Goal: Task Accomplishment & Management: Manage account settings

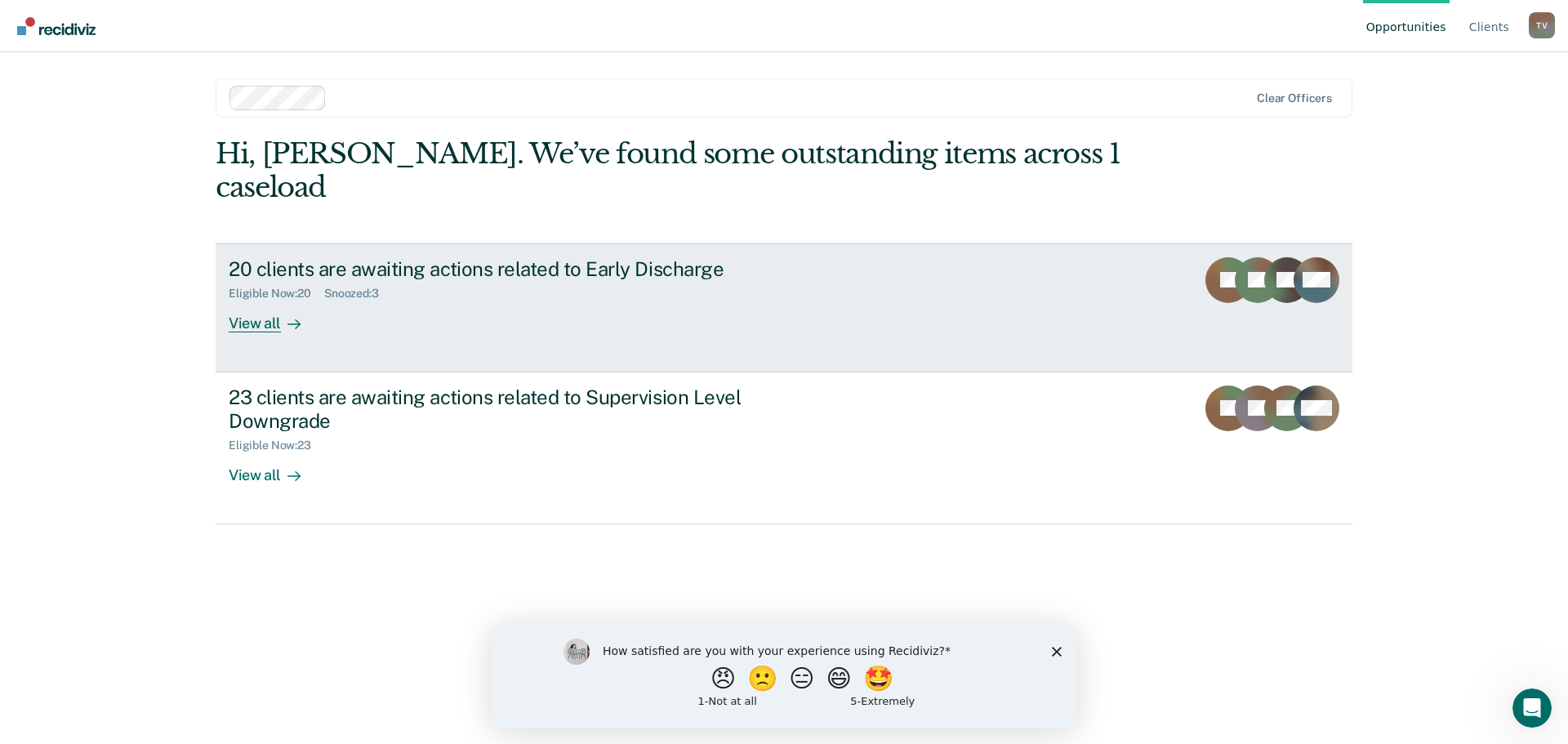
click at [255, 301] on div "View all" at bounding box center [275, 316] width 91 height 32
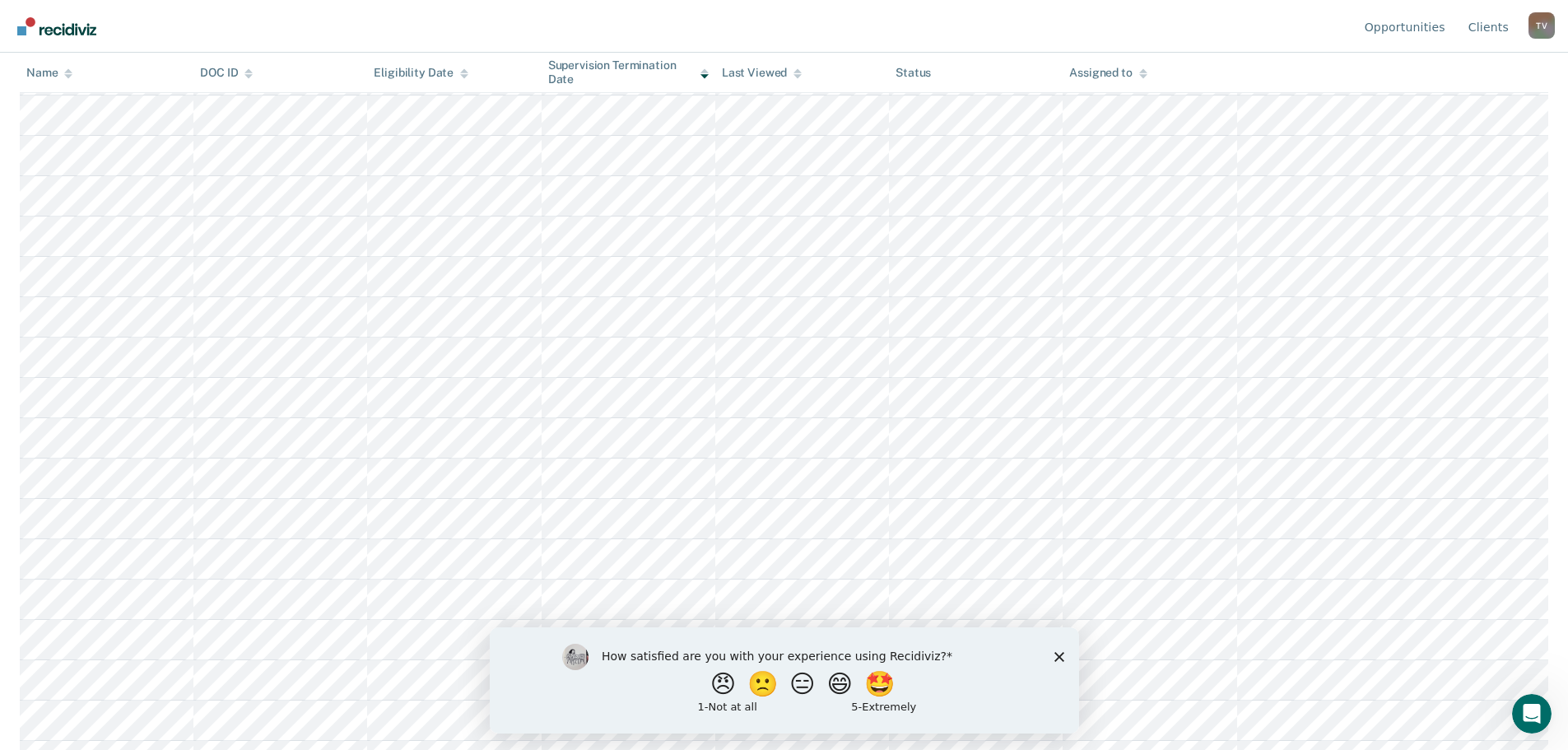
scroll to position [366, 0]
click at [711, 691] on button "😠" at bounding box center [724, 683] width 39 height 33
click at [1059, 666] on icon "Close survey" at bounding box center [1059, 664] width 10 height 10
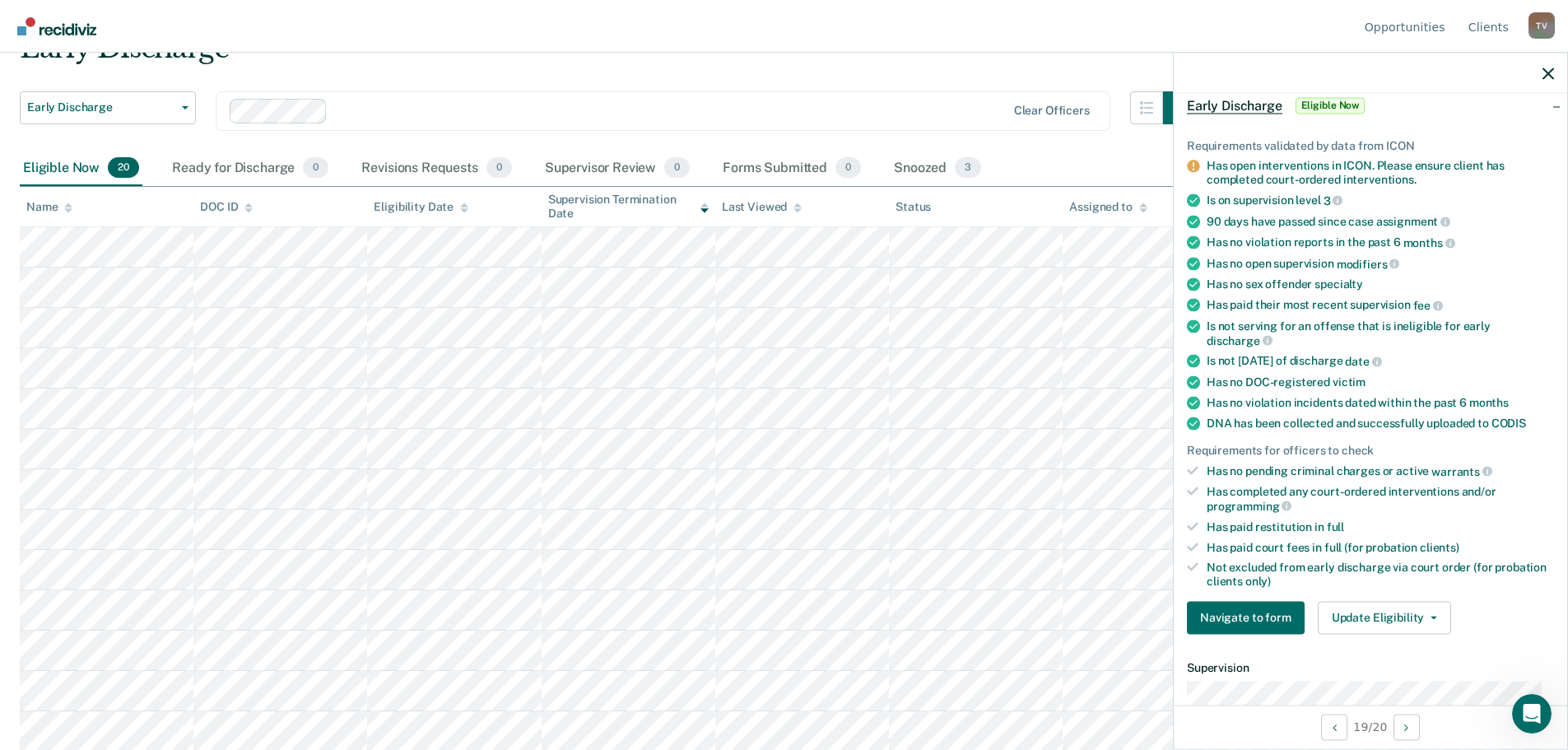
scroll to position [0, 0]
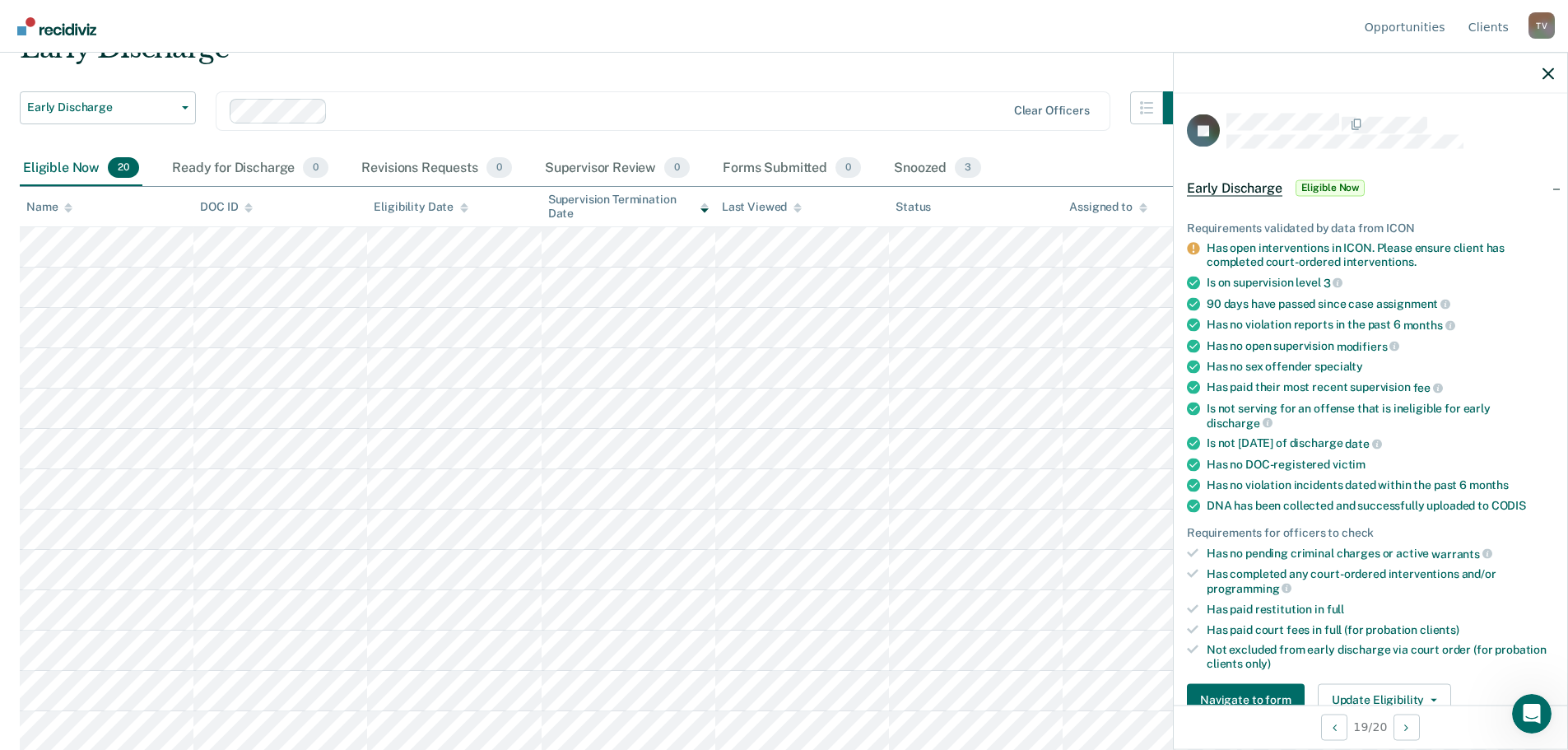
click at [701, 63] on div "Early Discharge" at bounding box center [608, 54] width 1176 height 47
click at [1543, 66] on button "button" at bounding box center [1549, 73] width 12 height 14
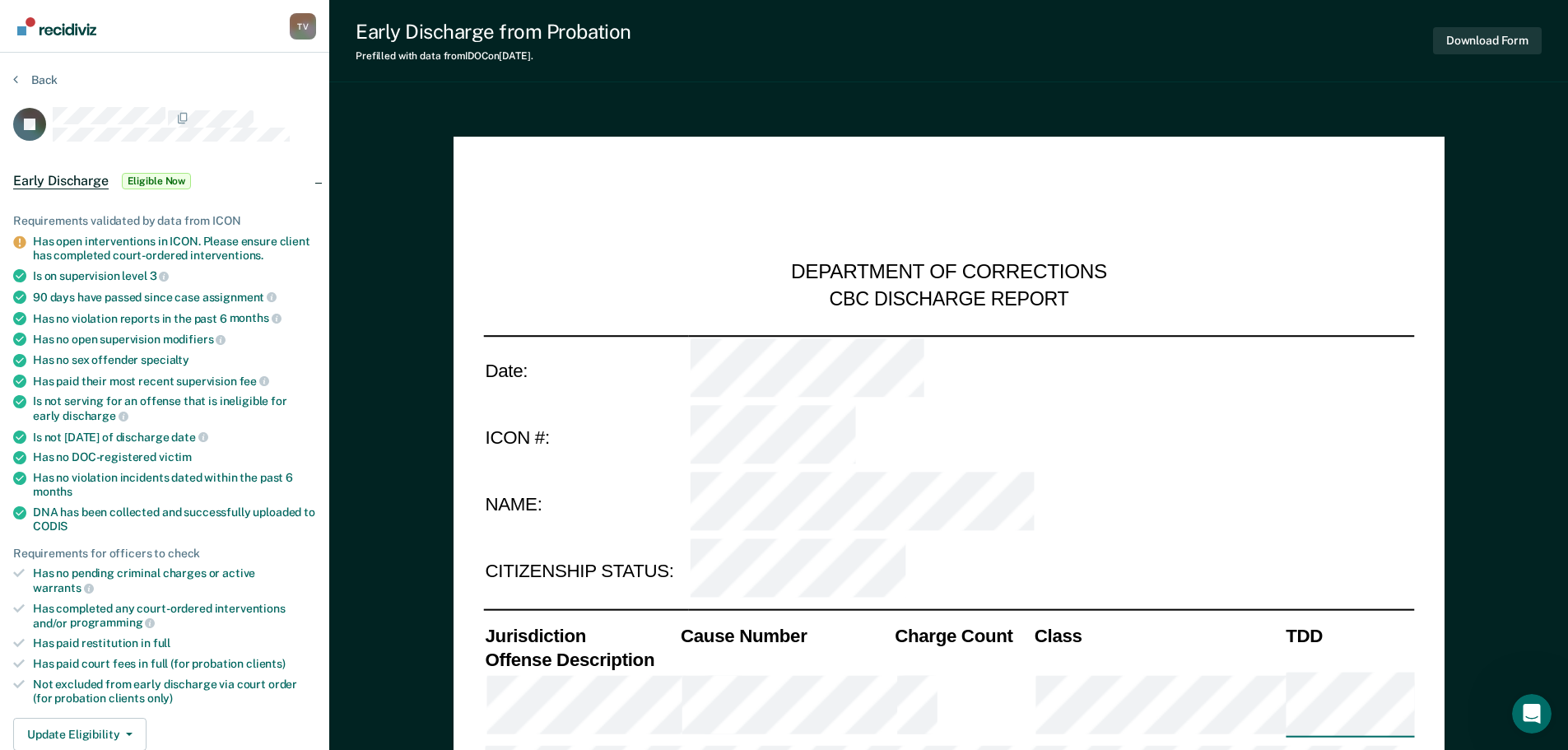
click at [197, 77] on div "Back" at bounding box center [164, 89] width 303 height 35
click at [1530, 705] on icon "Open Intercom Messenger" at bounding box center [1530, 711] width 12 height 13
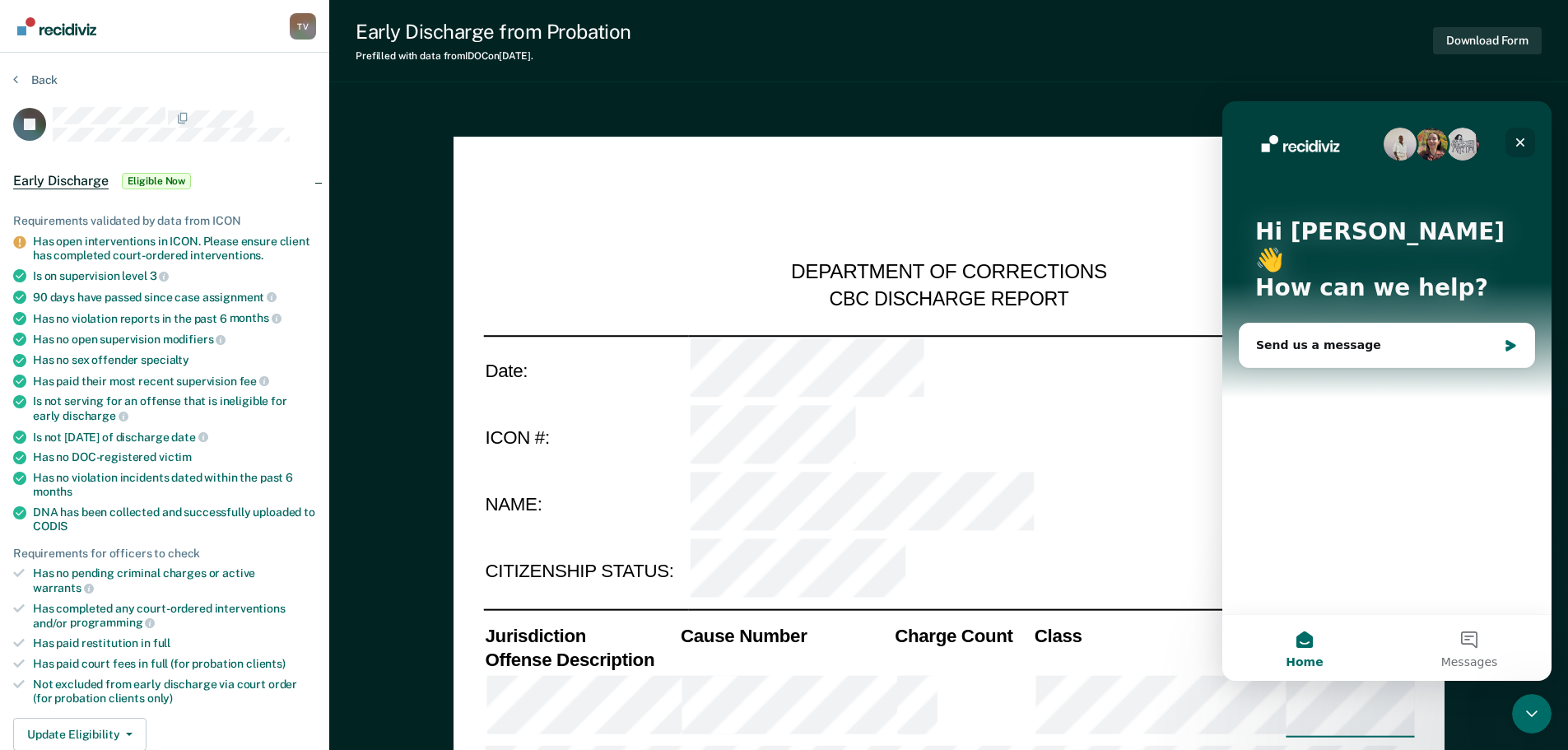
click at [1520, 137] on icon "Close" at bounding box center [1520, 142] width 13 height 13
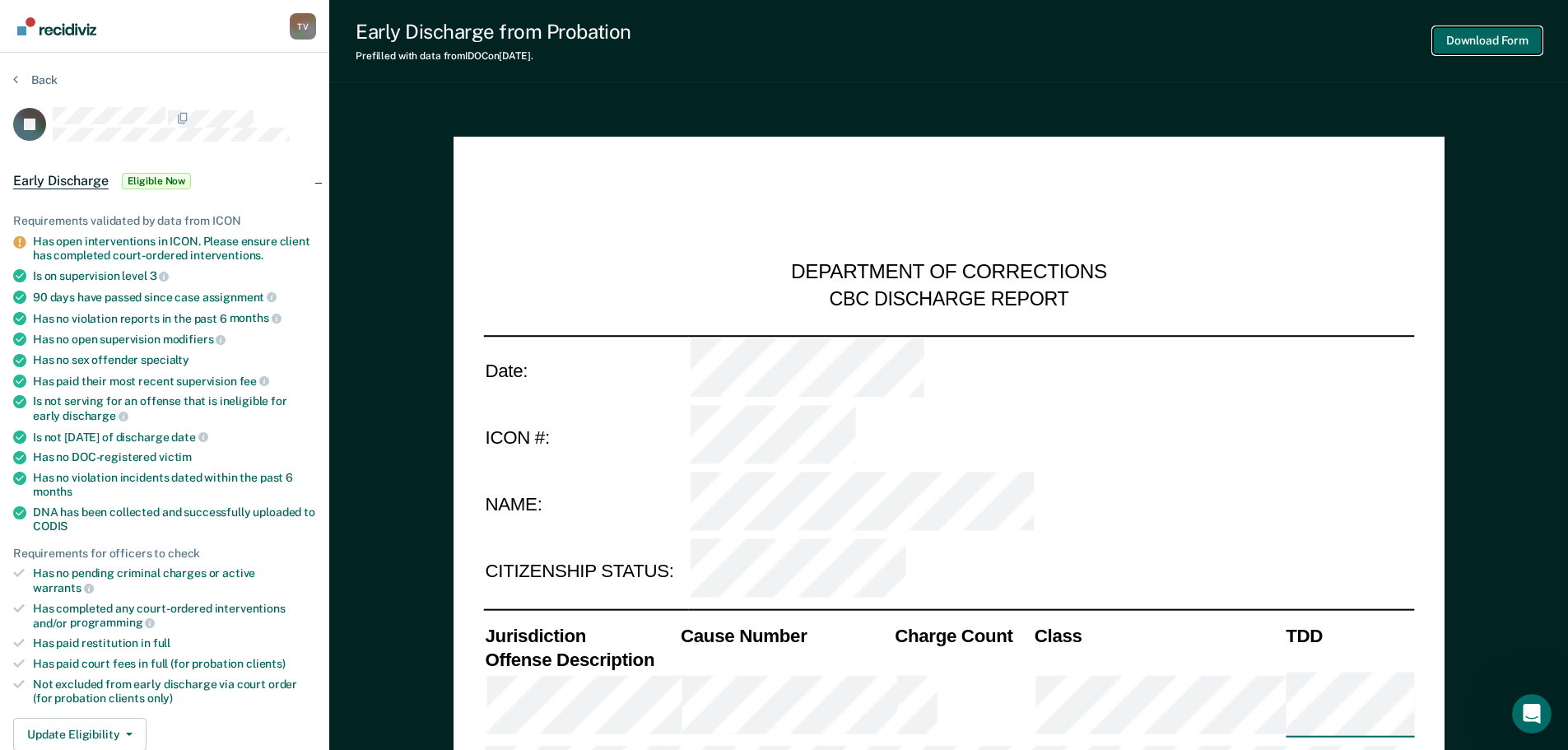
click at [1478, 31] on button "Download Form" at bounding box center [1487, 40] width 109 height 27
click at [1097, 55] on div "Early Discharge from Probation Prefilled with data from IDOC on 10-14-2025 . Do…" at bounding box center [948, 41] width 1239 height 82
click at [261, 109] on div at bounding box center [184, 117] width 263 height 21
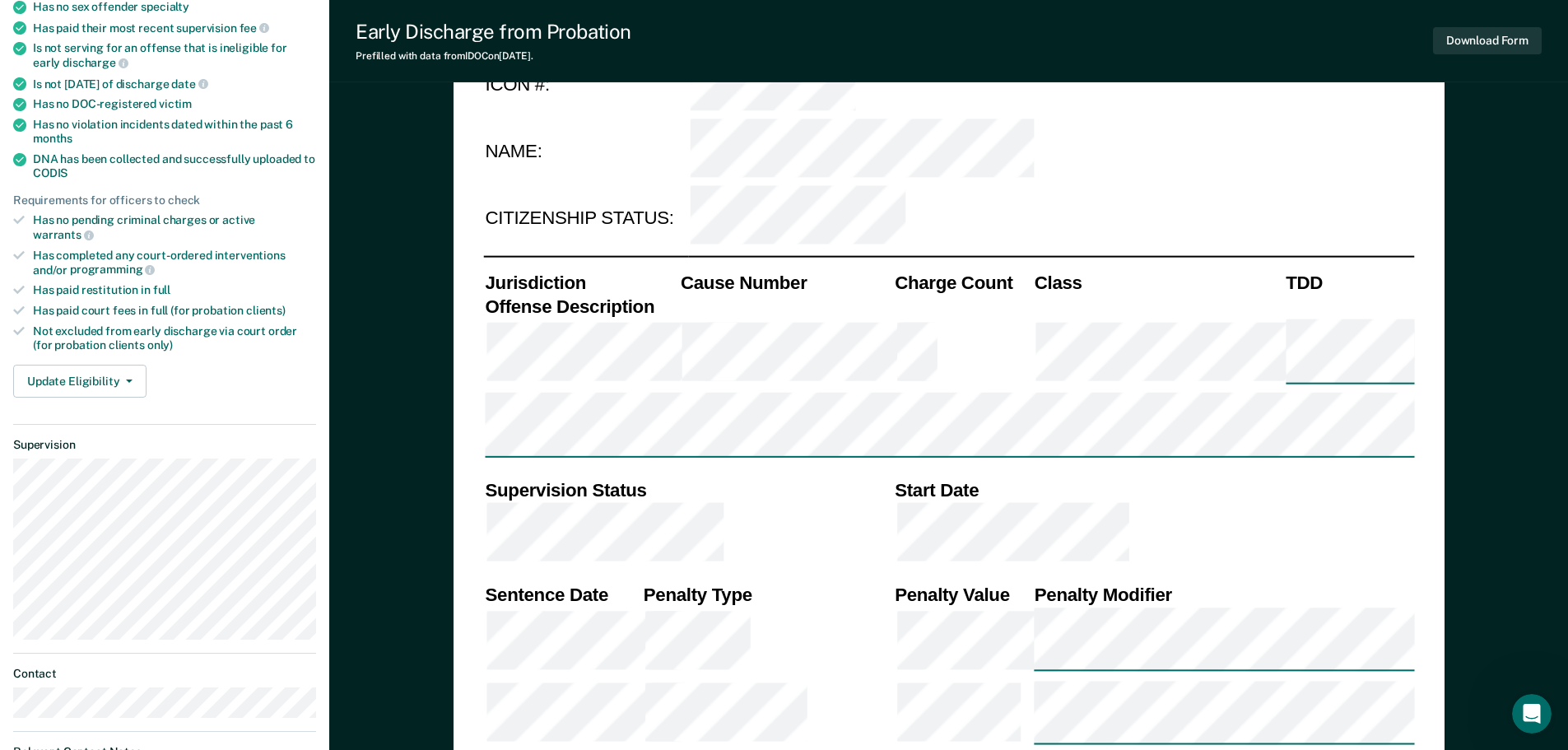
scroll to position [131, 0]
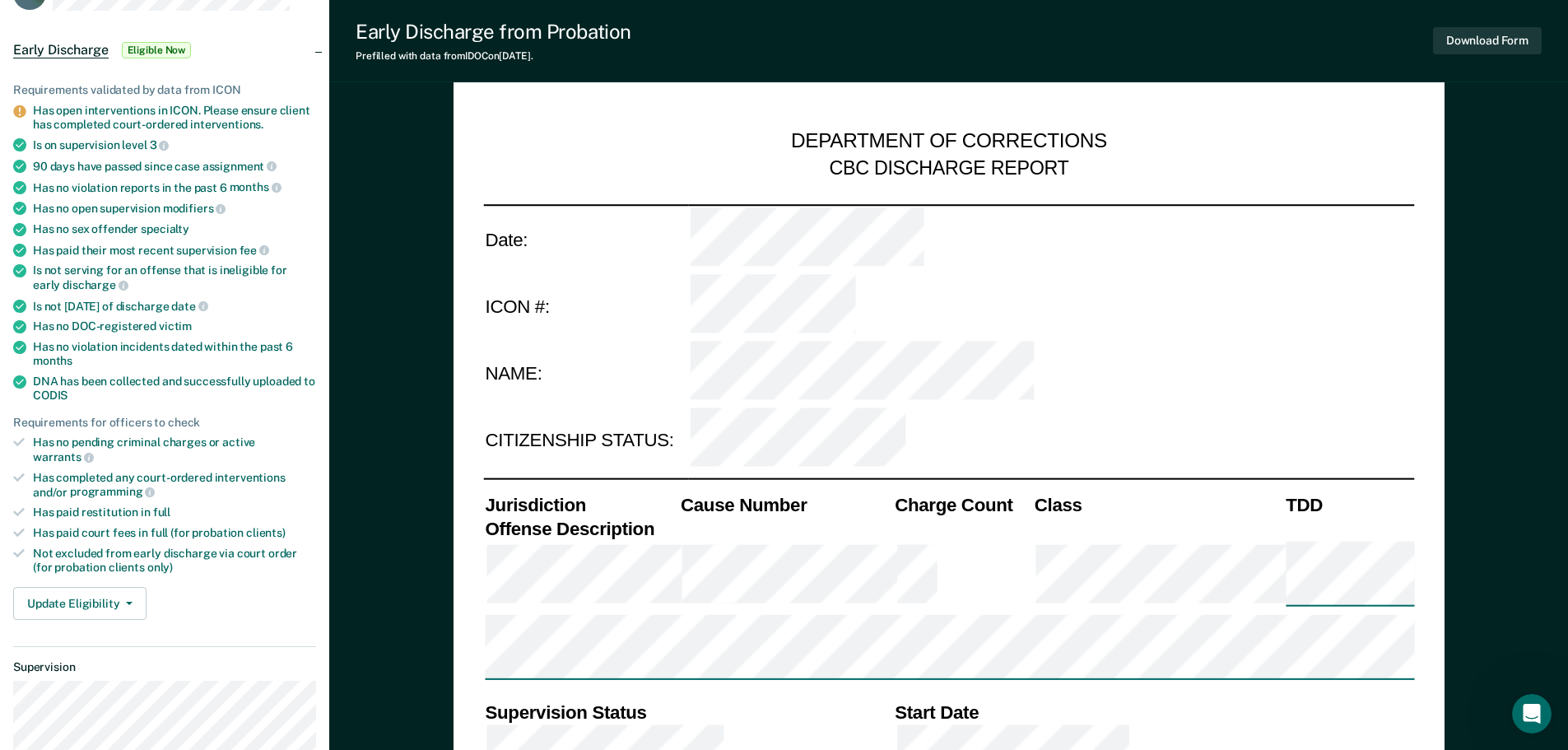
click at [103, 104] on div "Has open interventions in ICON. Please ensure client has completed court-ordere…" at bounding box center [174, 118] width 283 height 28
click at [28, 44] on span "Early Discharge" at bounding box center [60, 50] width 95 height 16
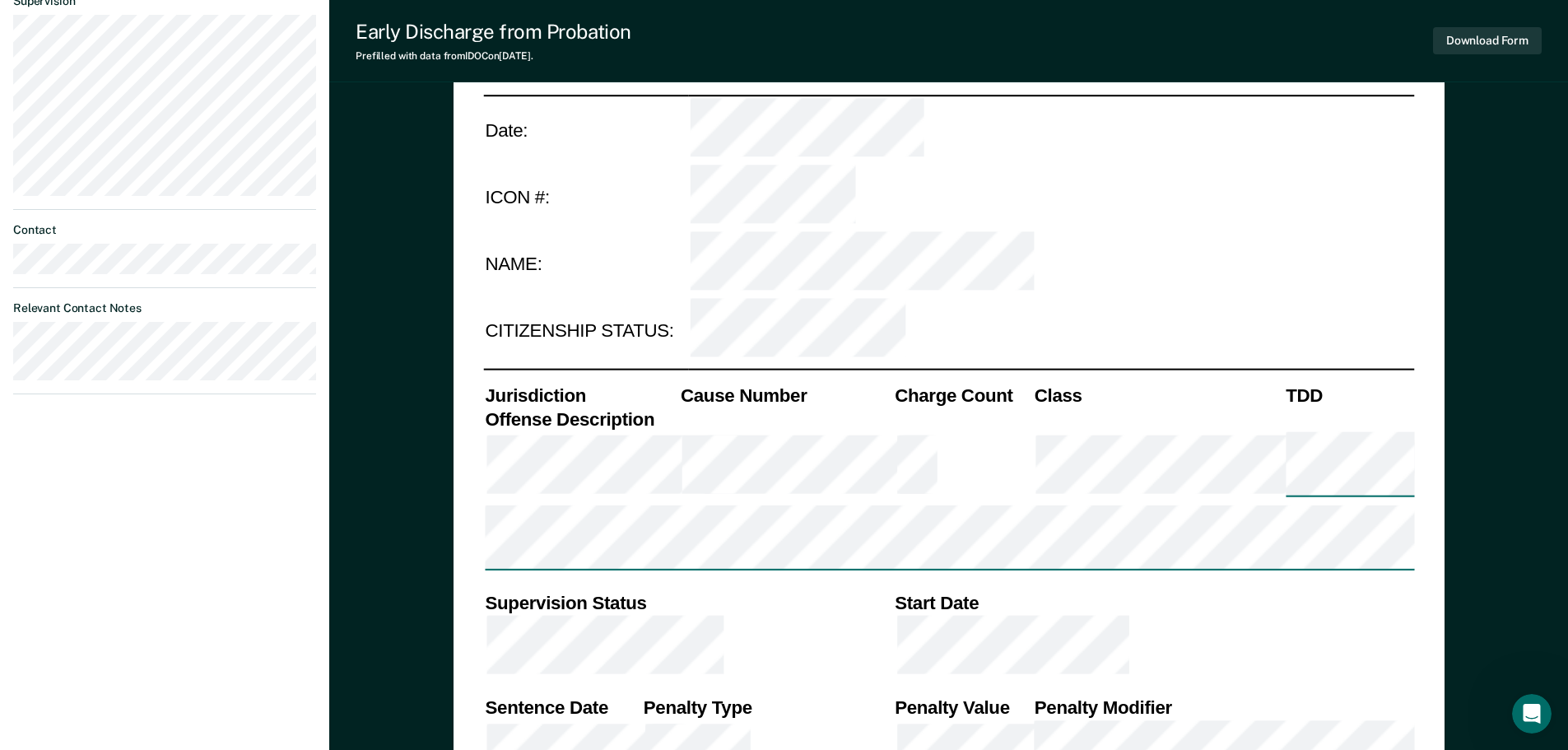
scroll to position [0, 0]
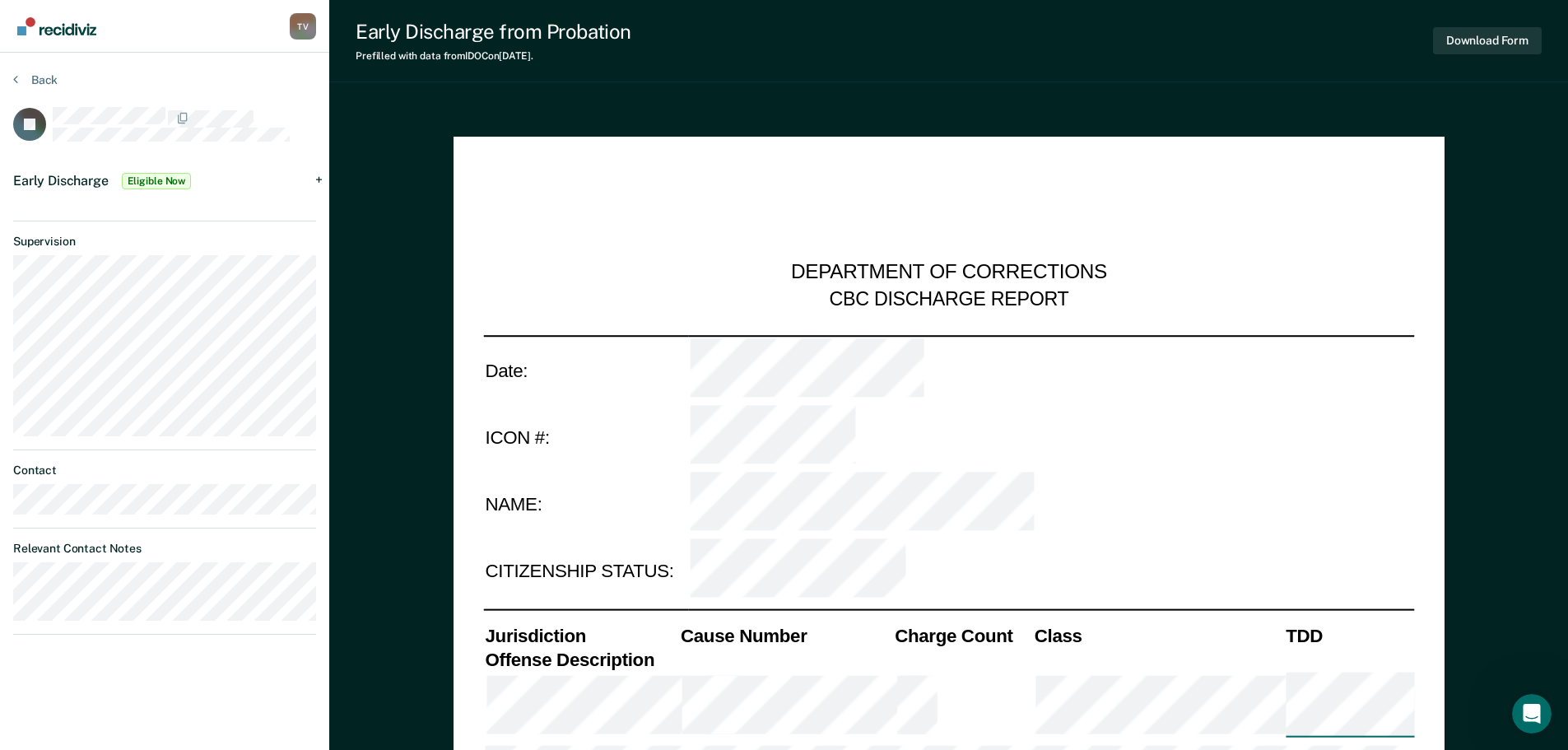
click at [477, 46] on div "Early Discharge from Probation Prefilled with data from IDOC on 10-14-2025 ." at bounding box center [494, 41] width 276 height 42
click at [433, 27] on div "Early Discharge from Probation" at bounding box center [494, 32] width 276 height 24
click at [356, 10] on div "Early Discharge from Probation Prefilled with data from IDOC on 10-14-2025 . Do…" at bounding box center [948, 41] width 1239 height 82
click at [347, 7] on div "Early Discharge from Probation Prefilled with data from IDOC on 10-14-2025 . Do…" at bounding box center [948, 41] width 1239 height 82
drag, startPoint x: 983, startPoint y: 41, endPoint x: 1163, endPoint y: 8, distance: 183.3
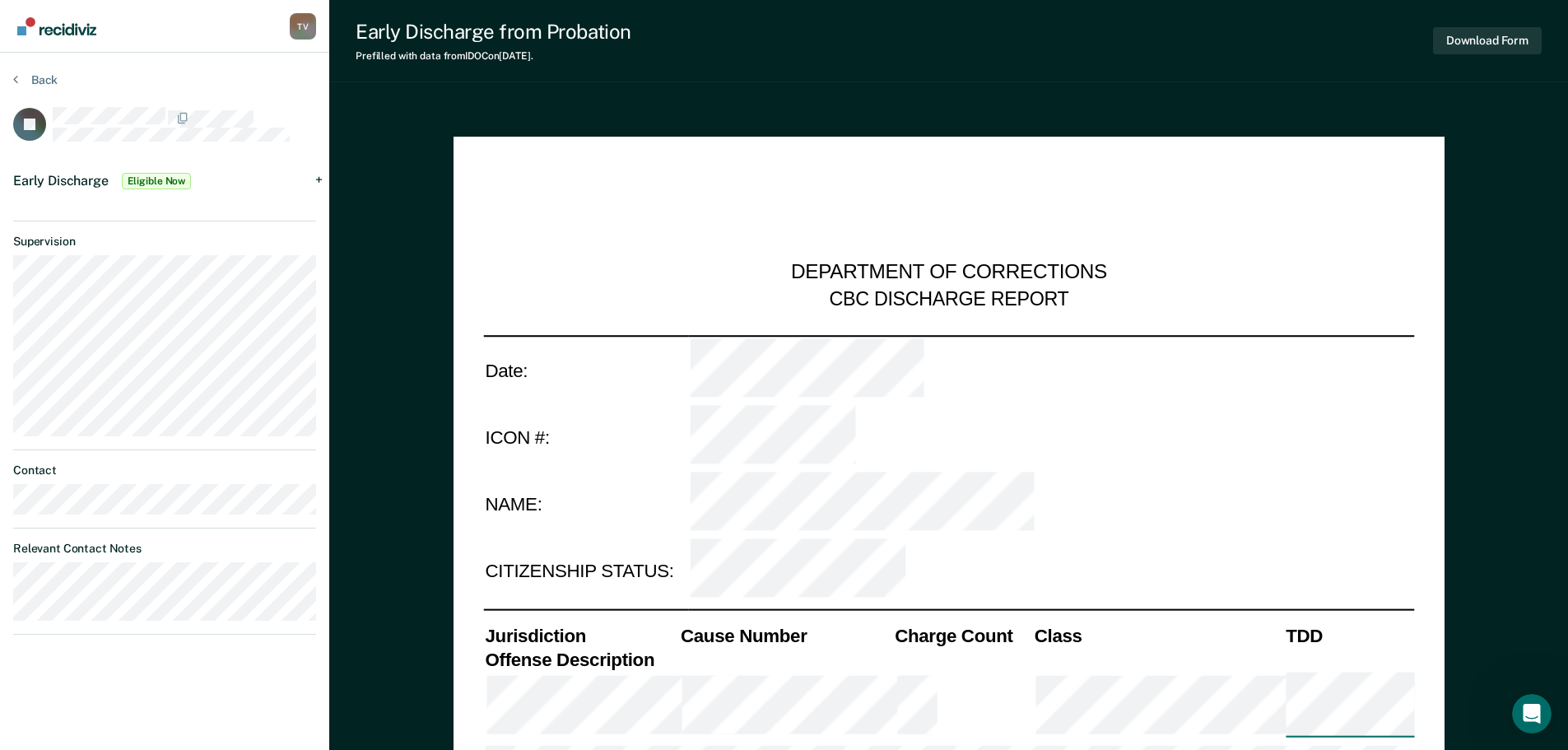
click at [1007, 38] on div "Early Discharge from Probation Prefilled with data from IDOC on 10-14-2025 . Do…" at bounding box center [948, 41] width 1239 height 82
drag, startPoint x: 1240, startPoint y: 2, endPoint x: 1252, endPoint y: 2, distance: 12.3
click at [1252, 2] on div "Early Discharge from Probation Prefilled with data from IDOC on 10-14-2025 . Do…" at bounding box center [948, 41] width 1239 height 82
click at [1558, 9] on div "Early Discharge from Probation Prefilled with data from IDOC on 10-14-2025 . Do…" at bounding box center [948, 41] width 1239 height 82
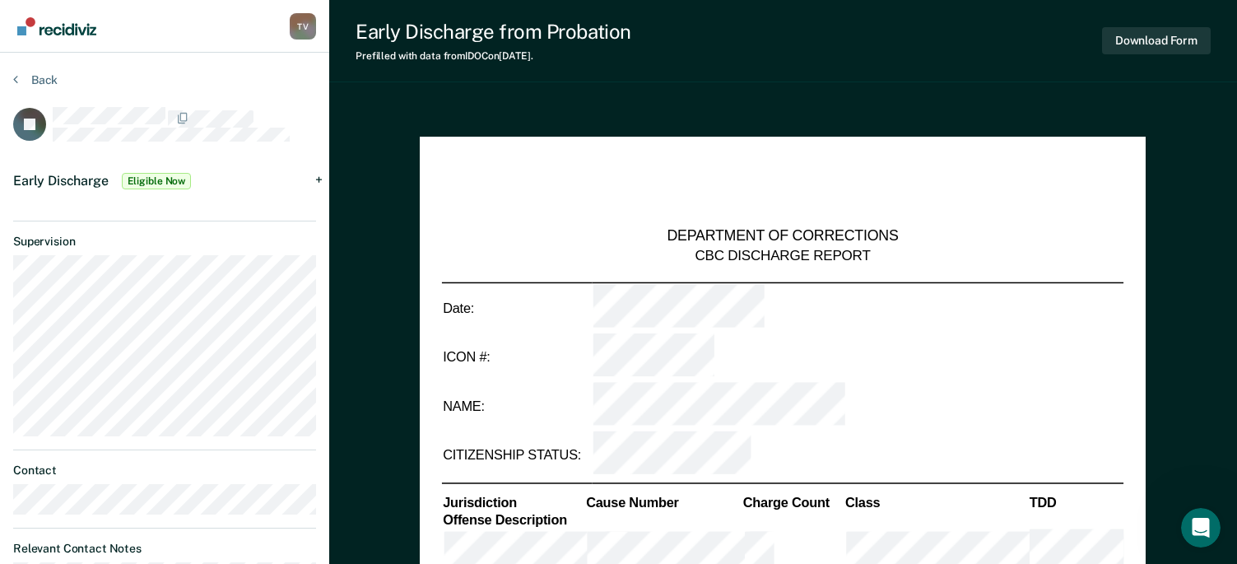
type textarea "x"
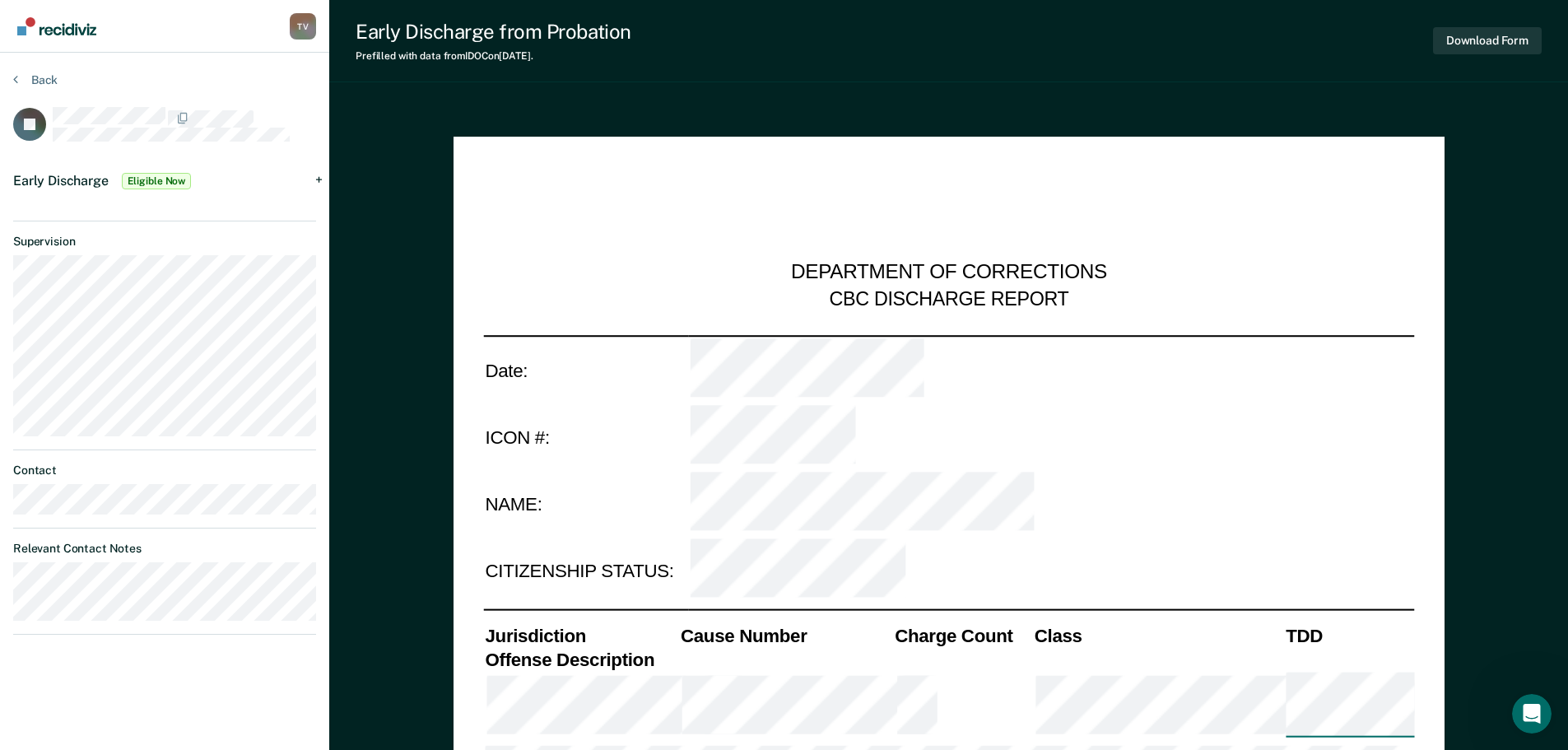
click at [11, 74] on section "Back JF Early Discharge Eligible Now Requirements validated by data from ICON H…" at bounding box center [164, 360] width 329 height 615
click at [16, 77] on icon at bounding box center [15, 78] width 5 height 13
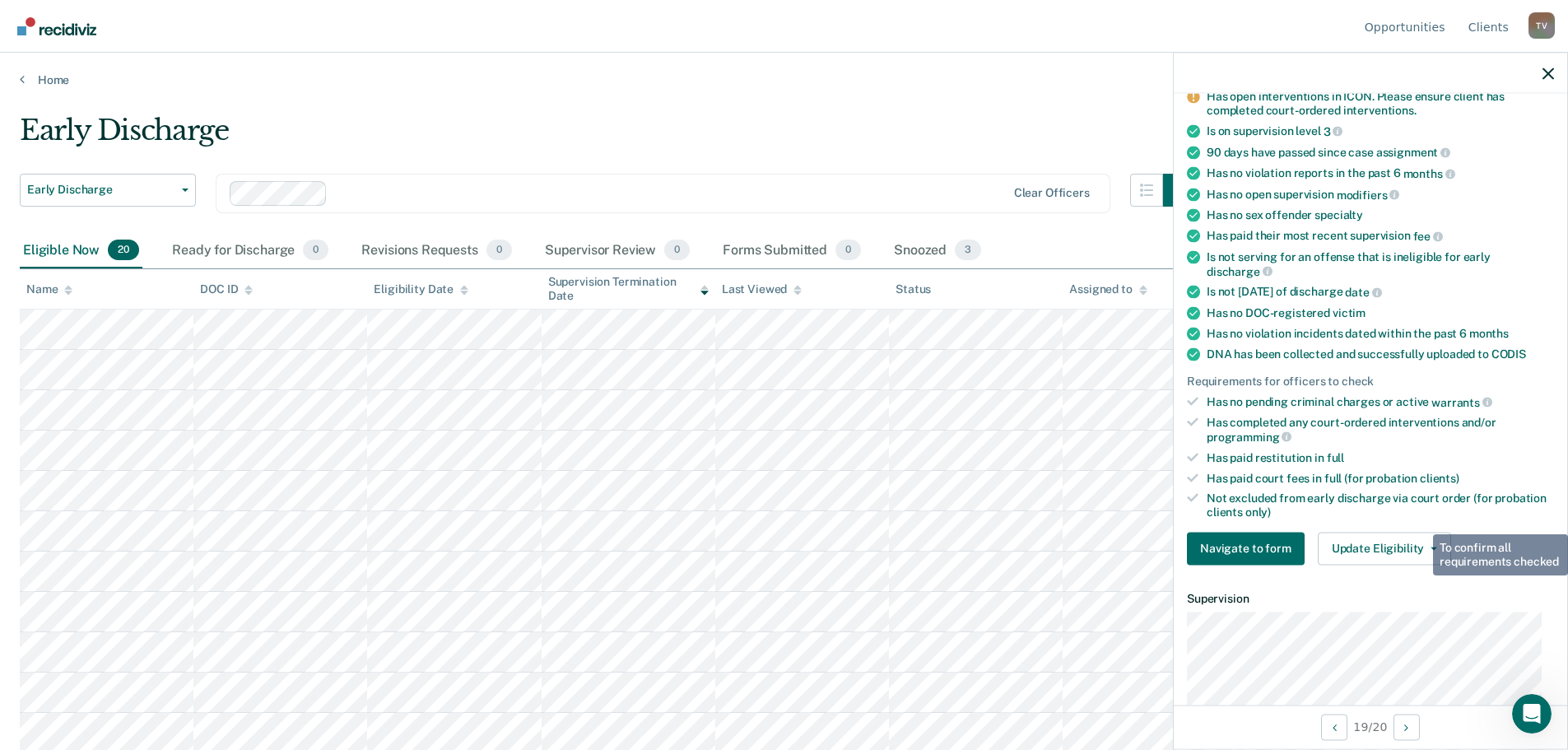
scroll to position [126, 0]
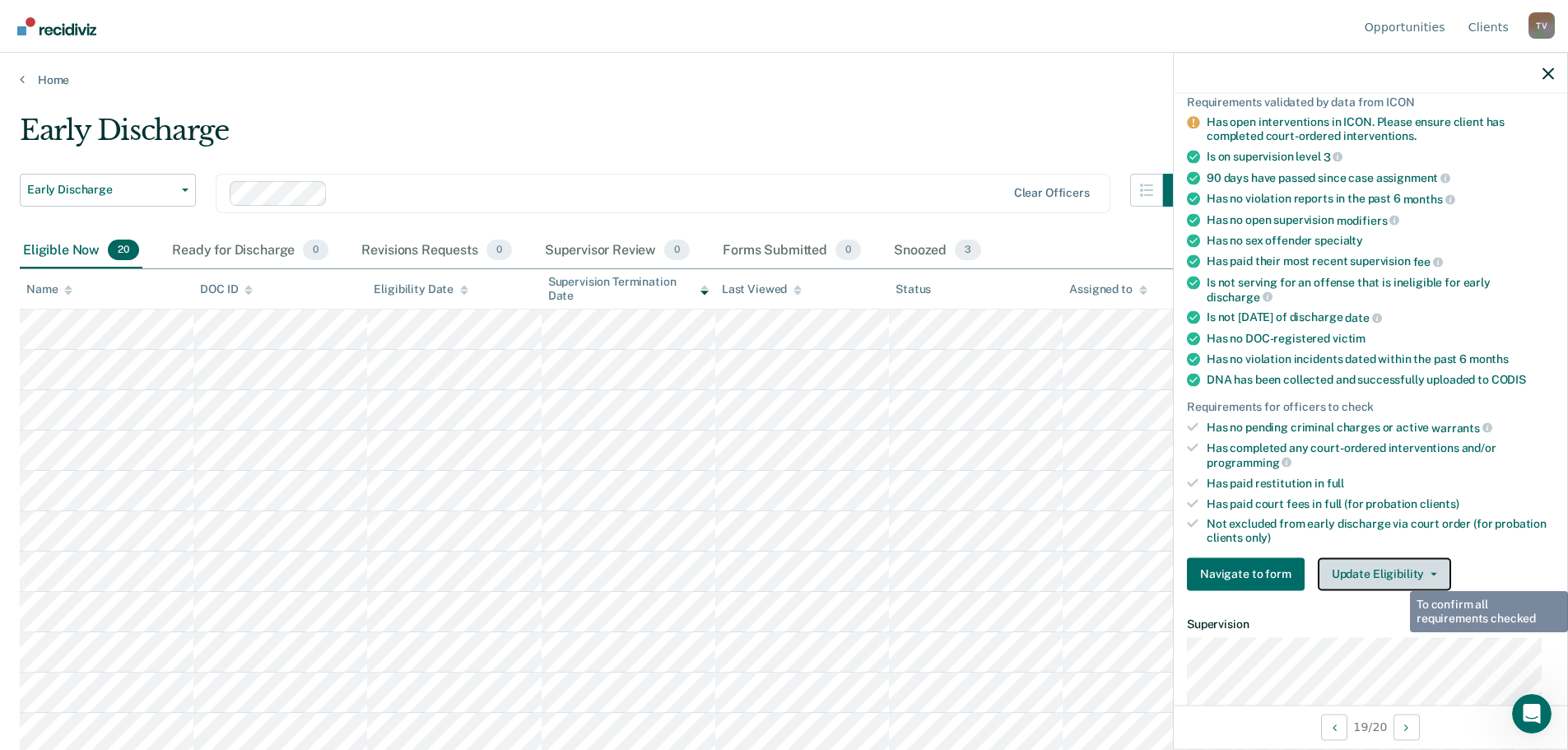
click at [1395, 575] on button "Update Eligibility" at bounding box center [1384, 573] width 133 height 33
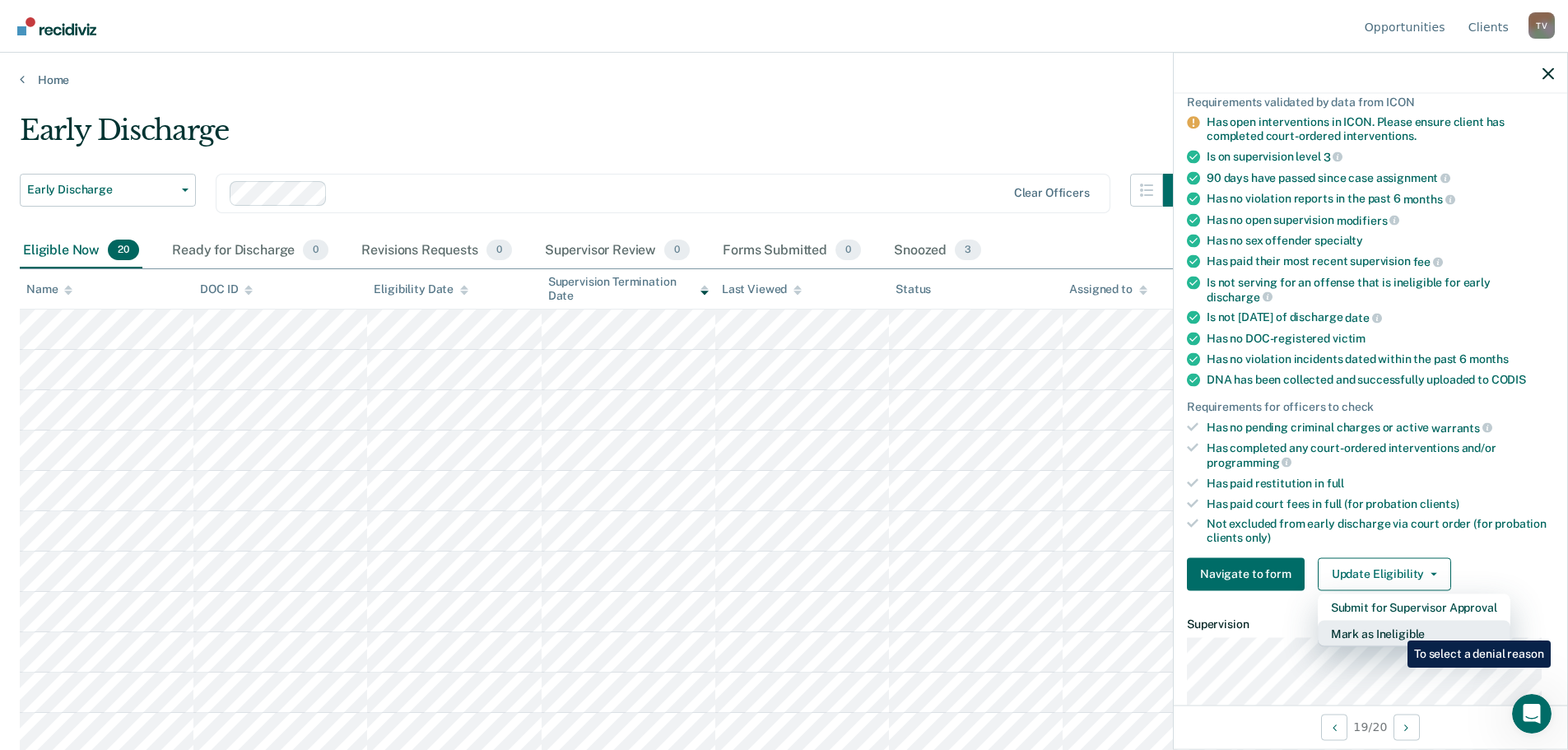
click at [1395, 628] on button "Mark as Ineligible" at bounding box center [1414, 633] width 193 height 26
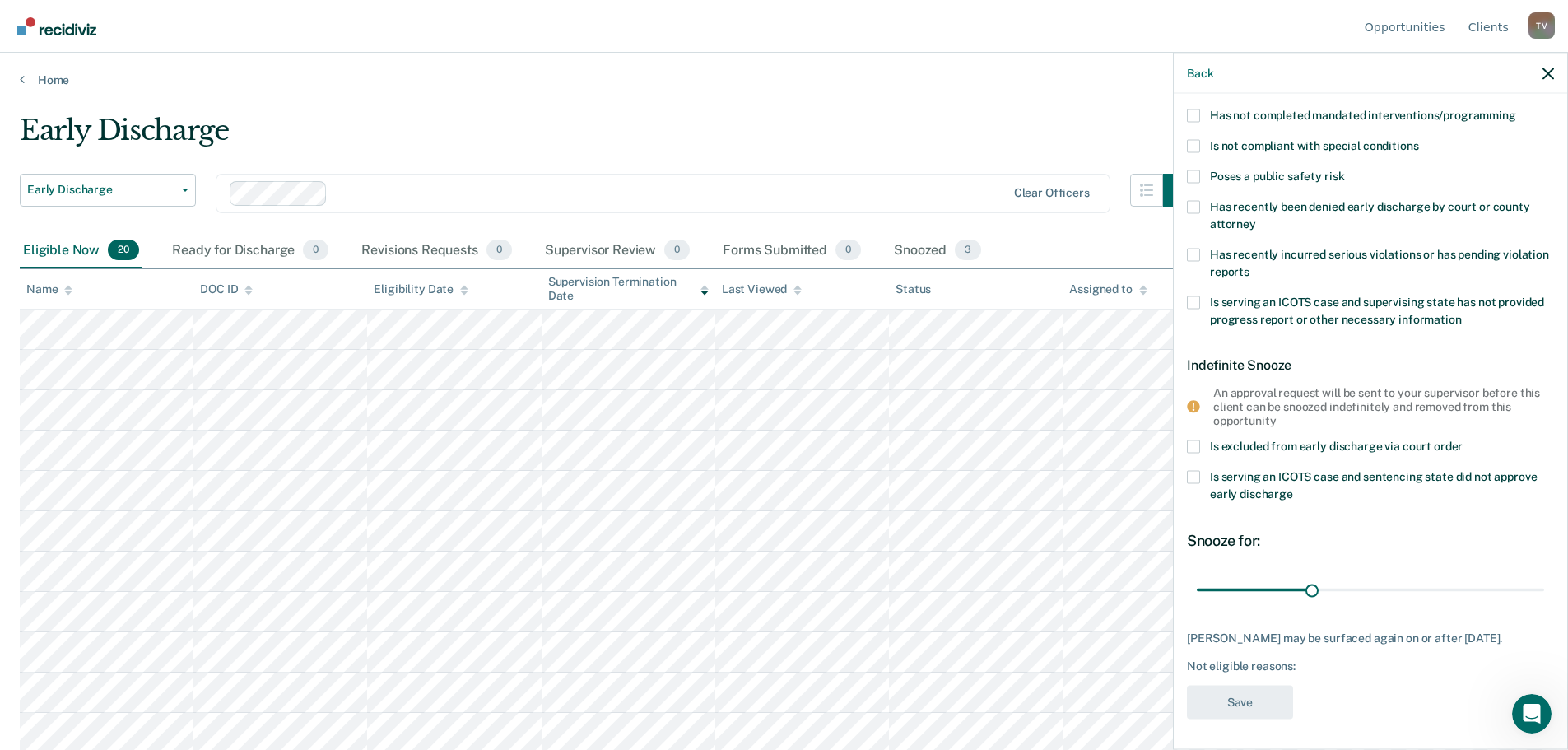
scroll to position [170, 0]
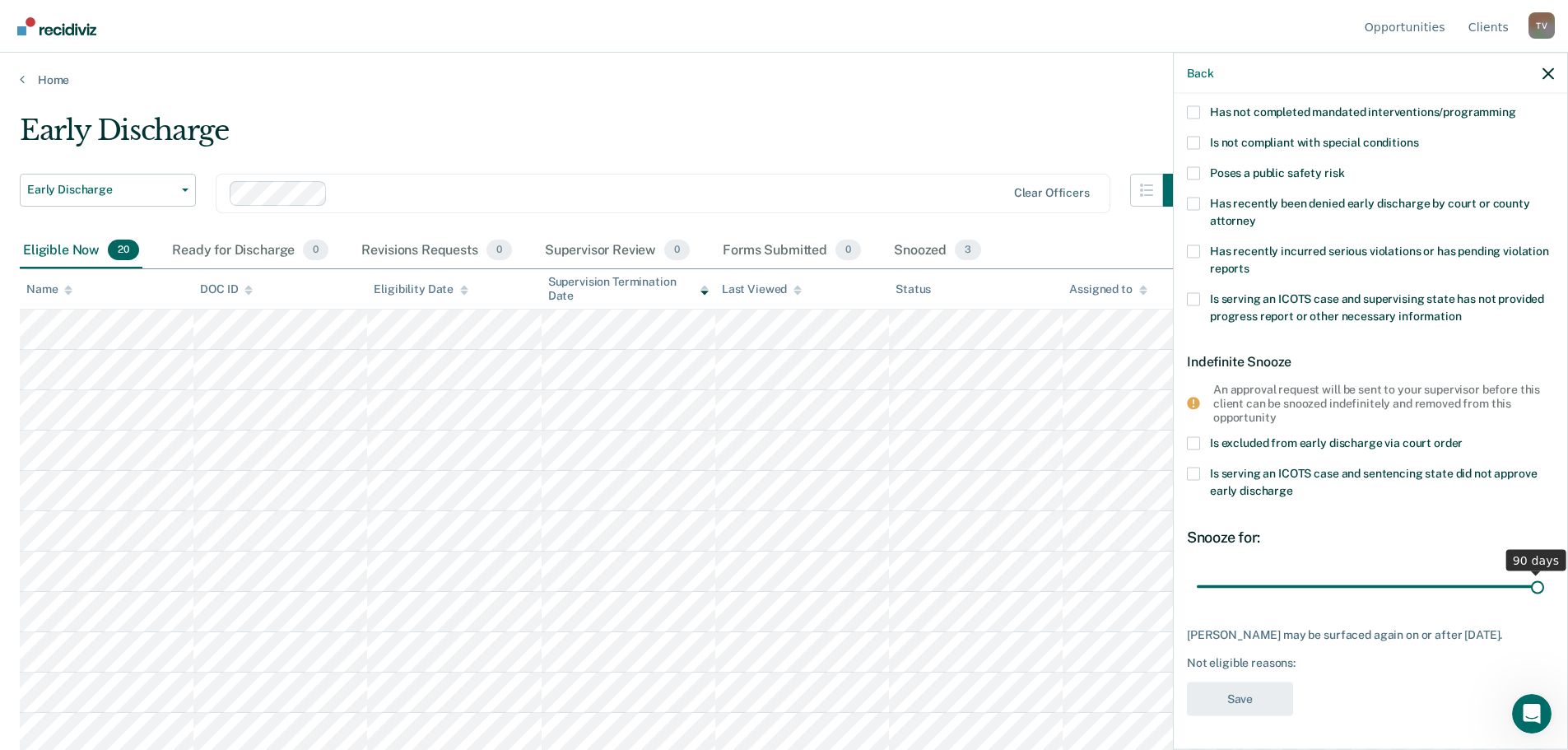
drag, startPoint x: 1310, startPoint y: 571, endPoint x: 1600, endPoint y: 561, distance: 290.8
click at [1544, 572] on input "range" at bounding box center [1370, 586] width 347 height 29
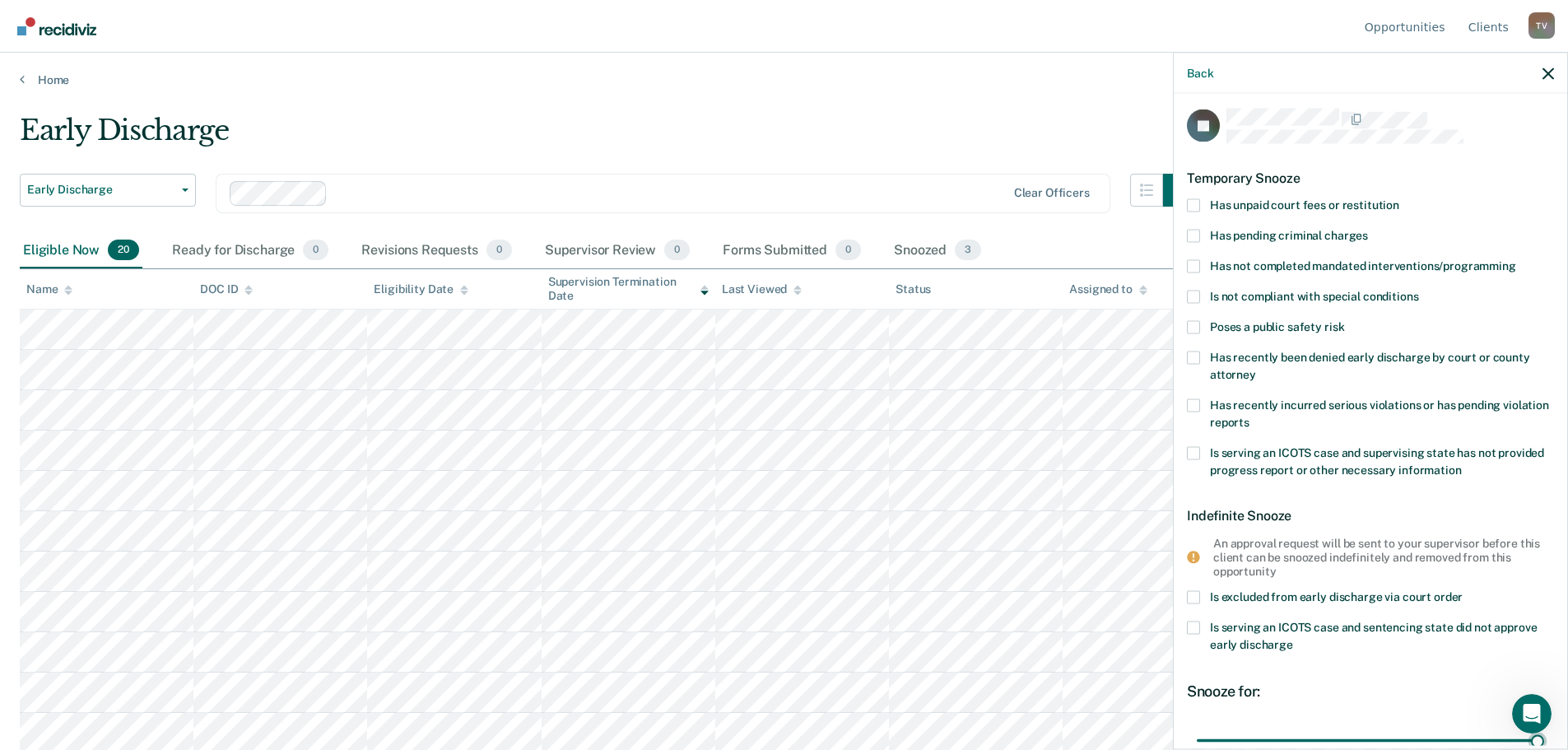
scroll to position [0, 0]
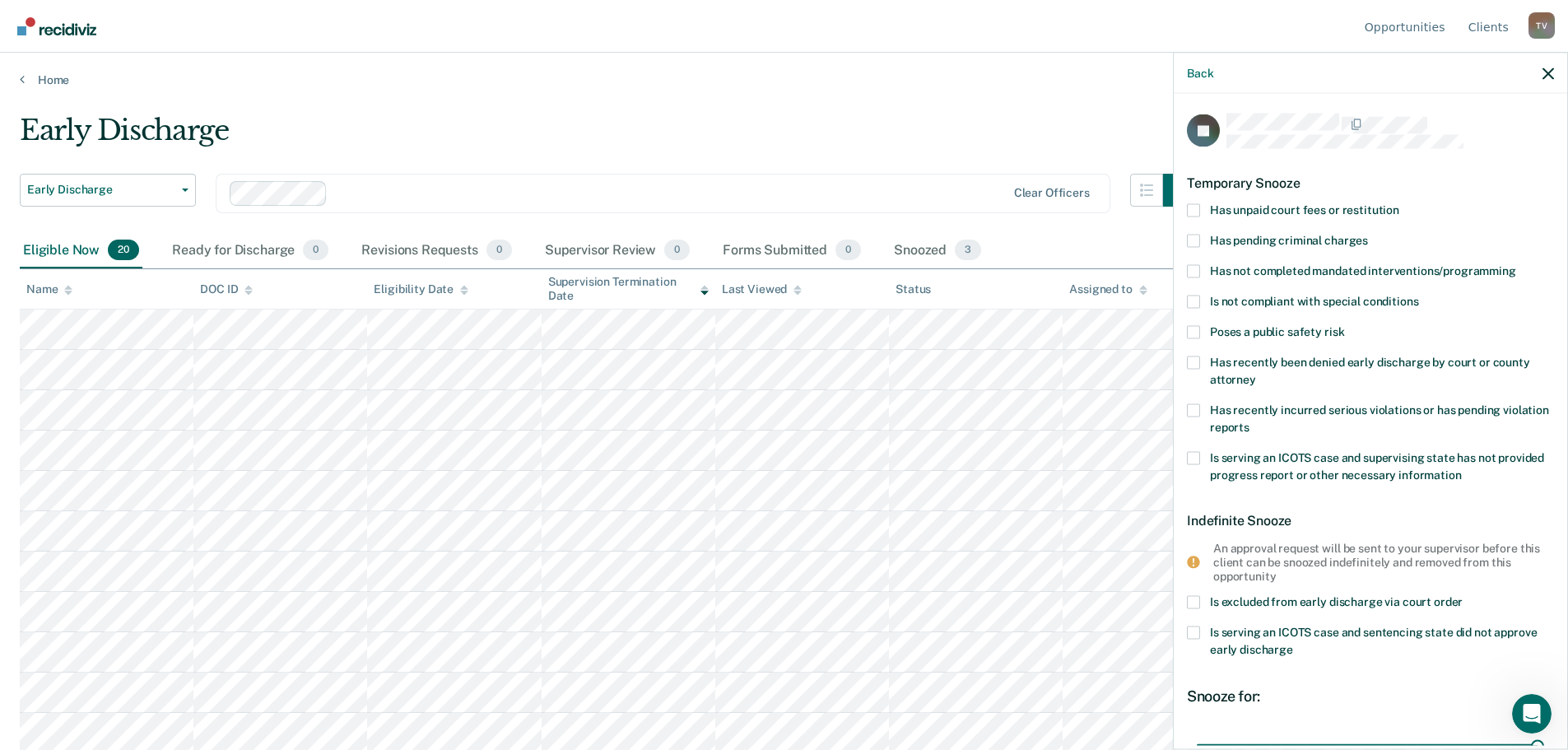
click at [1194, 208] on span at bounding box center [1193, 209] width 13 height 13
click at [1399, 203] on input "Has unpaid court fees or restitution" at bounding box center [1399, 203] width 0 height 0
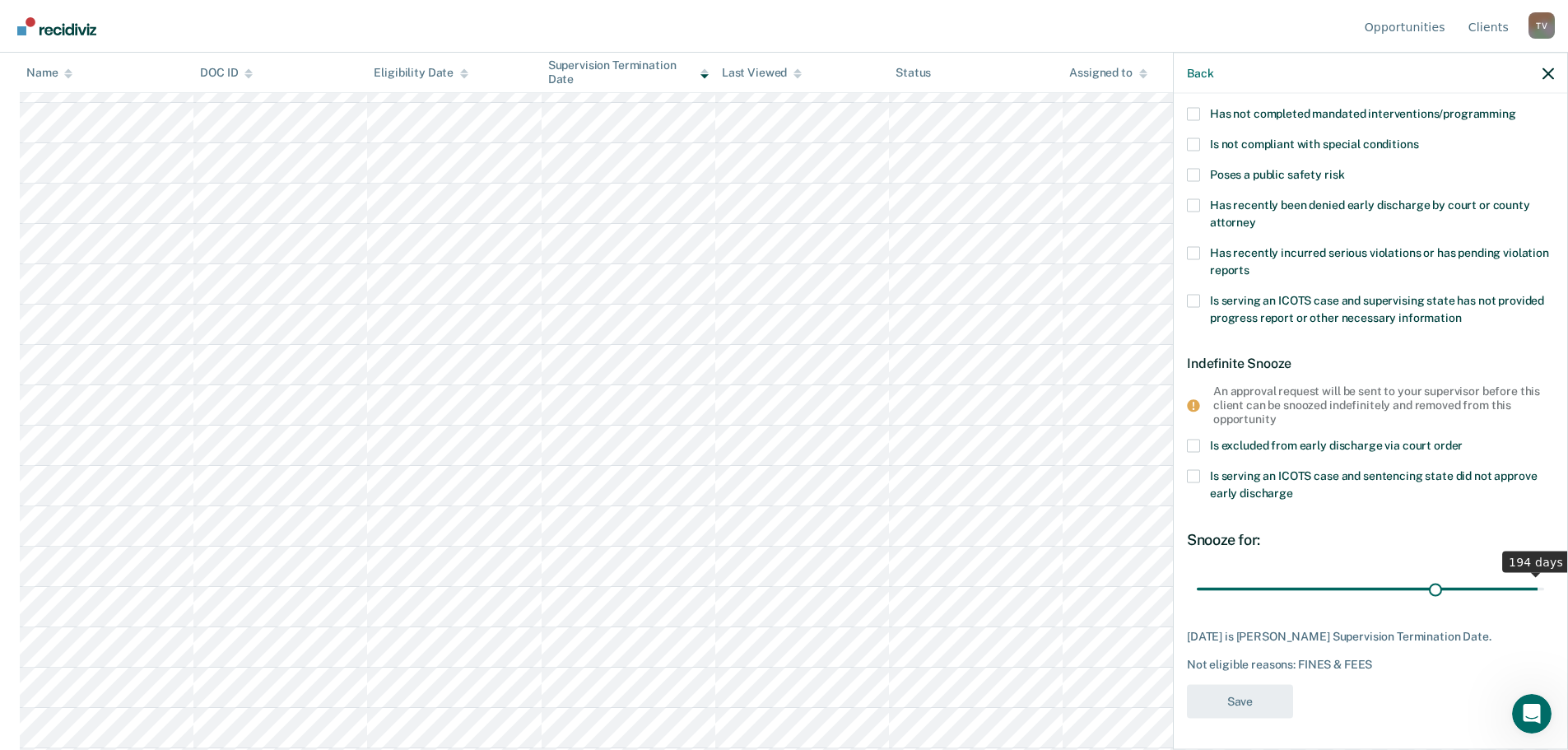
scroll to position [226, 0]
drag, startPoint x: 1358, startPoint y: 575, endPoint x: 1372, endPoint y: 578, distance: 14.2
click at [1372, 578] on input "range" at bounding box center [1370, 587] width 347 height 29
drag, startPoint x: 1368, startPoint y: 575, endPoint x: 1516, endPoint y: 562, distance: 147.9
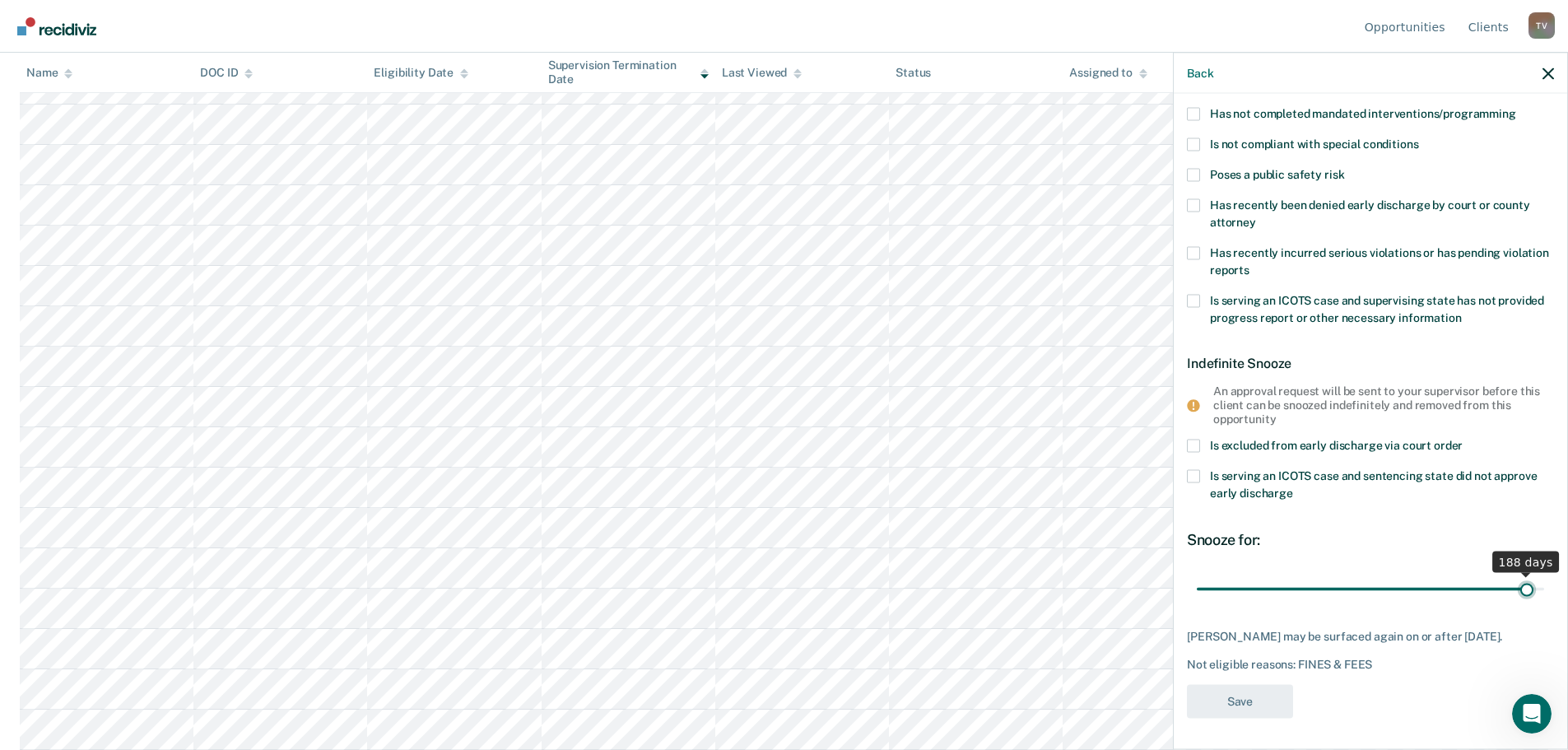
click at [1516, 575] on input "range" at bounding box center [1370, 589] width 347 height 29
drag, startPoint x: 1514, startPoint y: 589, endPoint x: 1402, endPoint y: 589, distance: 112.0
type input "120"
click at [1402, 589] on input "range" at bounding box center [1370, 587] width 347 height 29
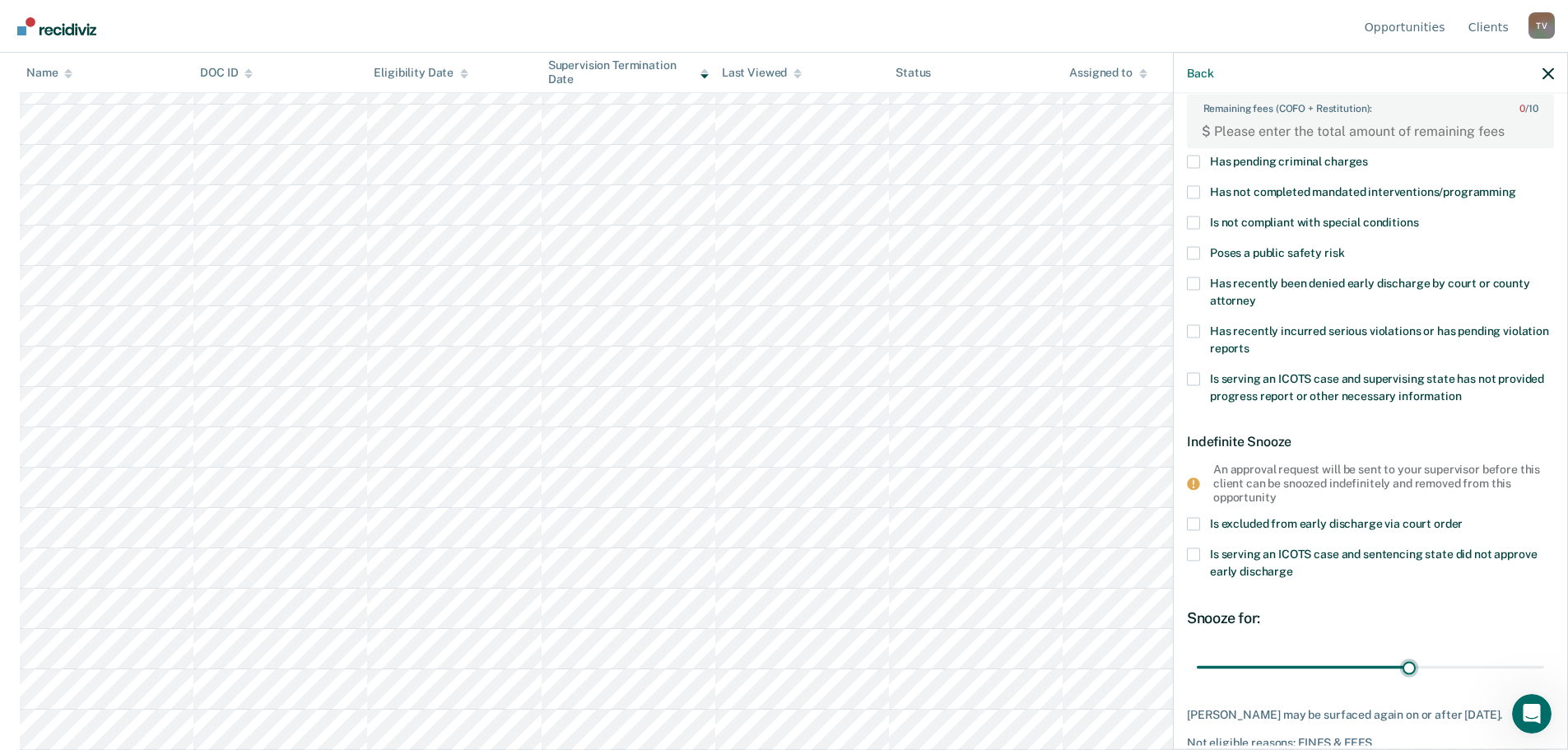
scroll to position [0, 0]
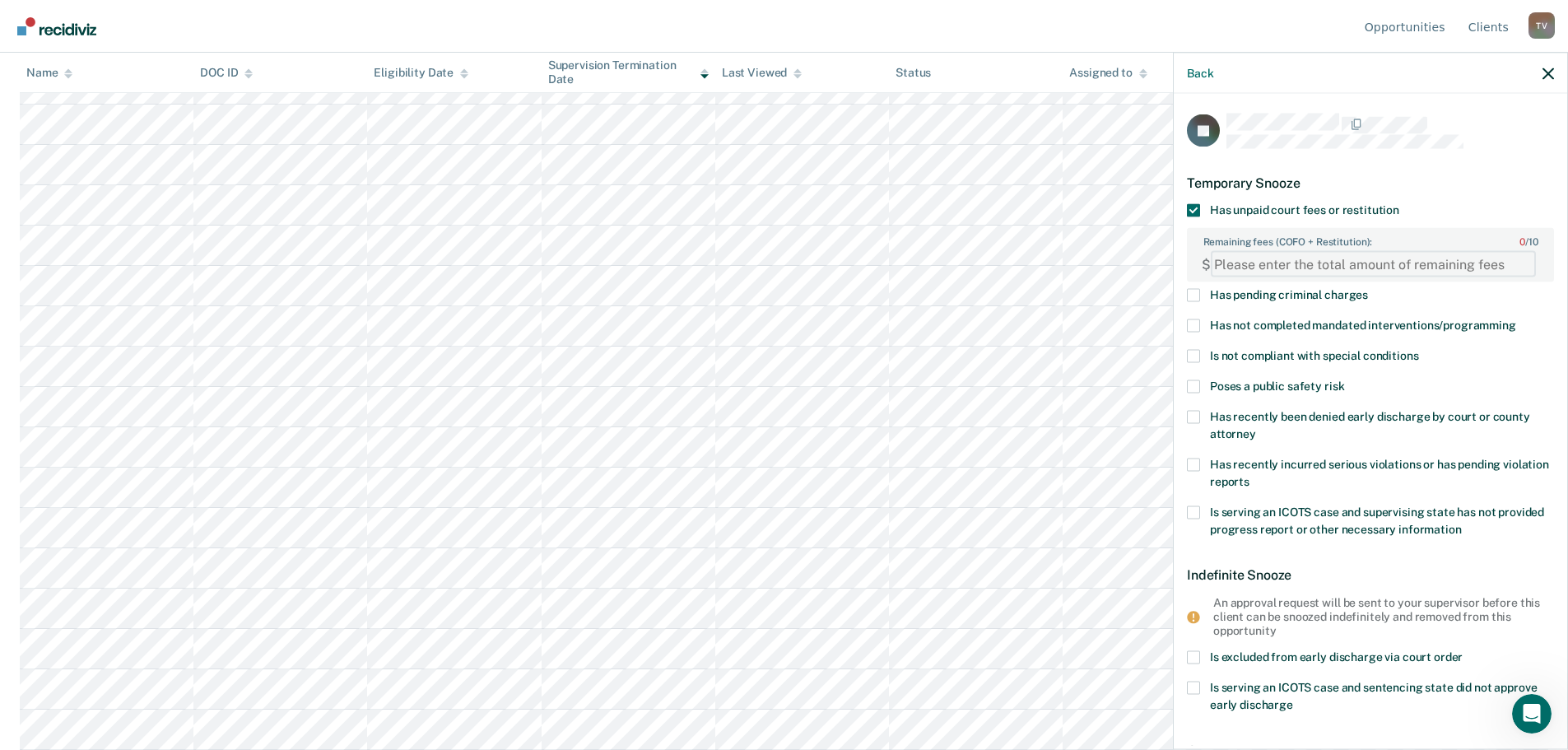
click at [1291, 254] on FEESReasonInput "Remaining fees (COFO + Restitution): 0 / 10" at bounding box center [1373, 264] width 325 height 26
click at [1197, 205] on span at bounding box center [1193, 209] width 13 height 13
click at [1399, 203] on input "Has unpaid court fees or restitution" at bounding box center [1399, 203] width 0 height 0
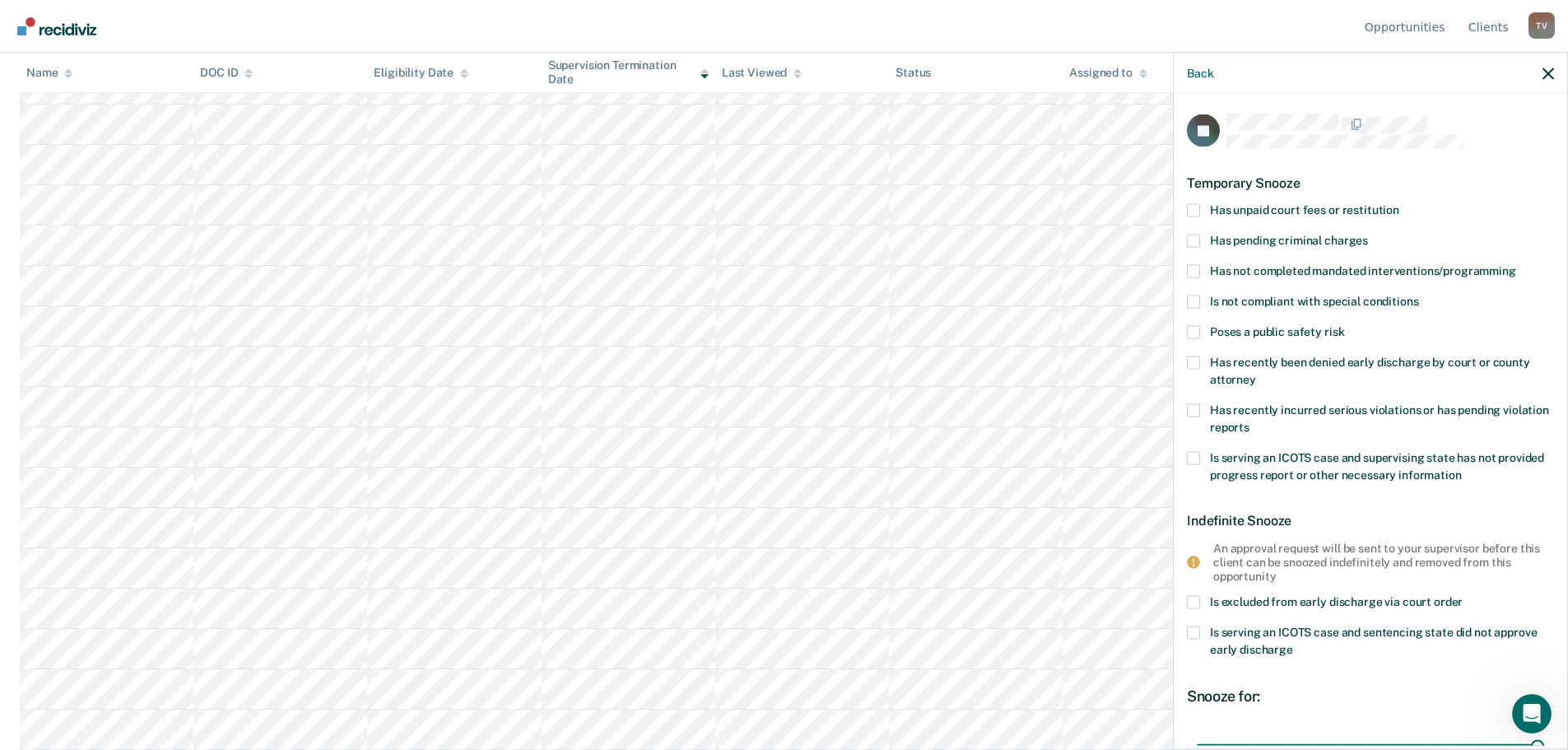
click at [1194, 268] on span at bounding box center [1193, 270] width 13 height 13
click at [1516, 264] on input "Has not completed mandated interventions/programming" at bounding box center [1516, 264] width 0 height 0
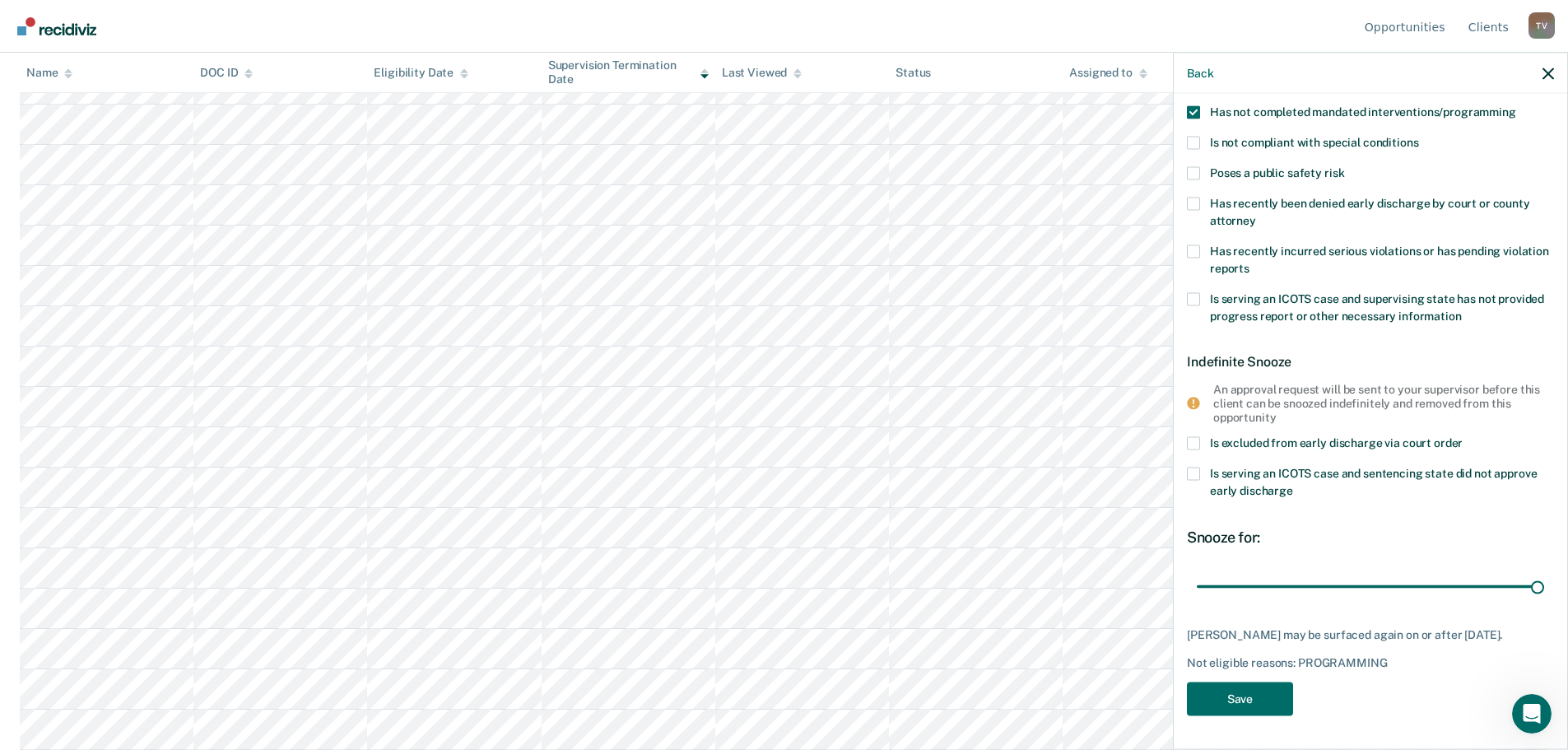
scroll to position [183, 0]
drag, startPoint x: 1242, startPoint y: 689, endPoint x: 1305, endPoint y: 674, distance: 64.3
click at [1242, 689] on button "Save" at bounding box center [1240, 699] width 106 height 34
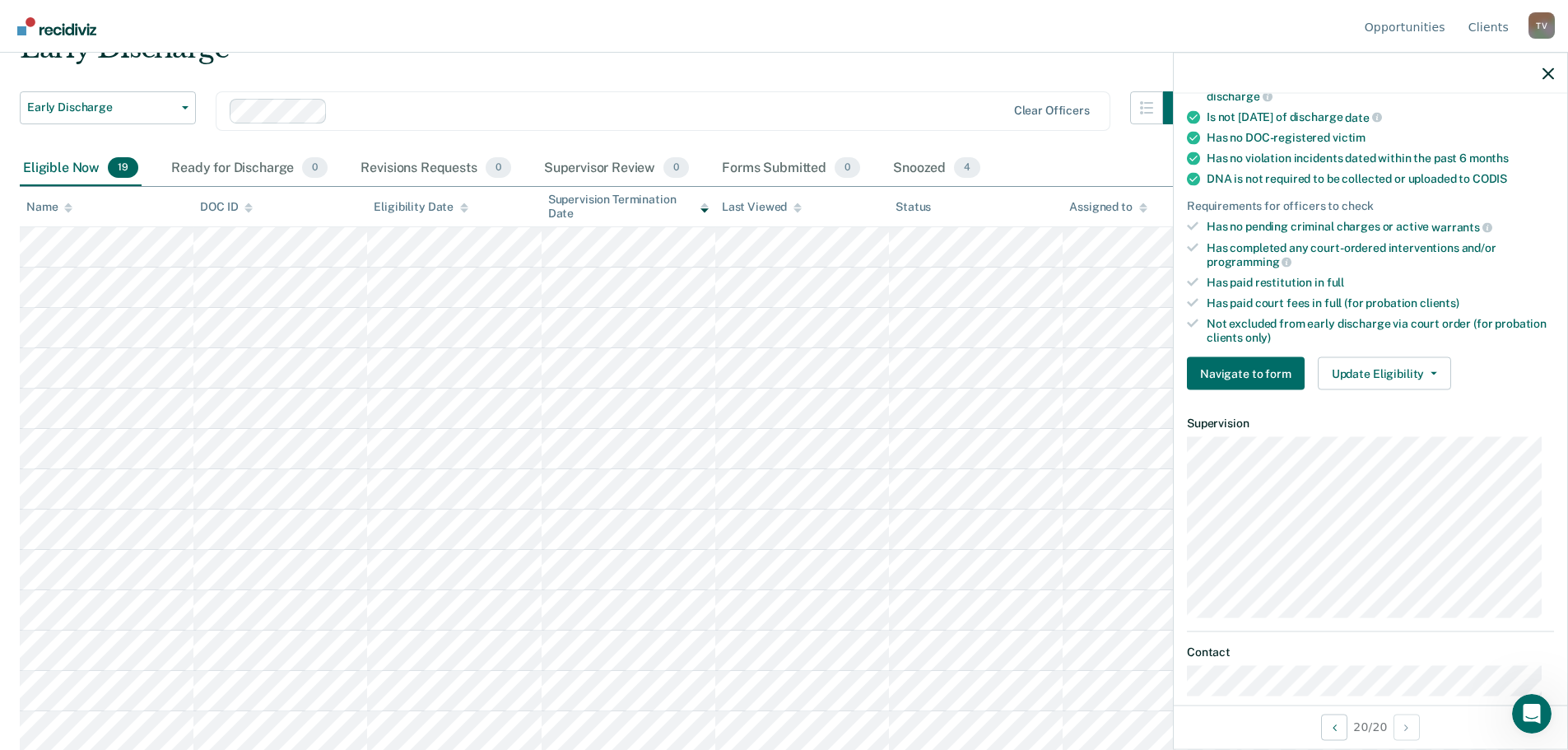
scroll to position [329, 0]
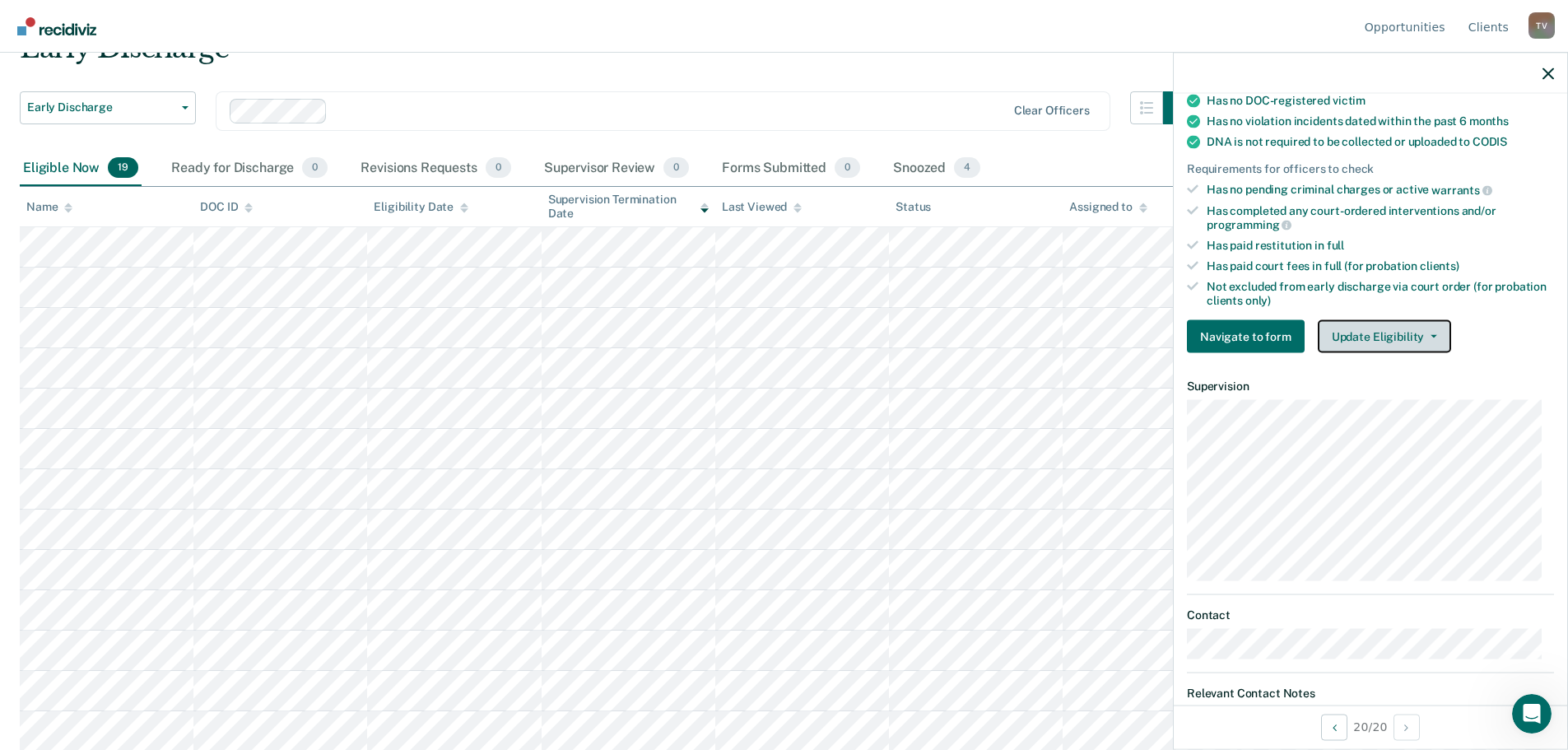
click at [1389, 327] on button "Update Eligibility" at bounding box center [1384, 336] width 133 height 33
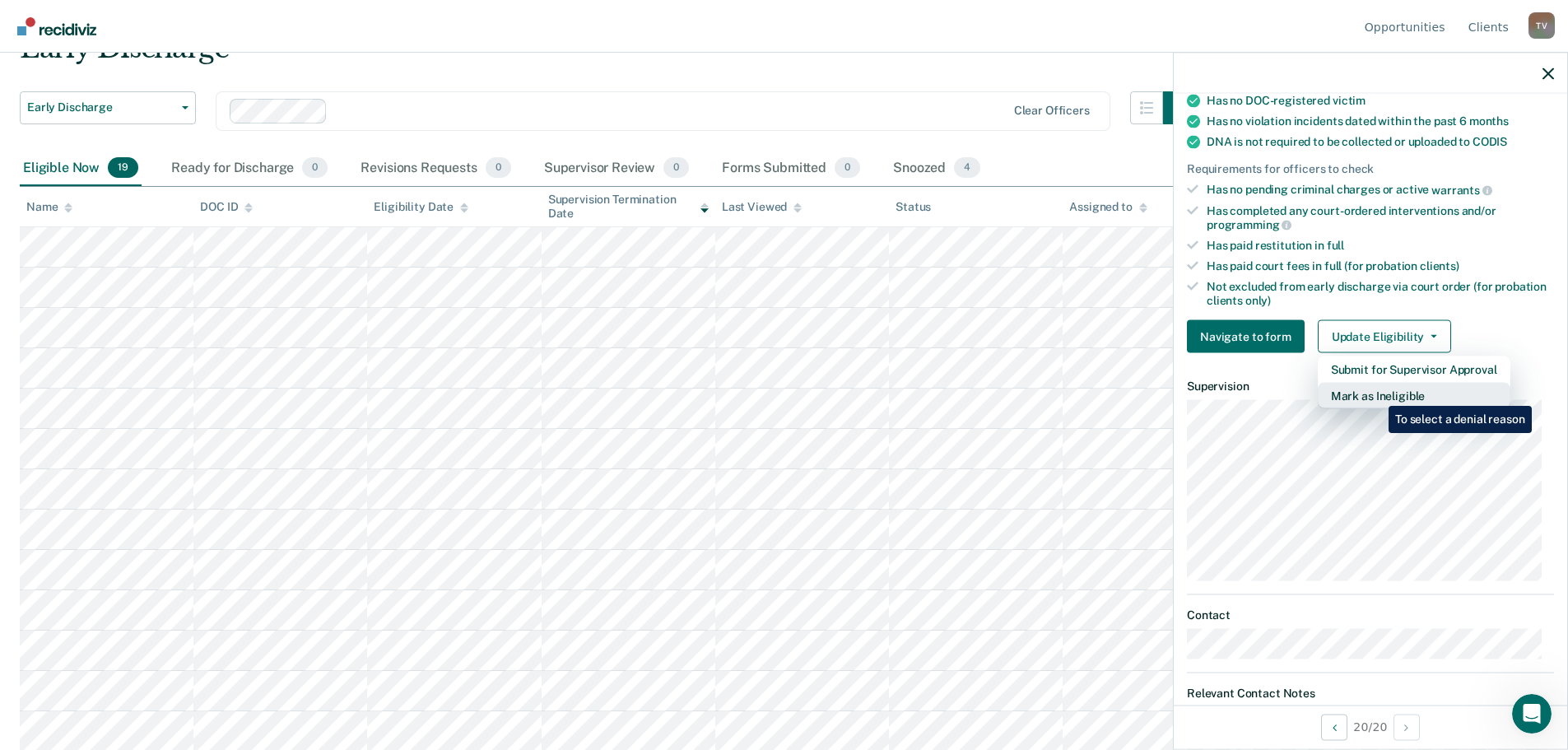
click at [1376, 393] on button "Mark as Ineligible" at bounding box center [1414, 396] width 193 height 26
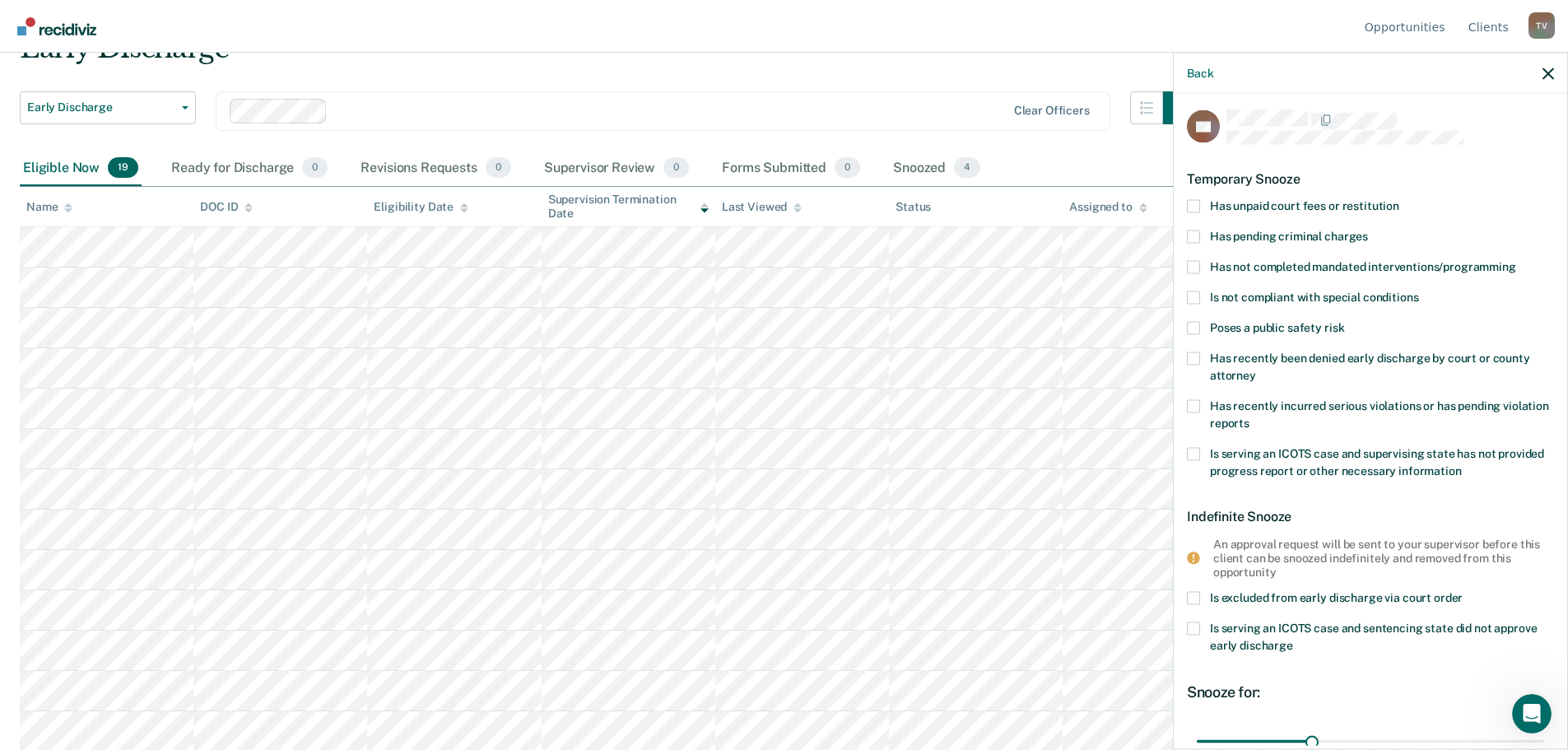
scroll to position [0, 0]
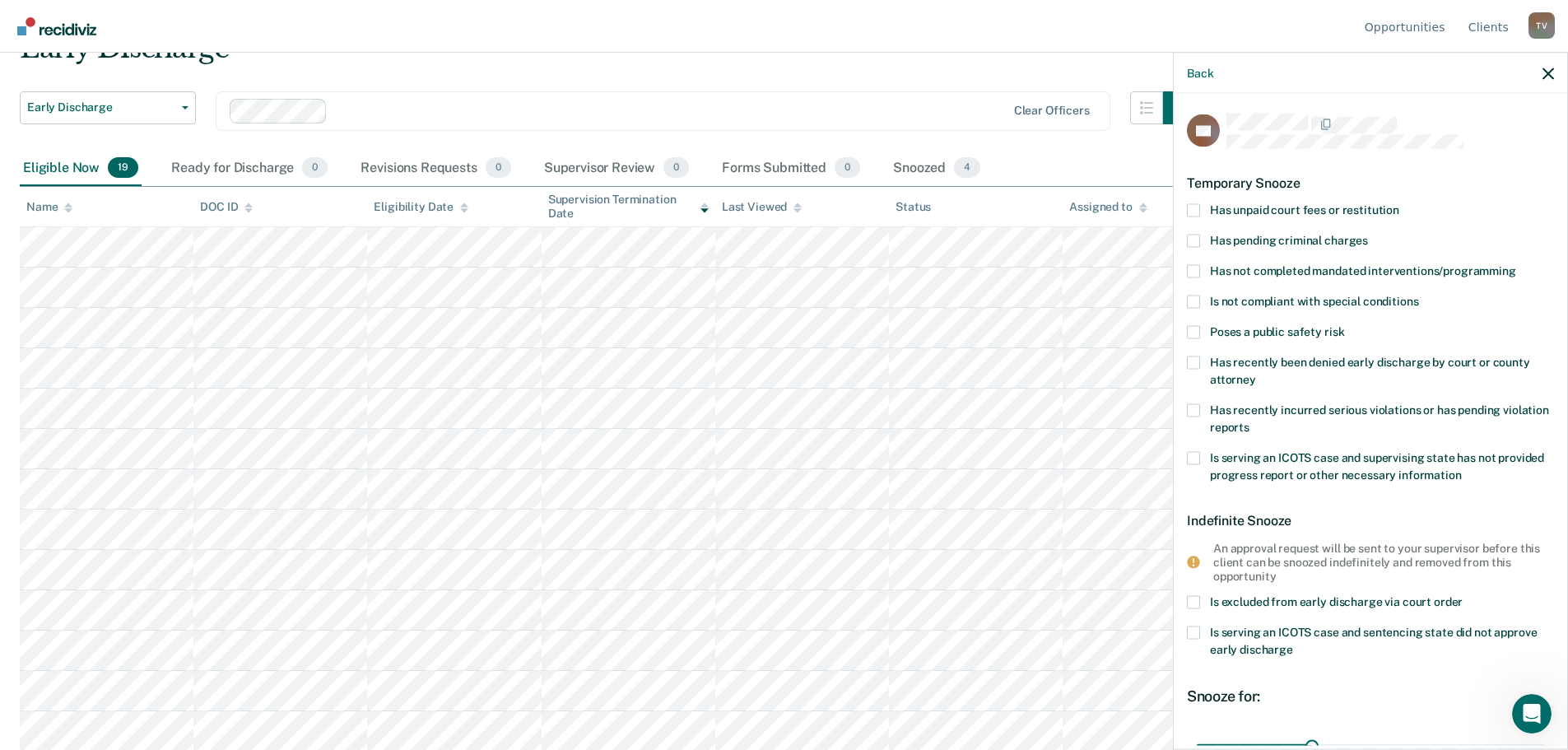
click at [1194, 209] on span at bounding box center [1193, 209] width 13 height 13
click at [1399, 203] on input "Has unpaid court fees or restitution" at bounding box center [1399, 203] width 0 height 0
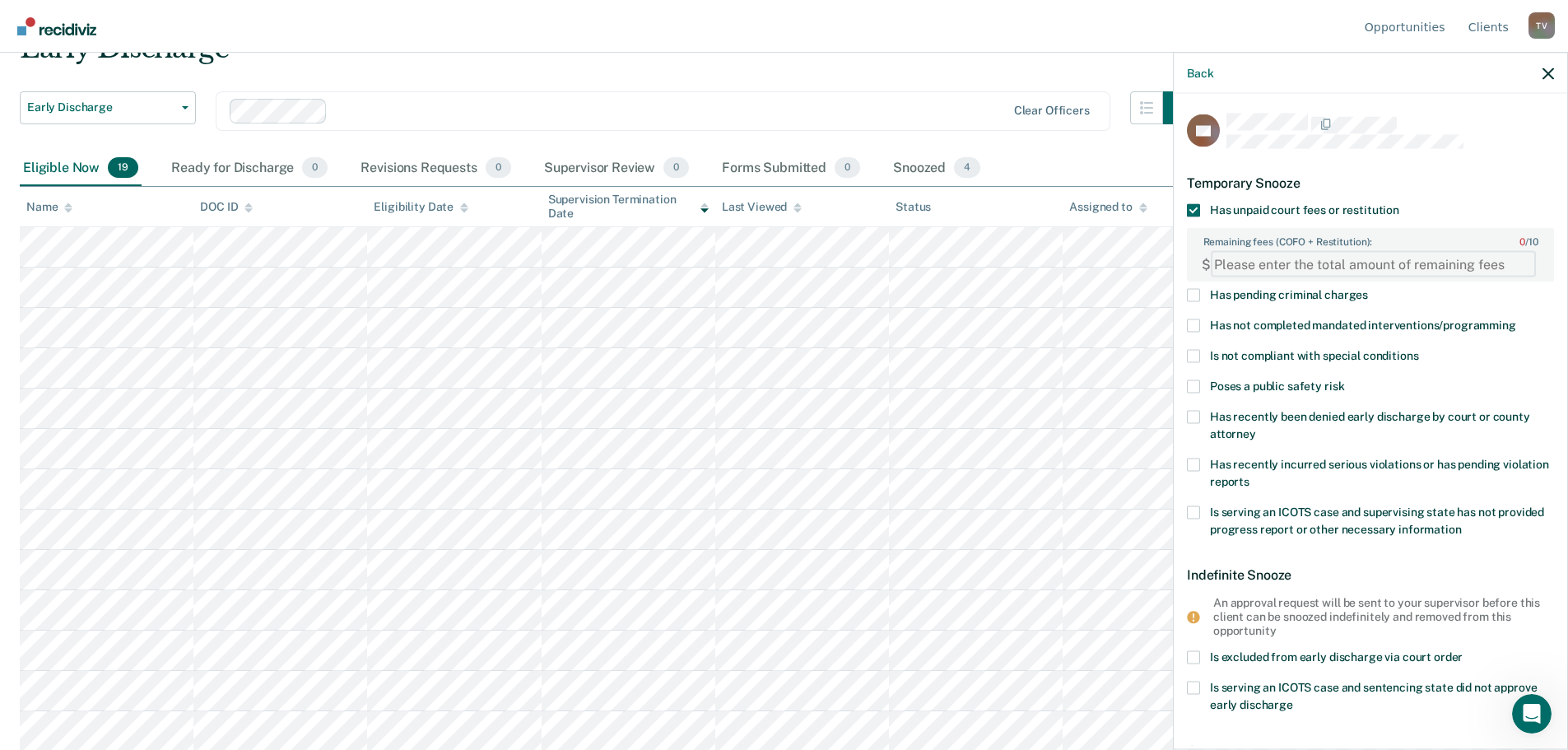
click at [1265, 261] on FEESReasonInput "Remaining fees (COFO + Restitution): 0 / 10" at bounding box center [1373, 264] width 325 height 26
paste FEESReasonInput "3416.88"
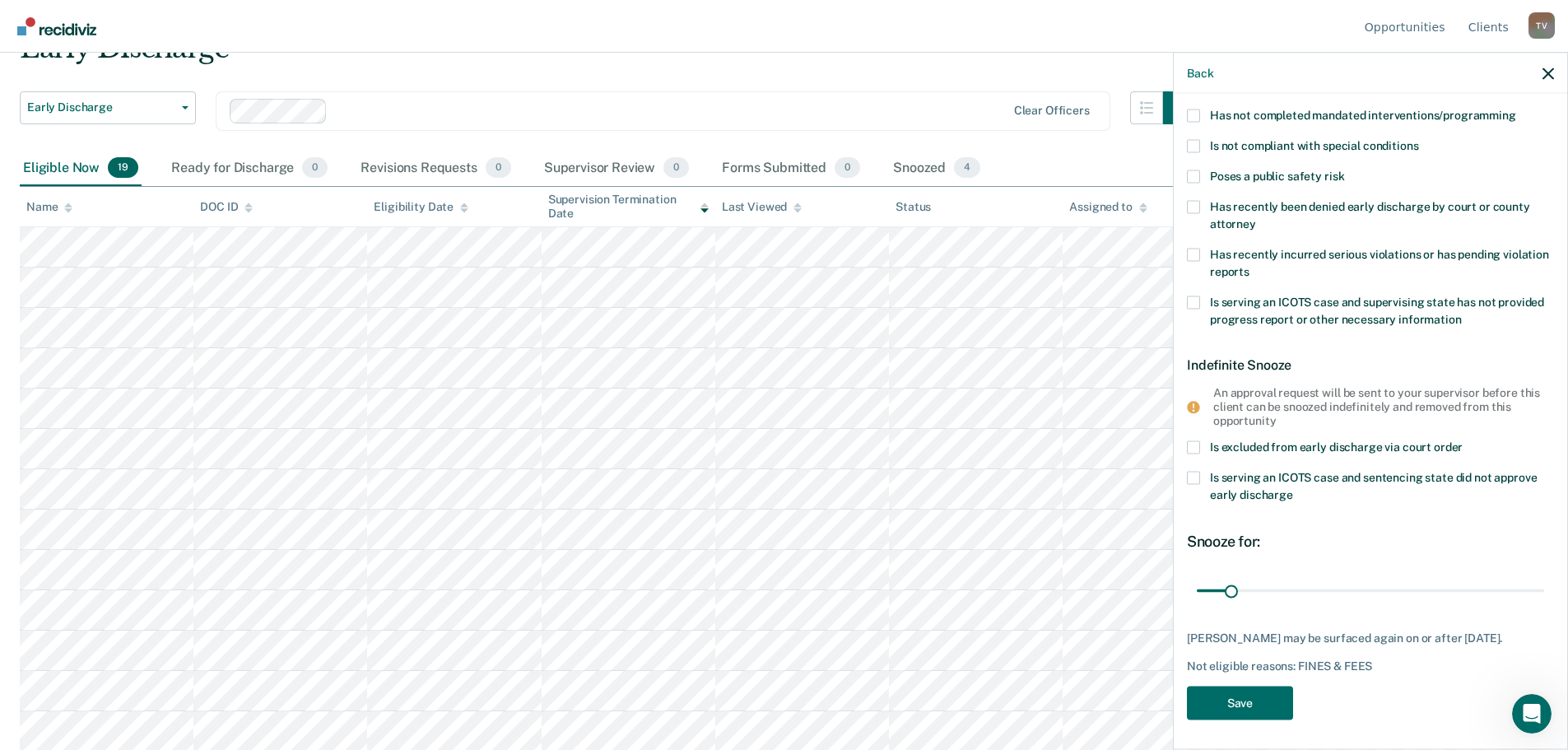
scroll to position [212, 0]
type FEESReasonInput "3416.88"
click at [1271, 697] on button "Save" at bounding box center [1240, 701] width 106 height 34
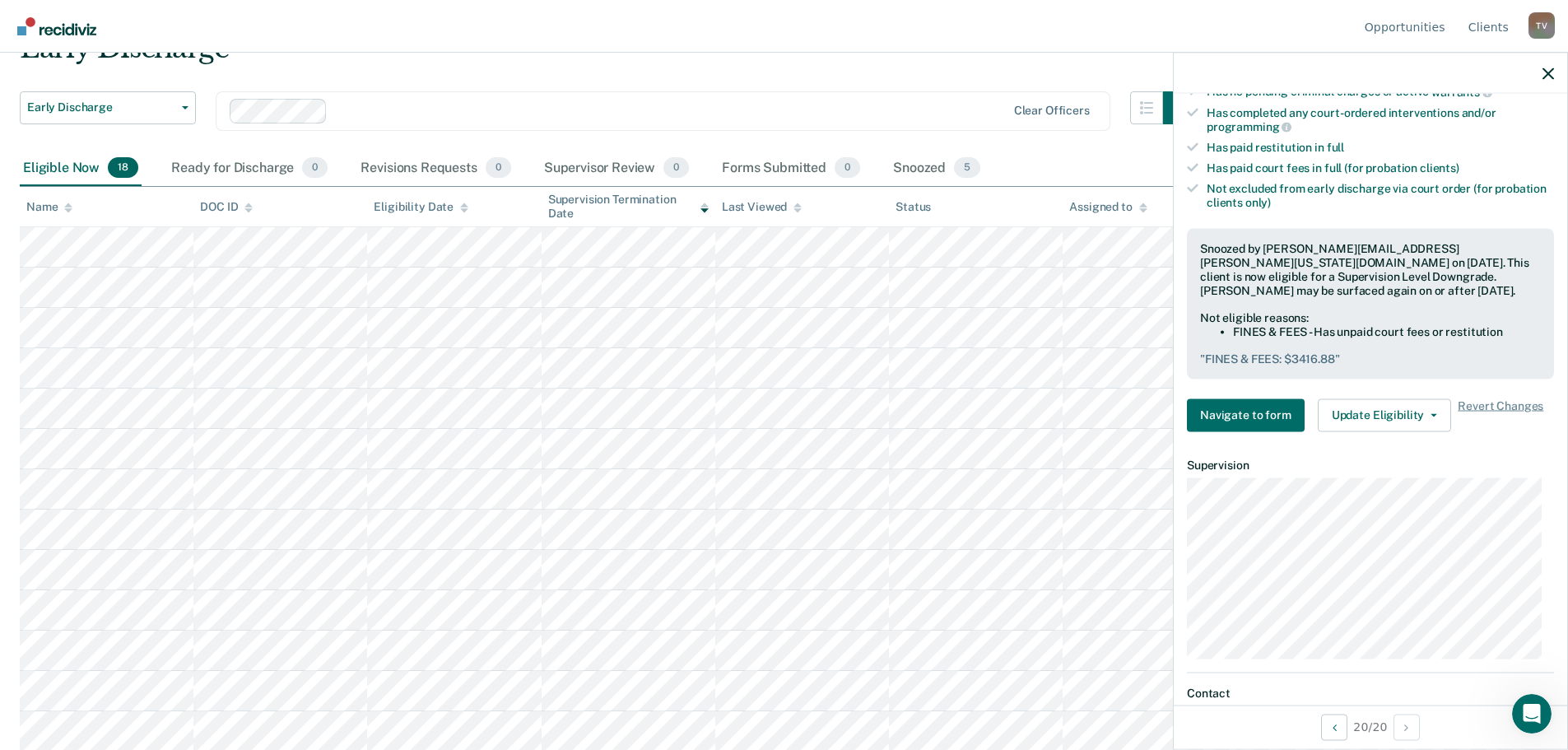
scroll to position [576, 0]
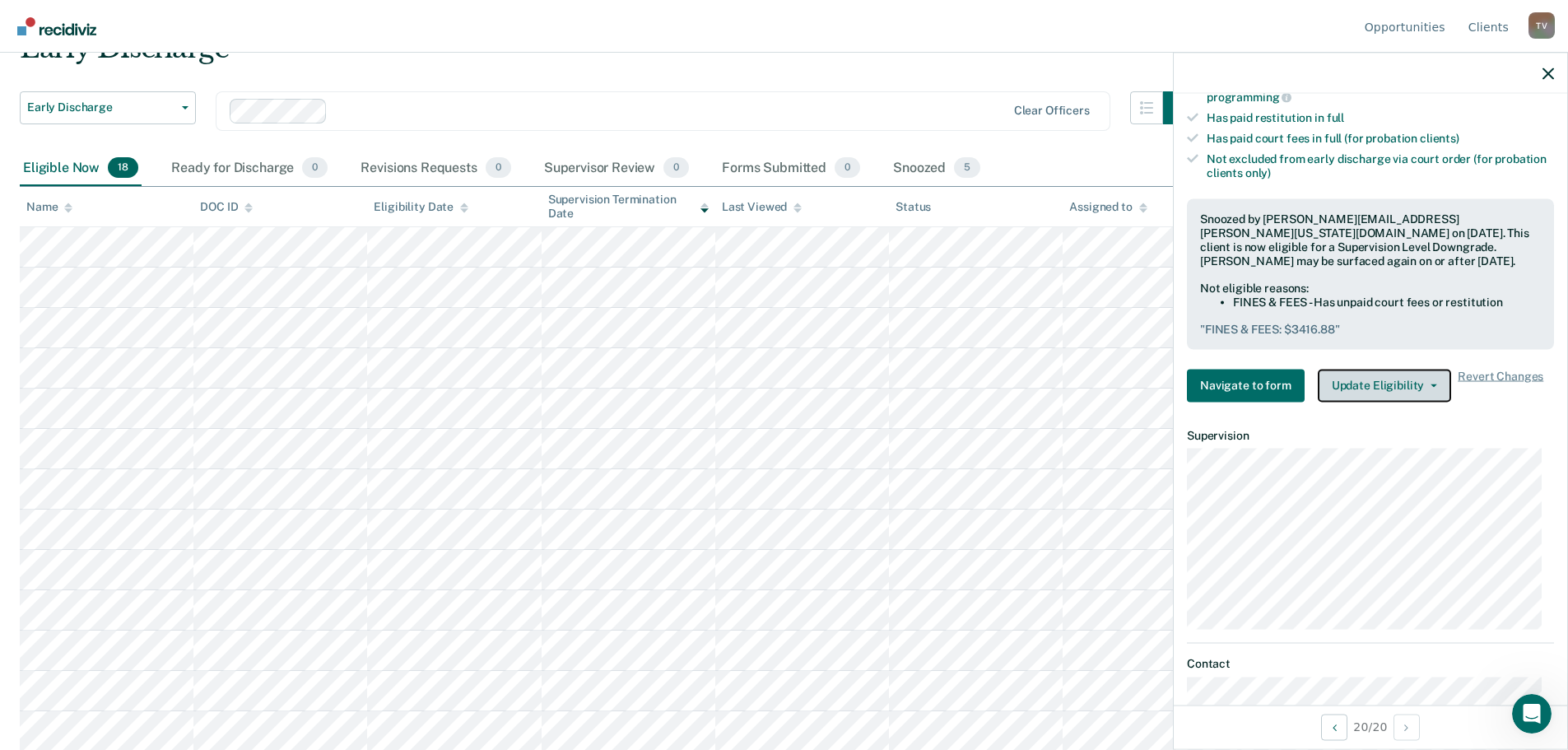
click at [1384, 369] on button "Update Eligibility" at bounding box center [1384, 385] width 133 height 33
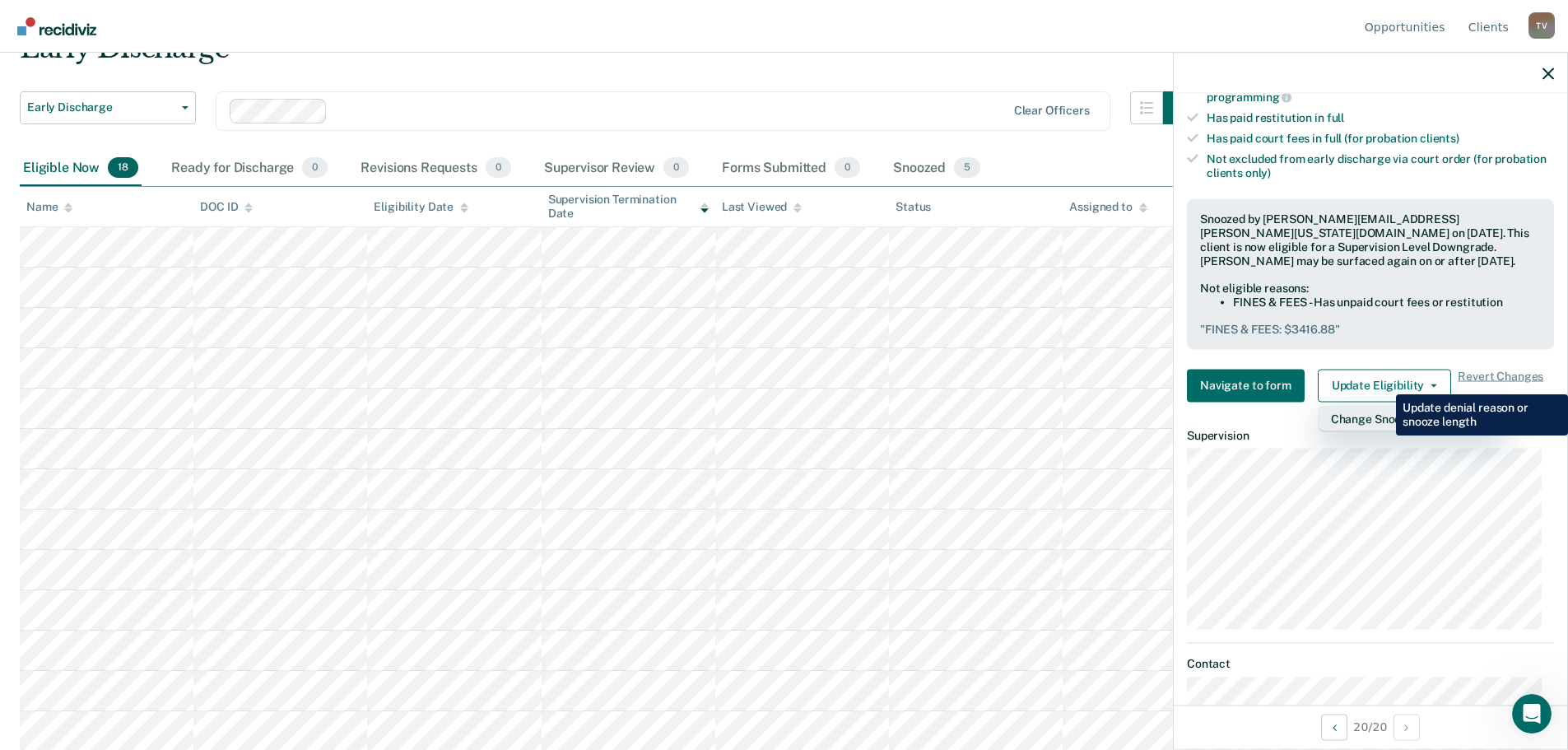
click at [1384, 405] on button "Change Snooze/Denial Reason" at bounding box center [1412, 418] width 189 height 26
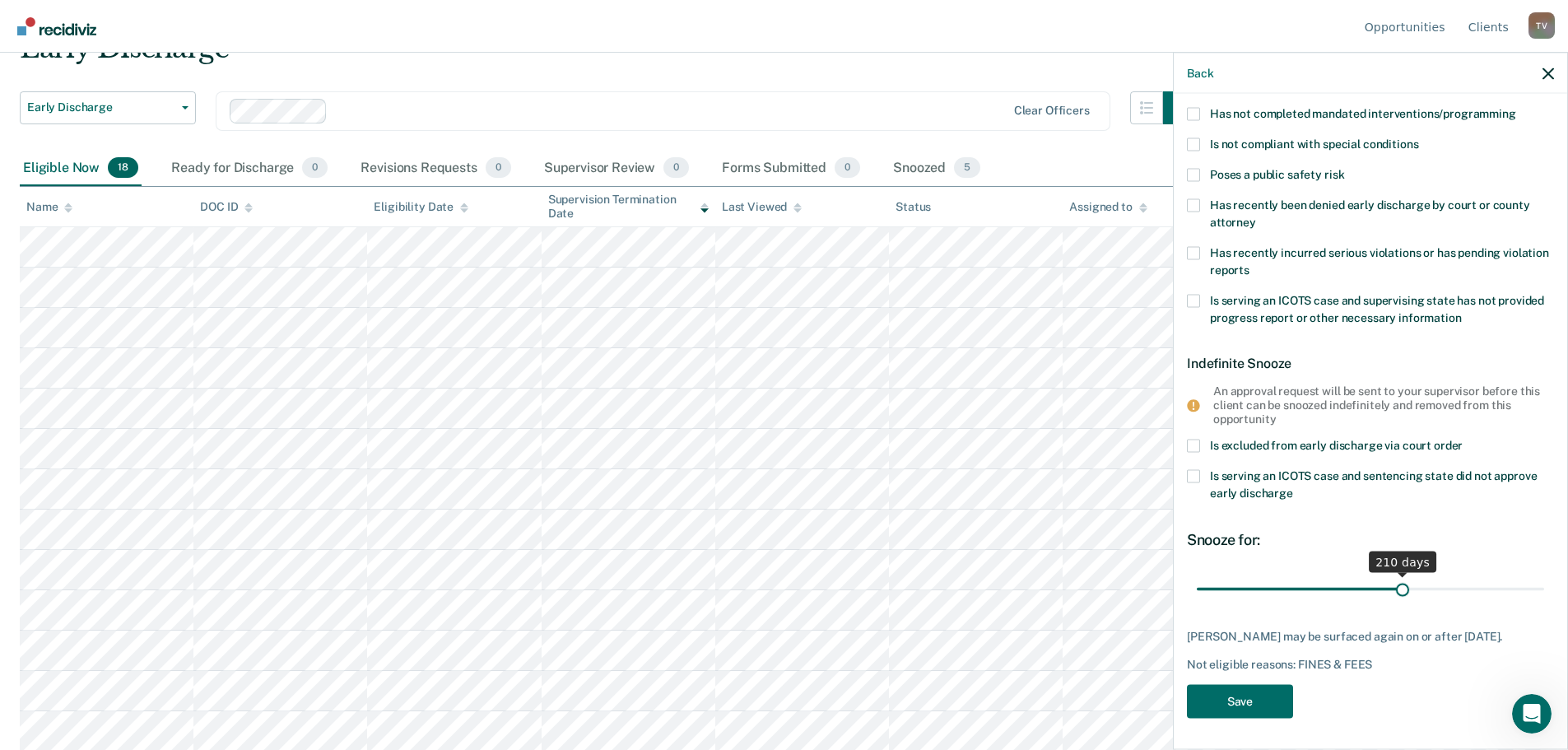
drag, startPoint x: 1230, startPoint y: 588, endPoint x: 1395, endPoint y: 582, distance: 165.6
type input "210"
click at [1395, 582] on input "range" at bounding box center [1370, 589] width 347 height 29
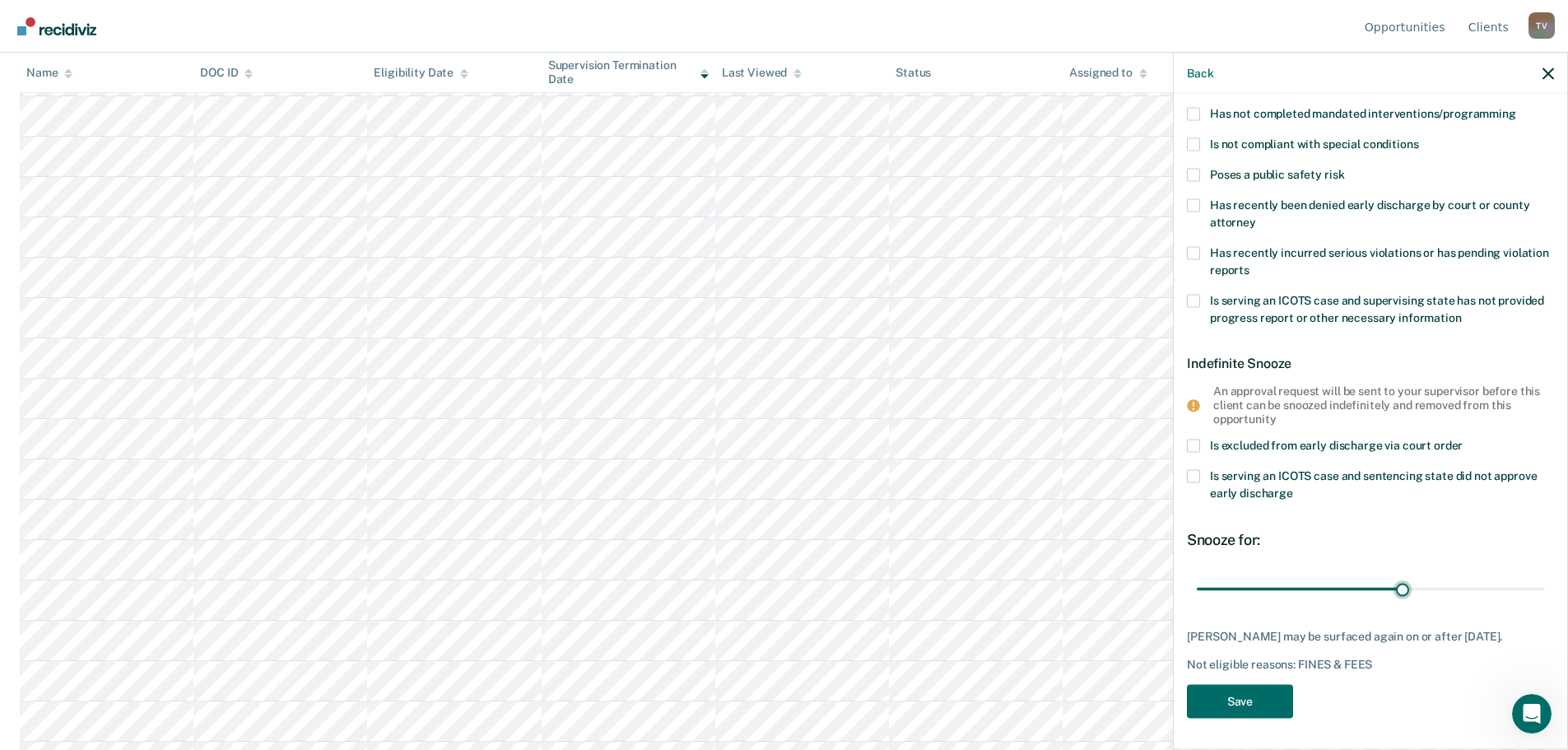
scroll to position [286, 0]
click at [1267, 694] on button "Save" at bounding box center [1240, 701] width 106 height 34
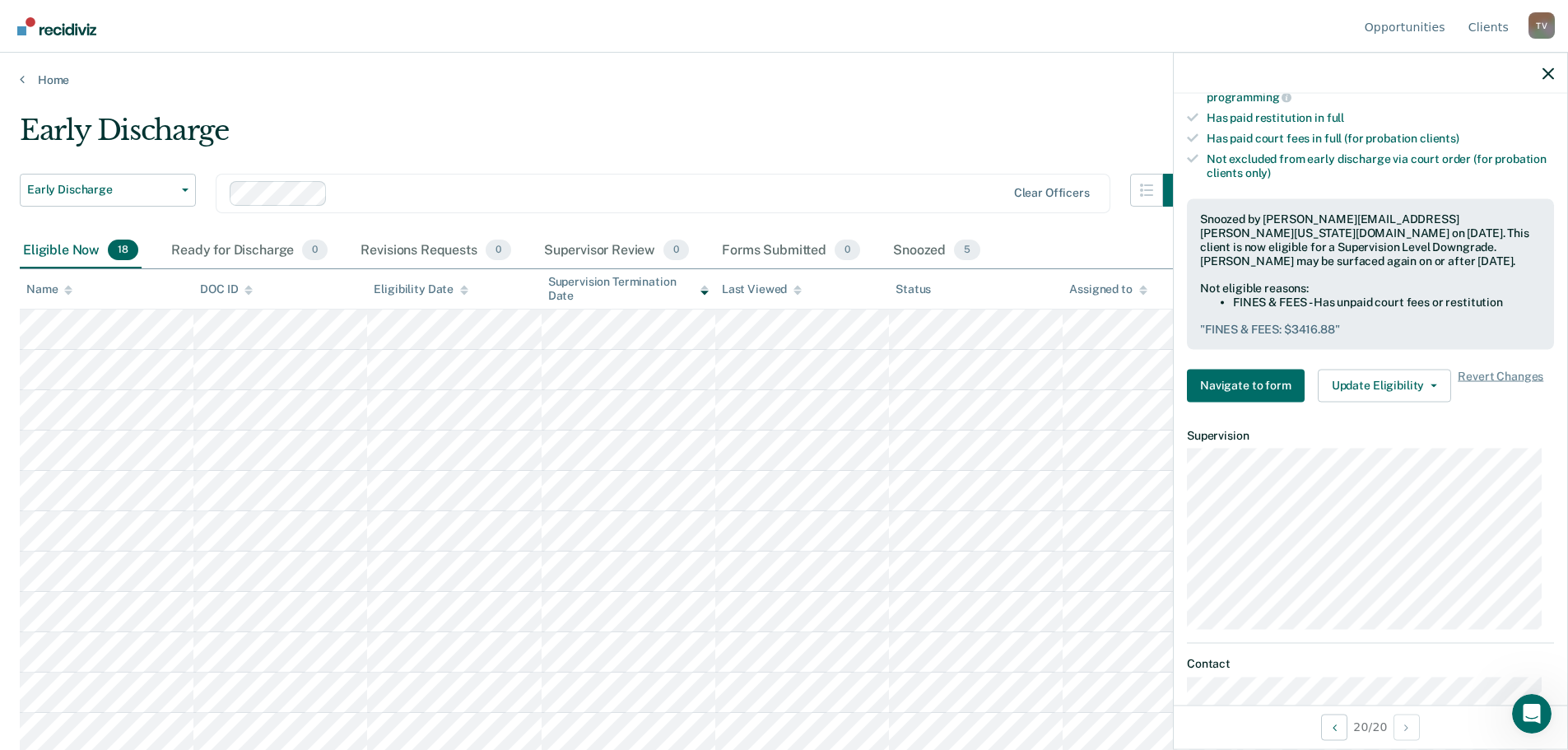
scroll to position [654, 0]
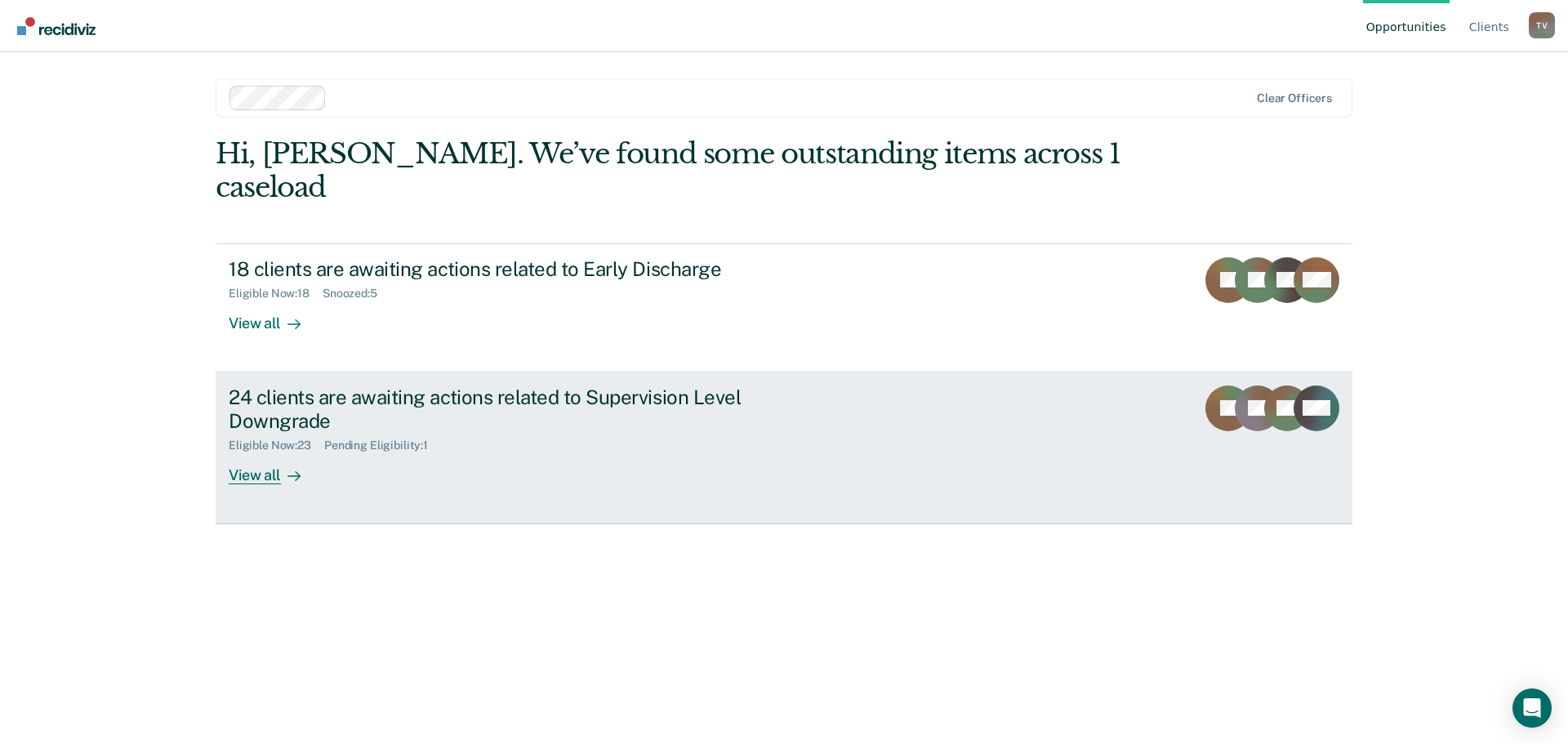
click at [255, 452] on div "View all" at bounding box center [275, 468] width 91 height 32
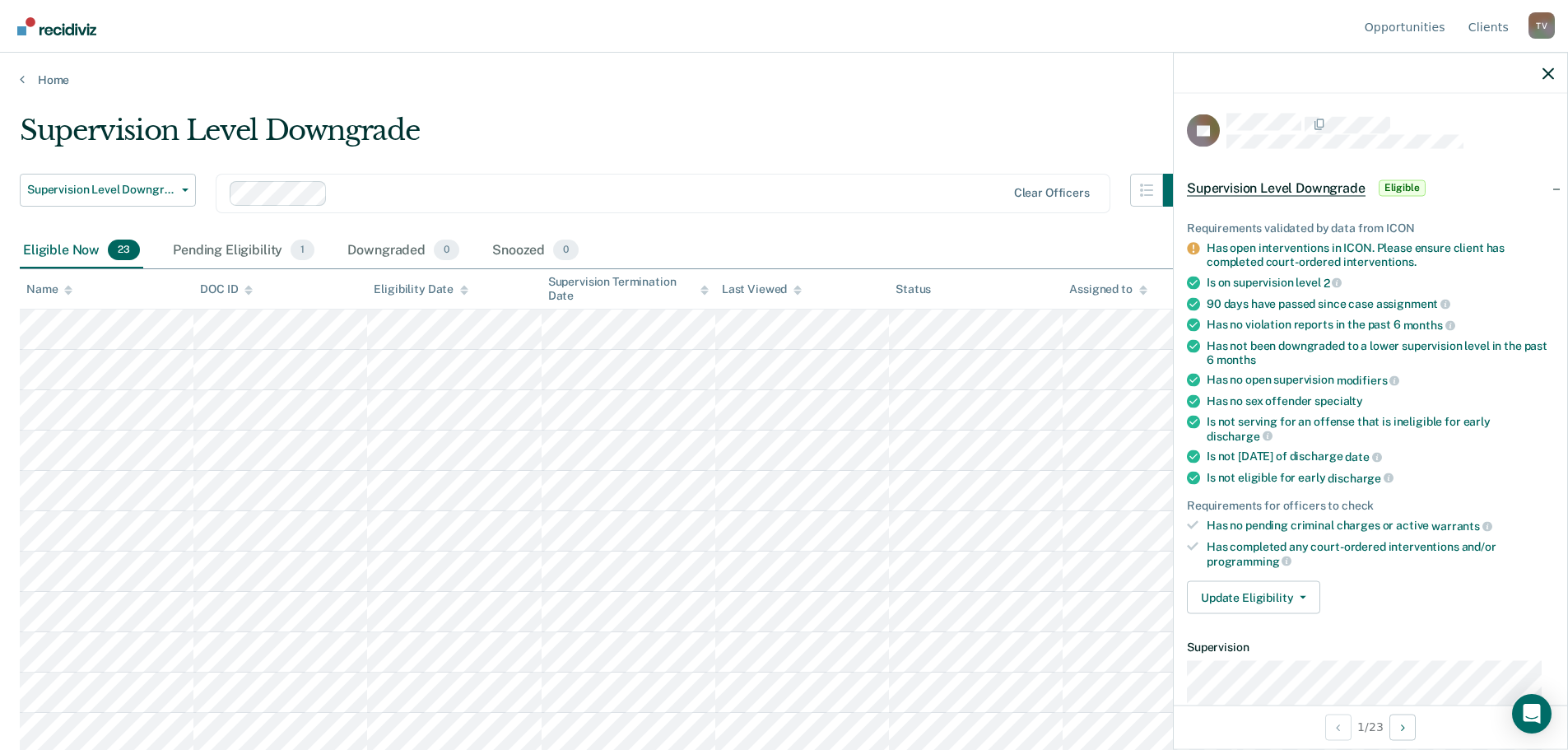
click at [878, 119] on div "Supervision Level Downgrade" at bounding box center [608, 137] width 1176 height 47
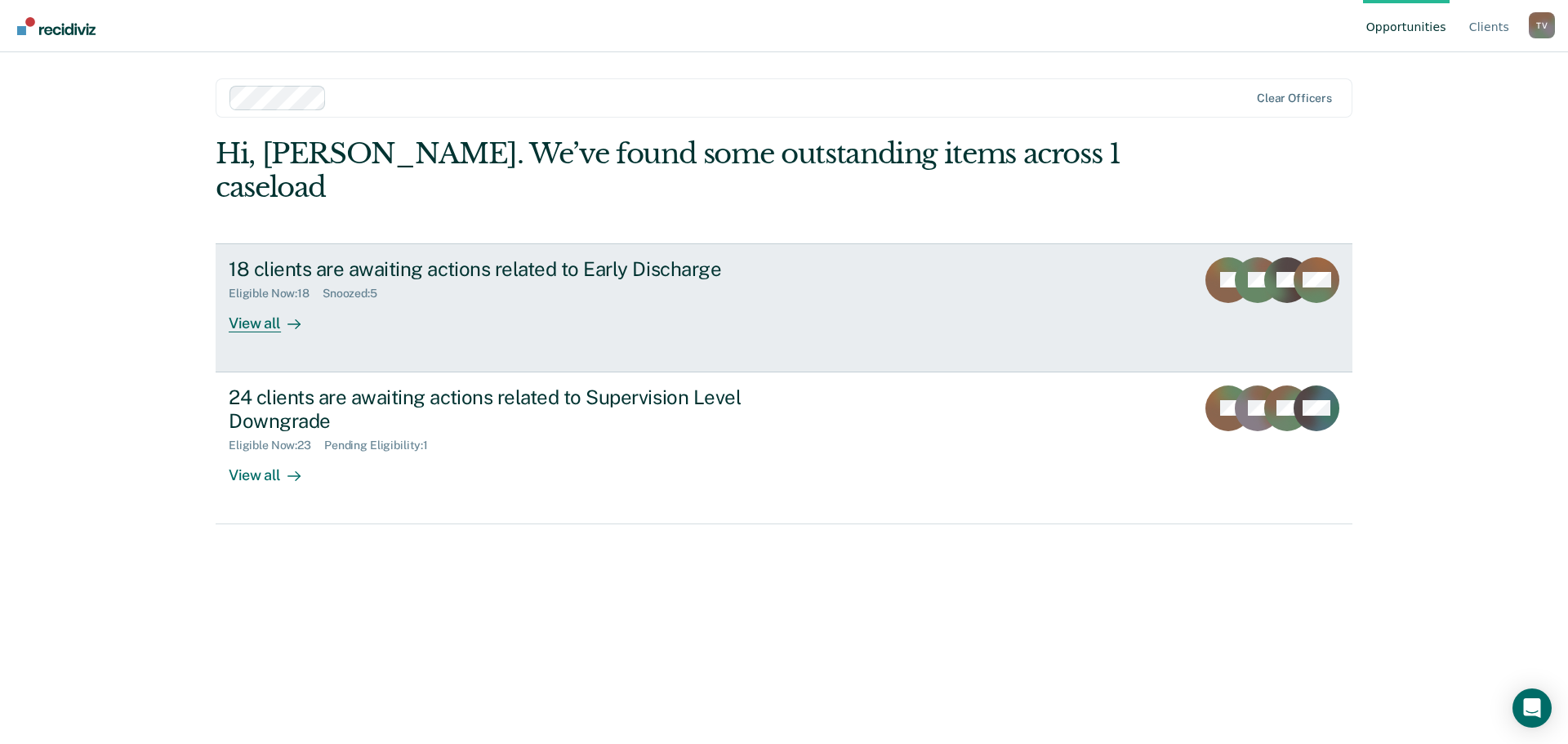
click at [257, 301] on div "View all" at bounding box center [275, 316] width 91 height 32
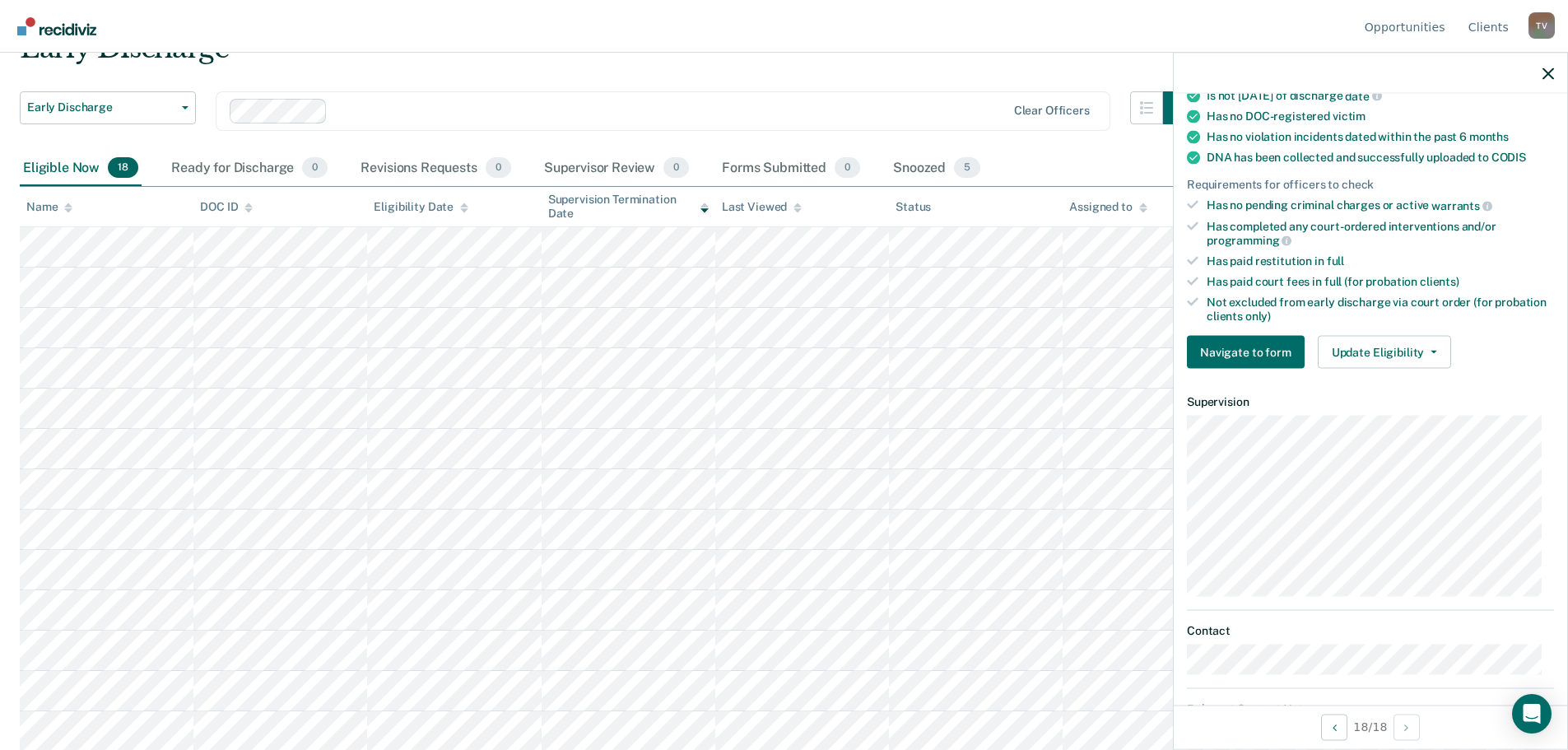
scroll to position [329, 0]
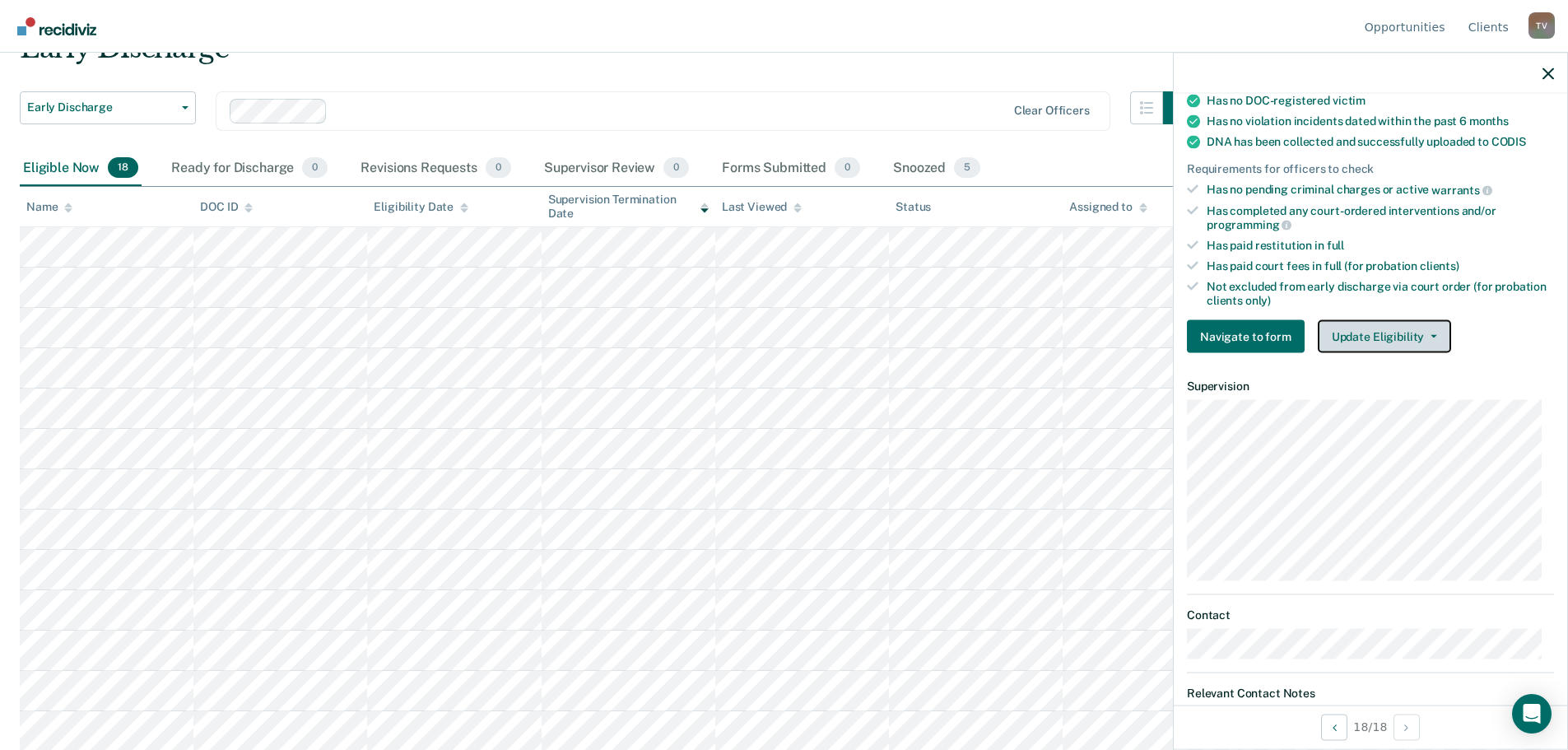
click at [1380, 336] on button "Update Eligibility" at bounding box center [1384, 336] width 133 height 33
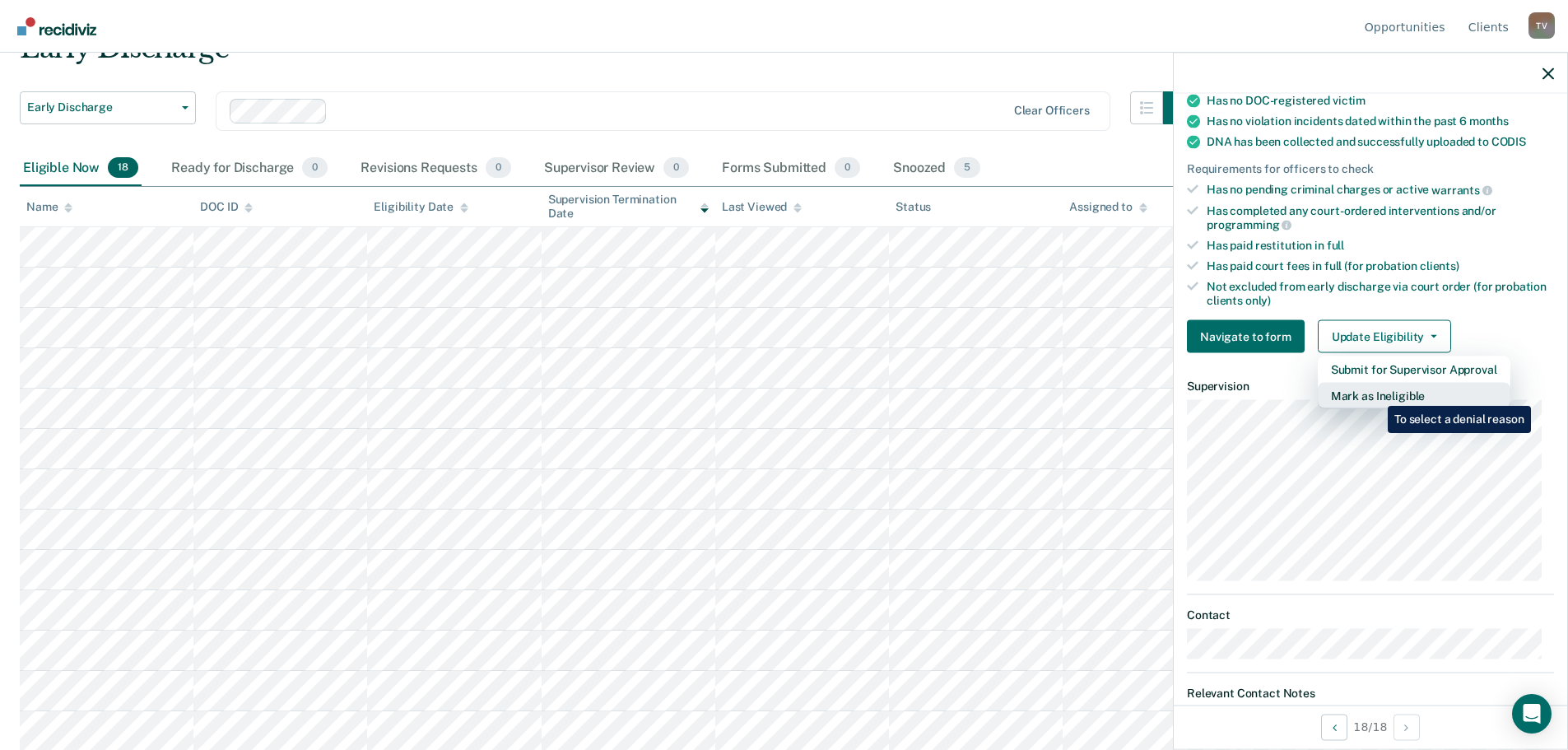
click at [1376, 393] on button "Mark as Ineligible" at bounding box center [1414, 396] width 193 height 26
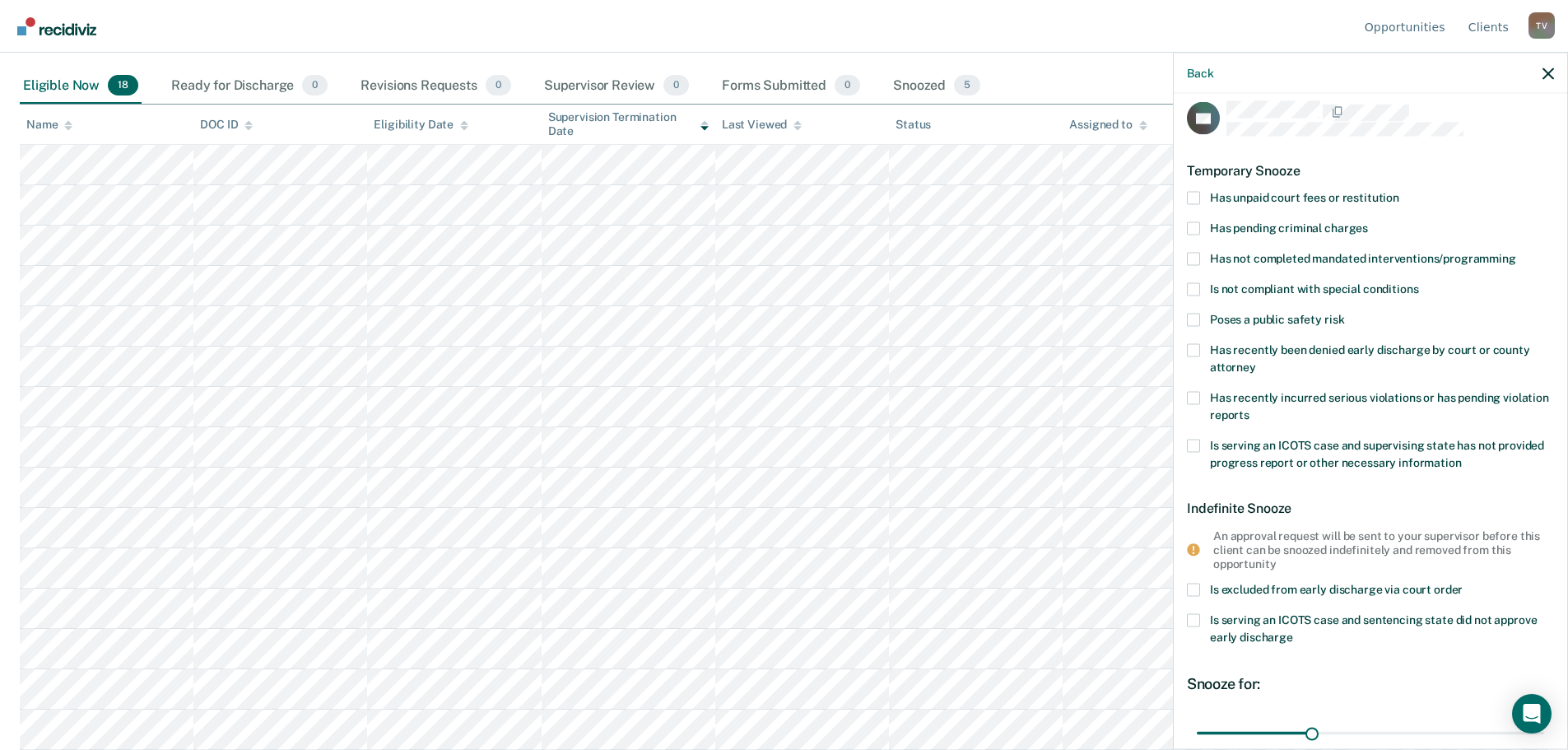
scroll to position [6, 0]
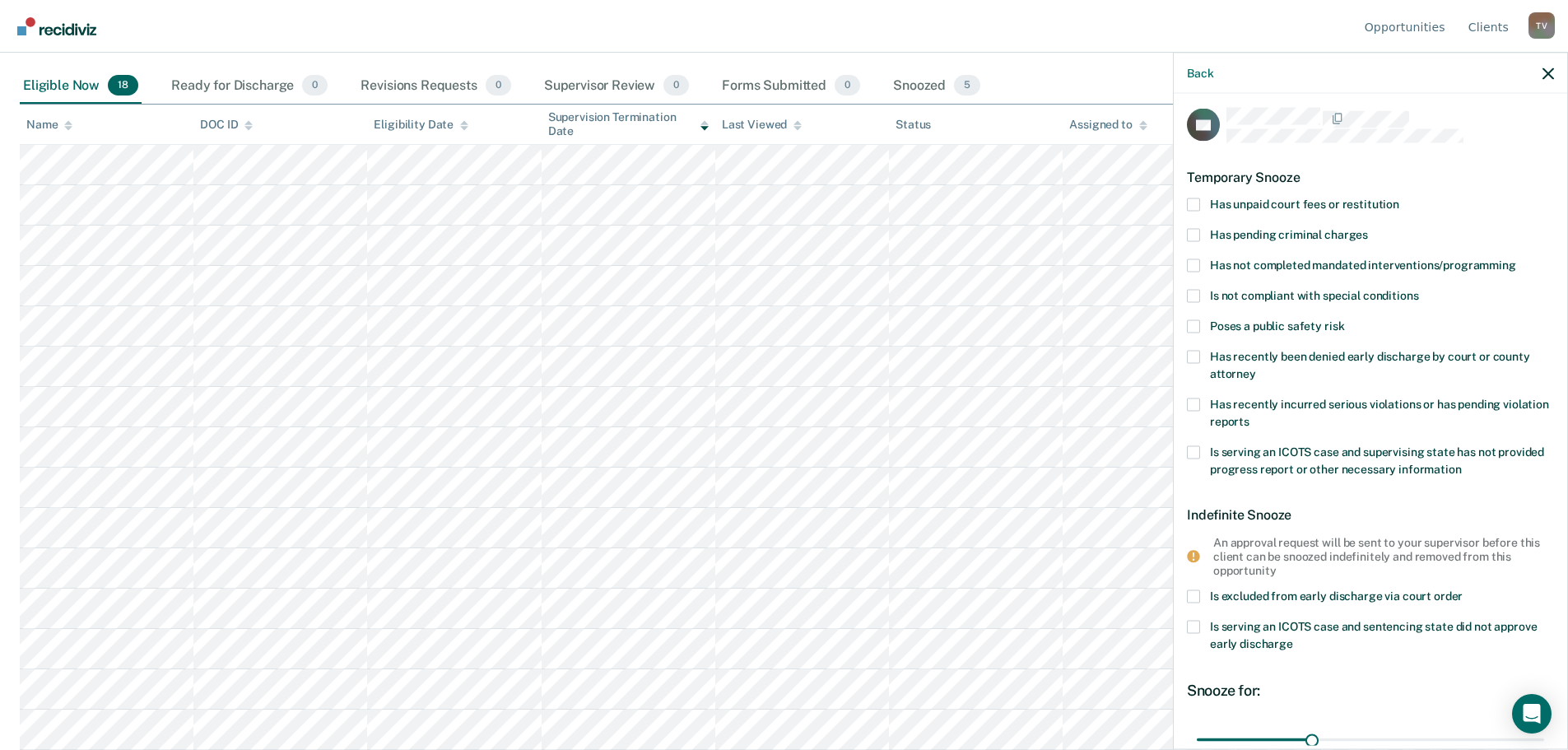
click at [1193, 200] on span at bounding box center [1193, 204] width 13 height 13
click at [1399, 198] on input "Has unpaid court fees or restitution" at bounding box center [1399, 198] width 0 height 0
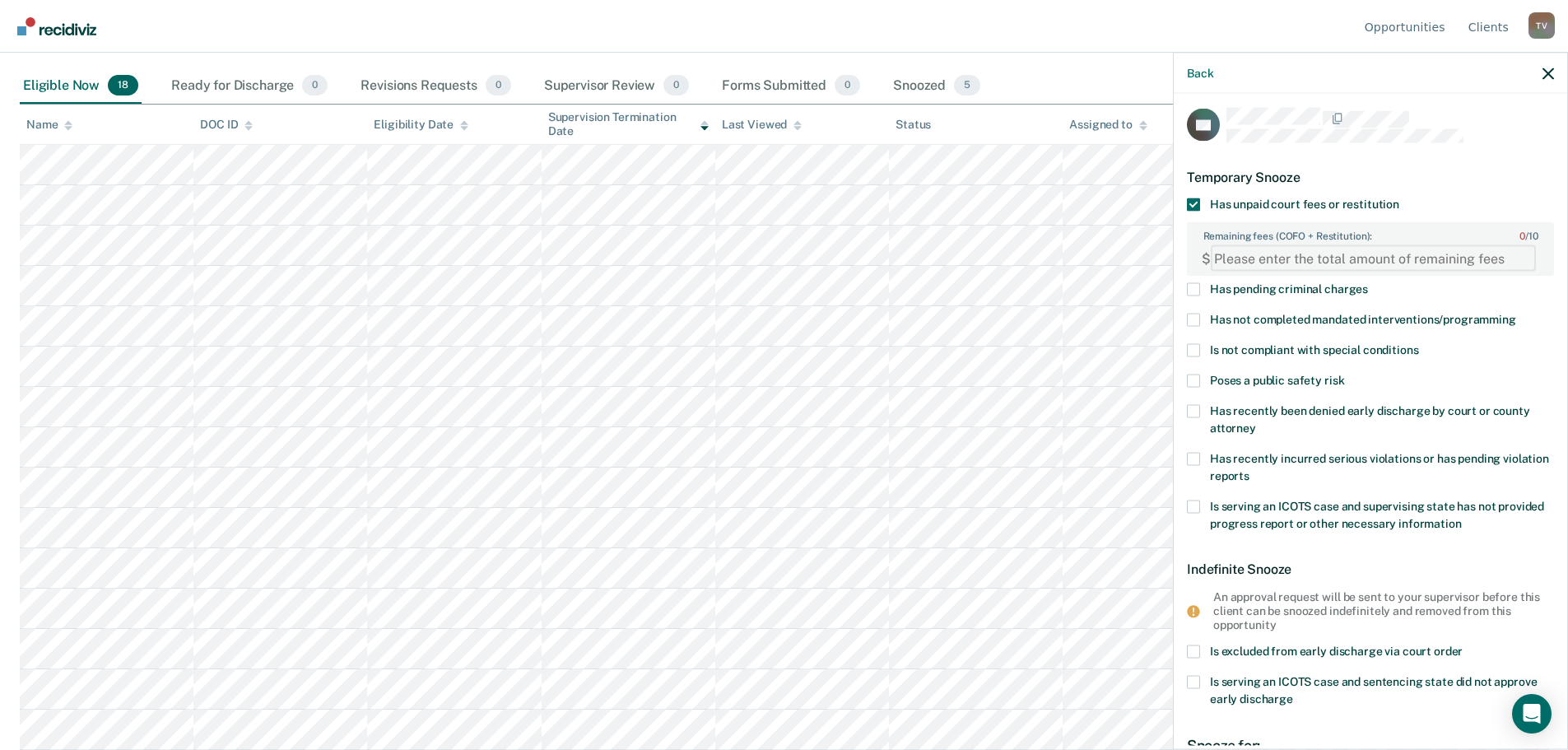
paste FEESReasonInput "1329.67"
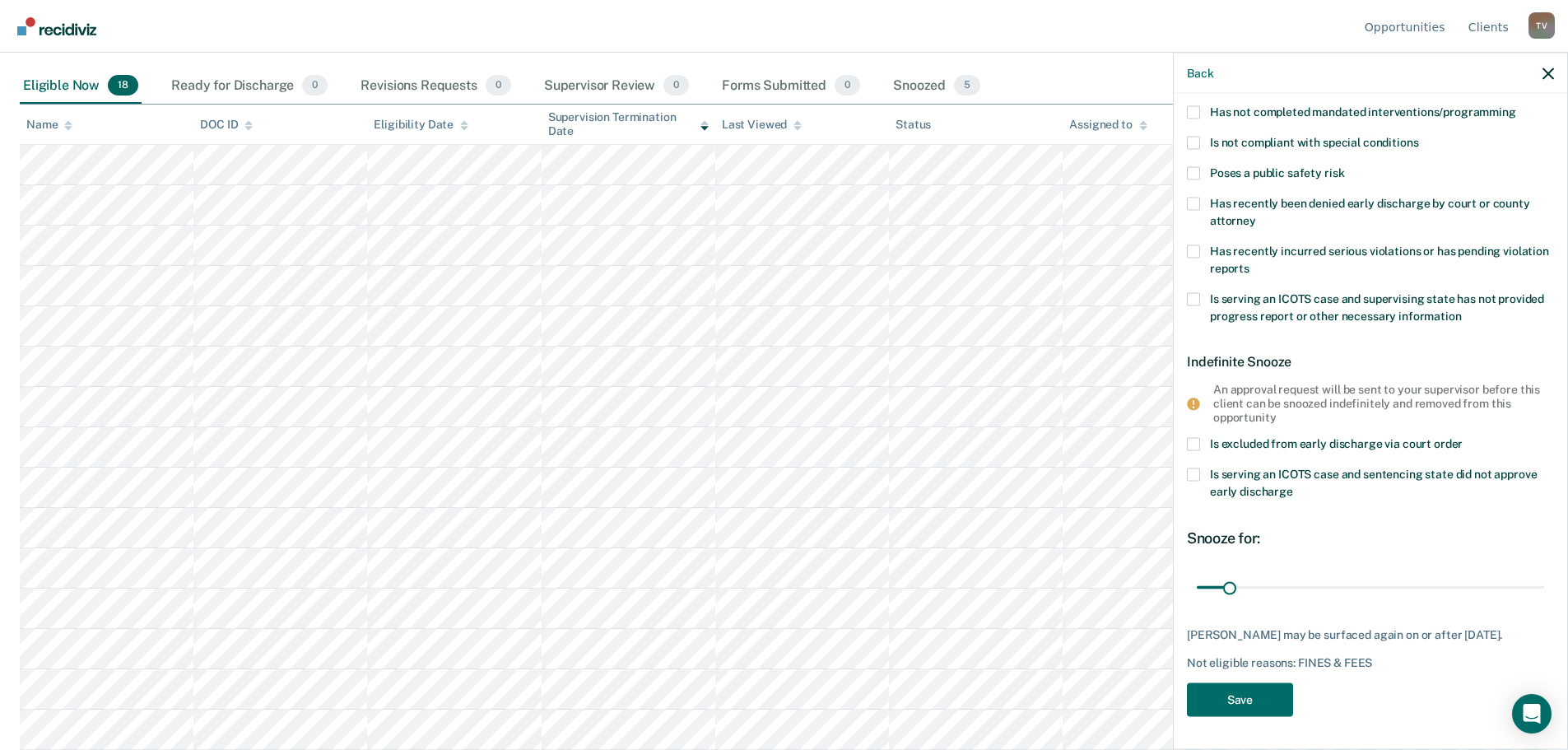
scroll to position [286, 0]
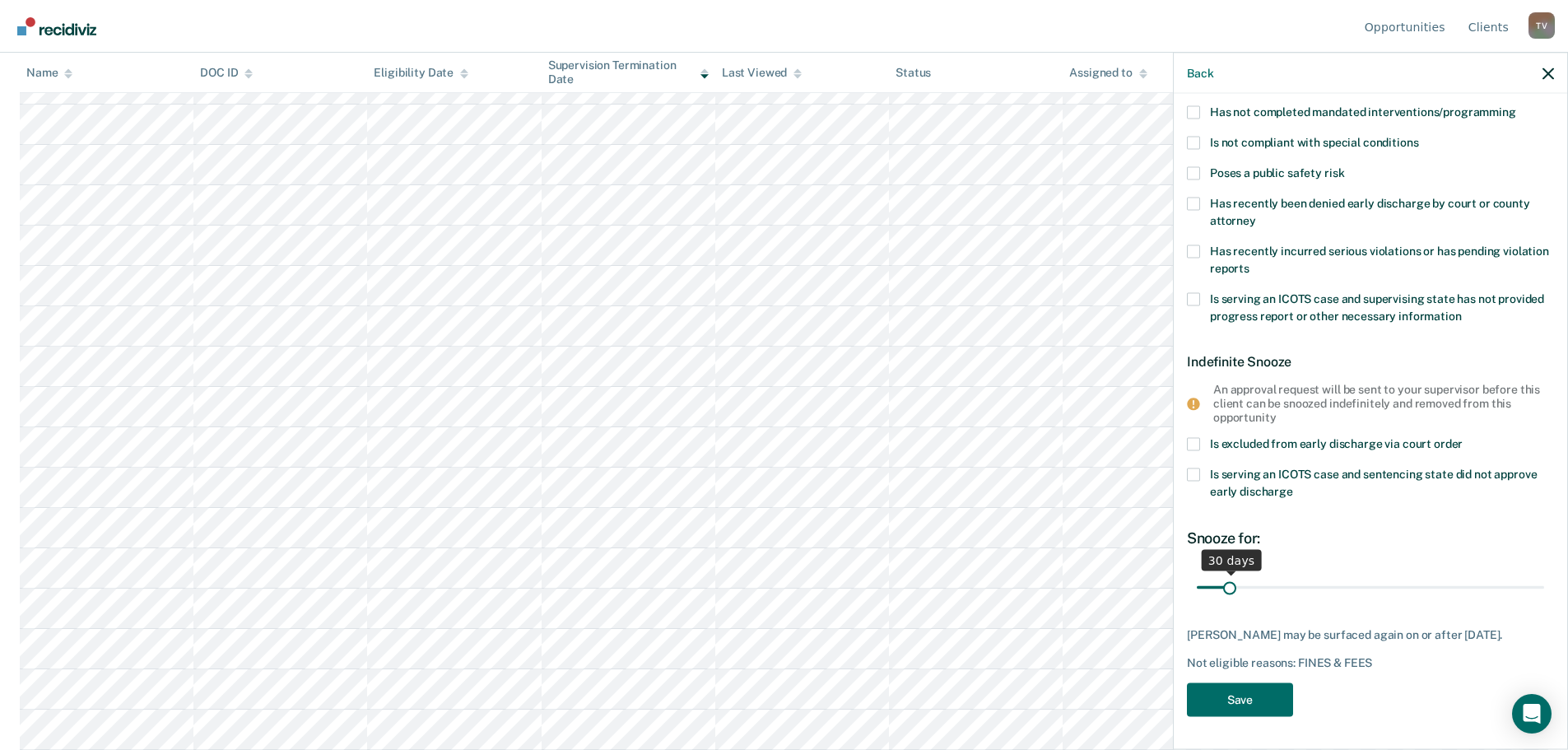
type FEESReasonInput "1329.67"
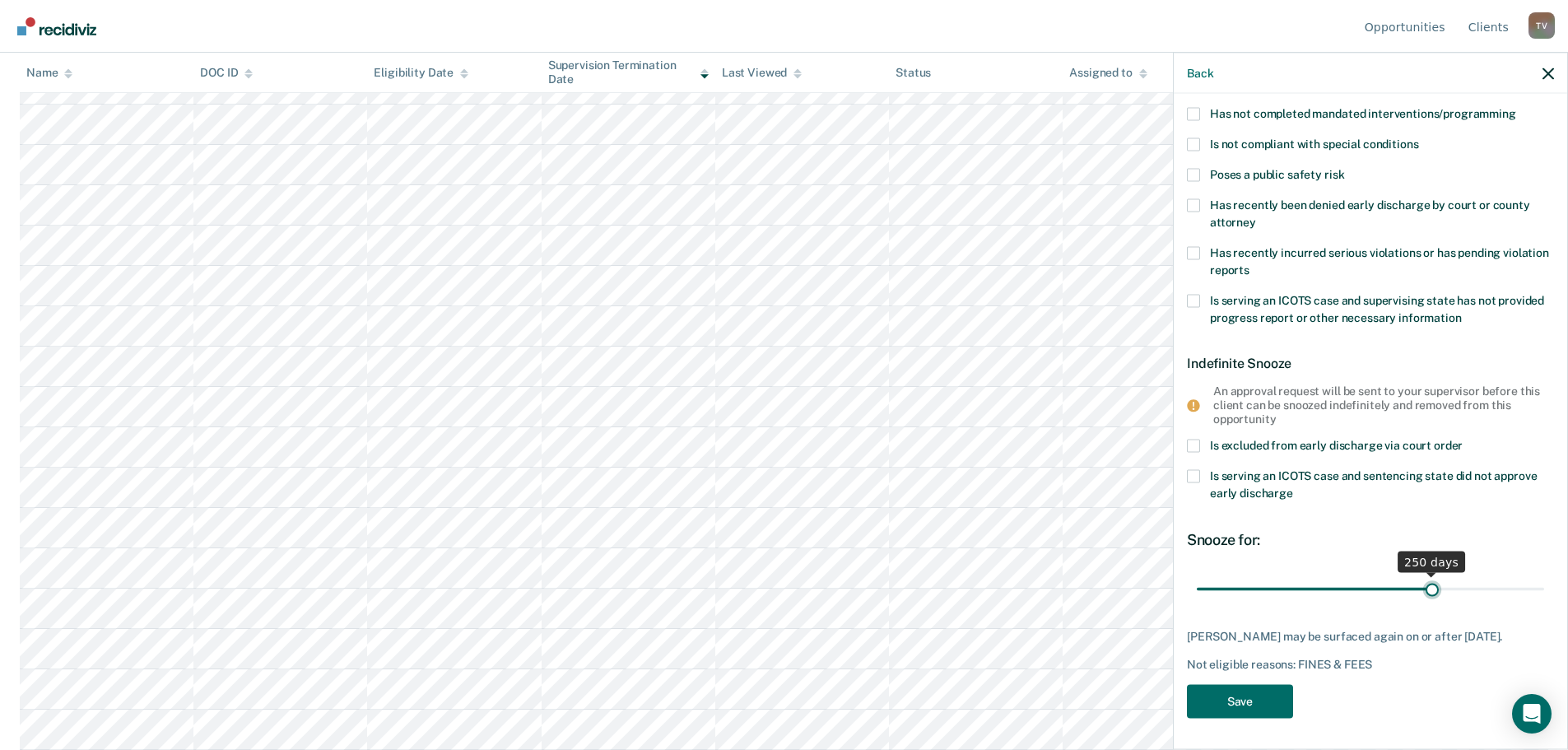
drag, startPoint x: 1229, startPoint y: 578, endPoint x: 1423, endPoint y: 587, distance: 194.5
type input "250"
click at [1423, 587] on input "range" at bounding box center [1370, 589] width 347 height 29
click at [1274, 701] on button "Save" at bounding box center [1240, 701] width 106 height 34
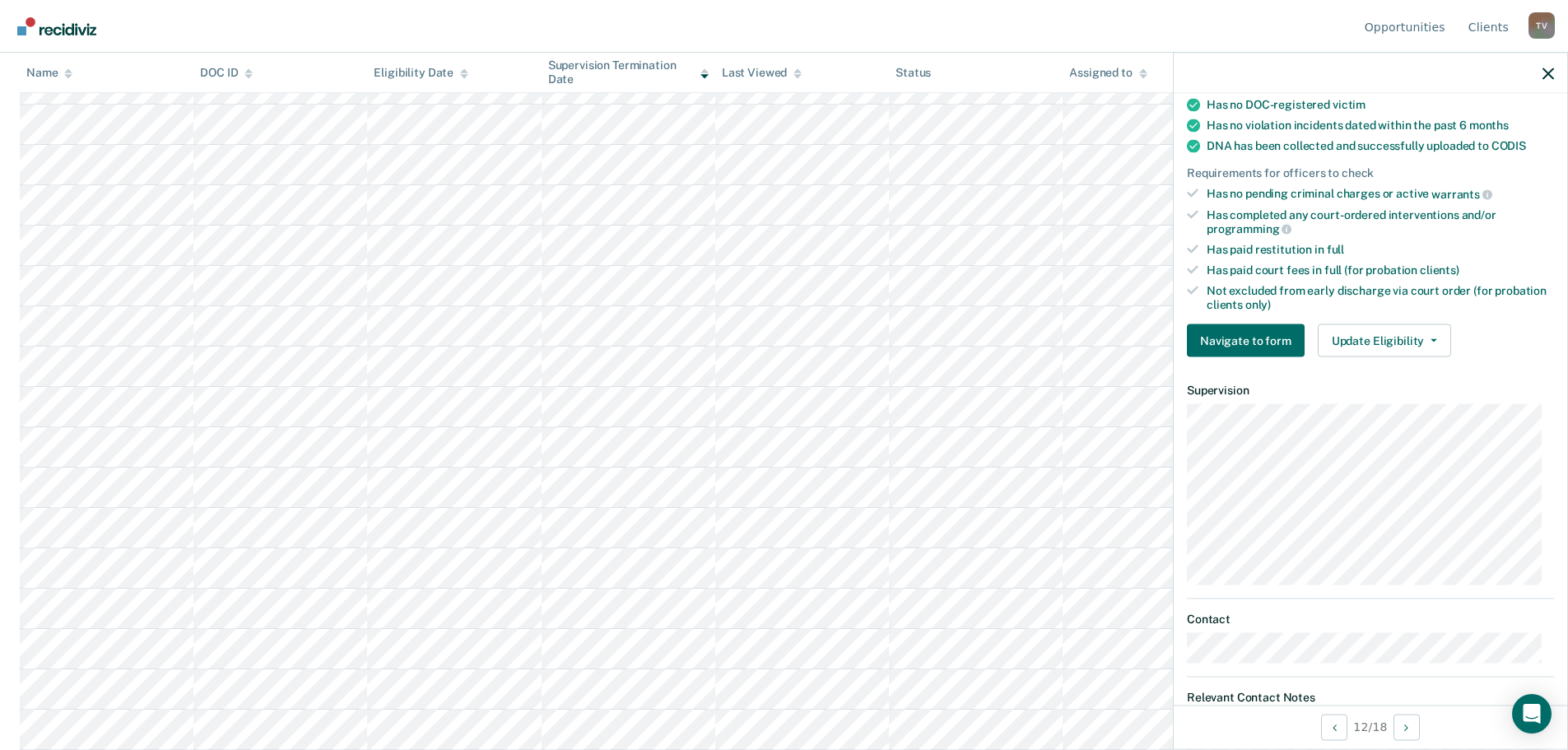
scroll to position [329, 0]
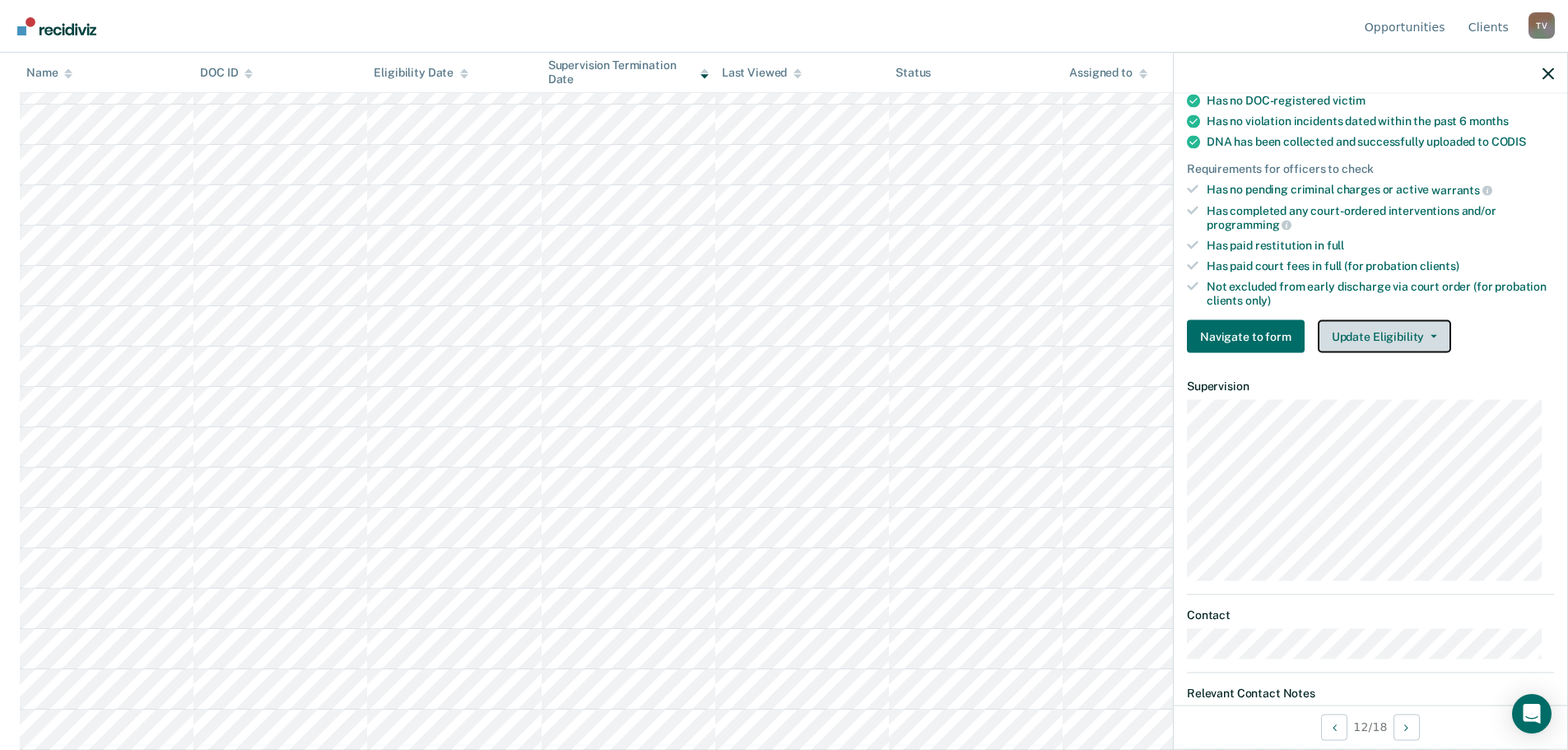
click at [1367, 332] on button "Update Eligibility" at bounding box center [1384, 336] width 133 height 33
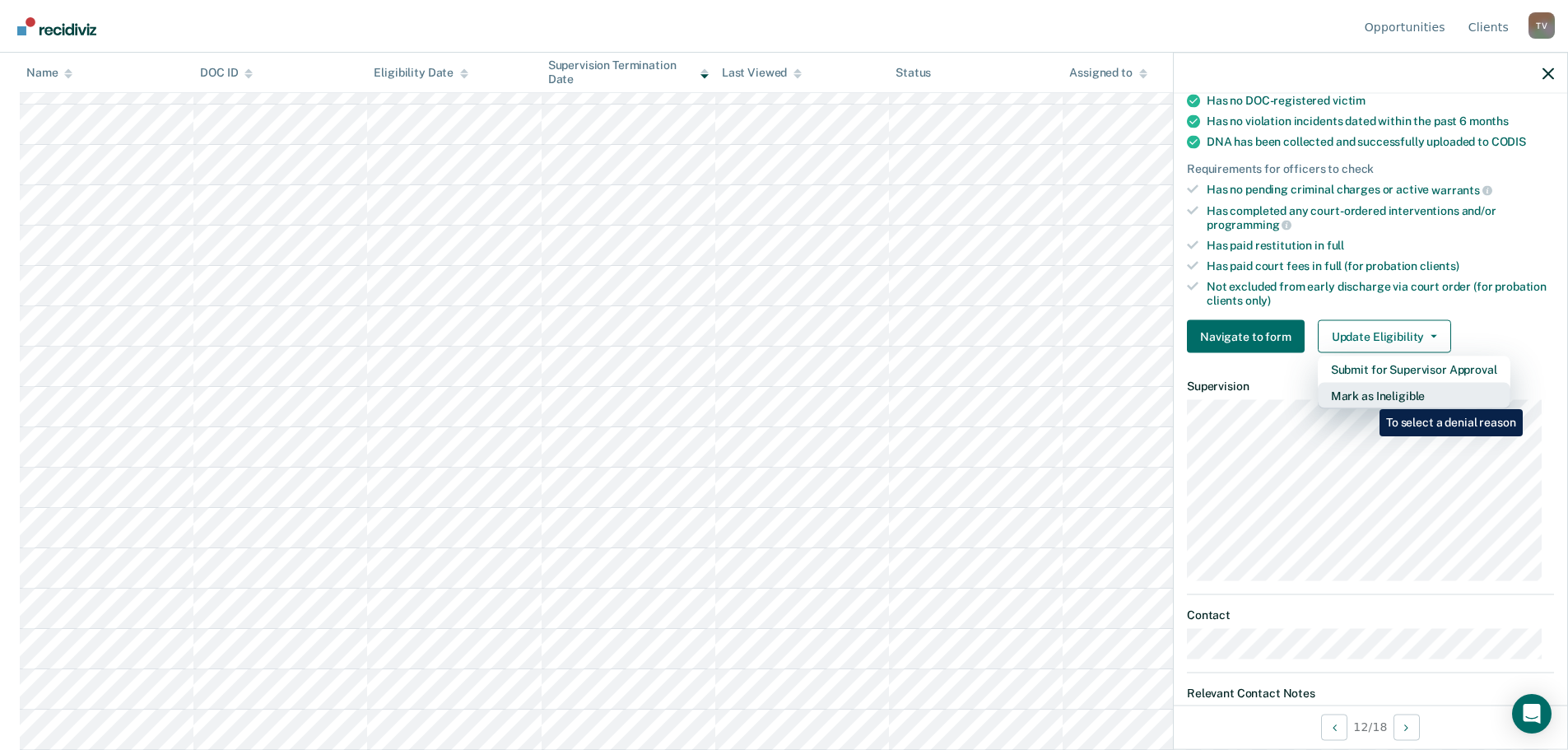
click at [1367, 397] on button "Mark as Ineligible" at bounding box center [1414, 396] width 193 height 26
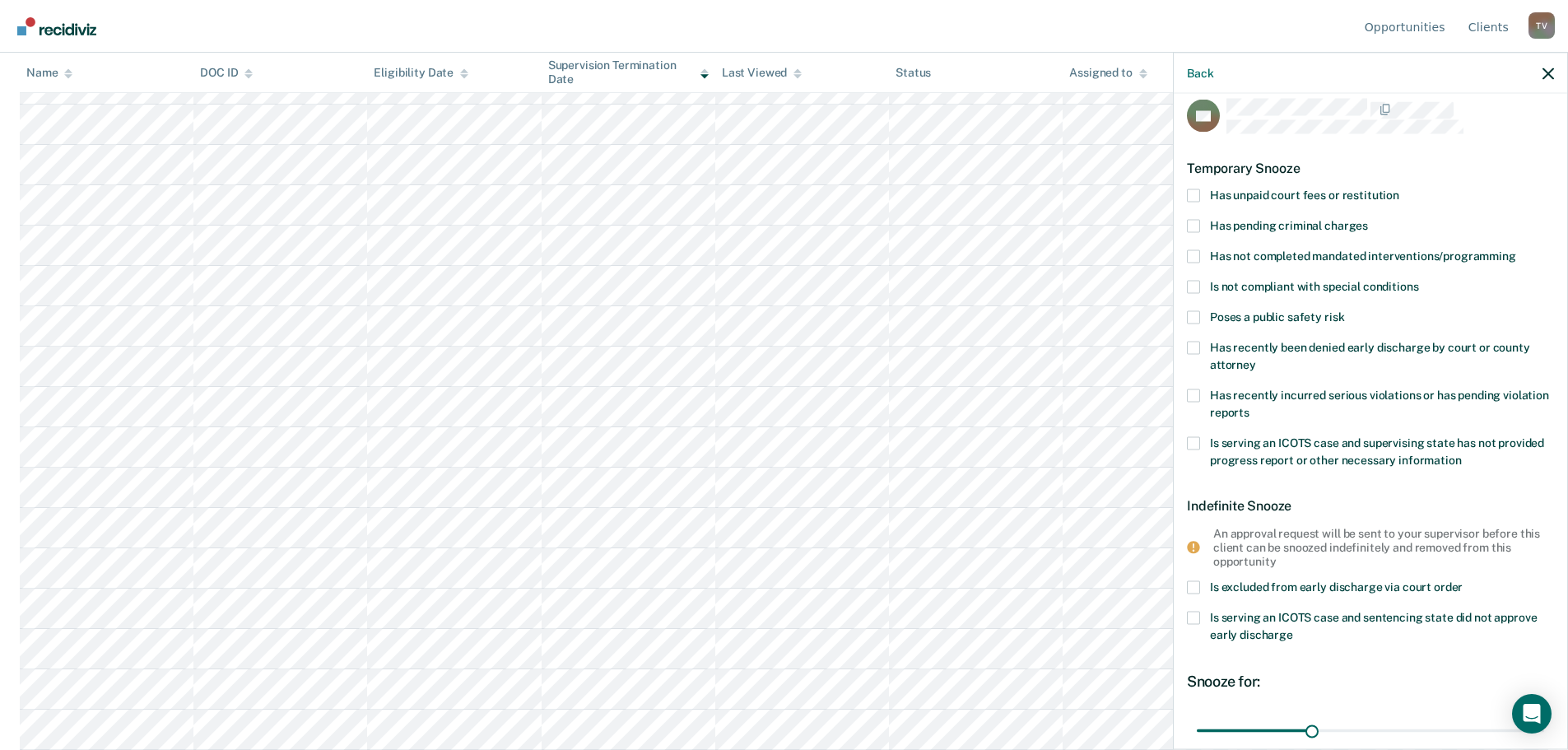
scroll to position [0, 0]
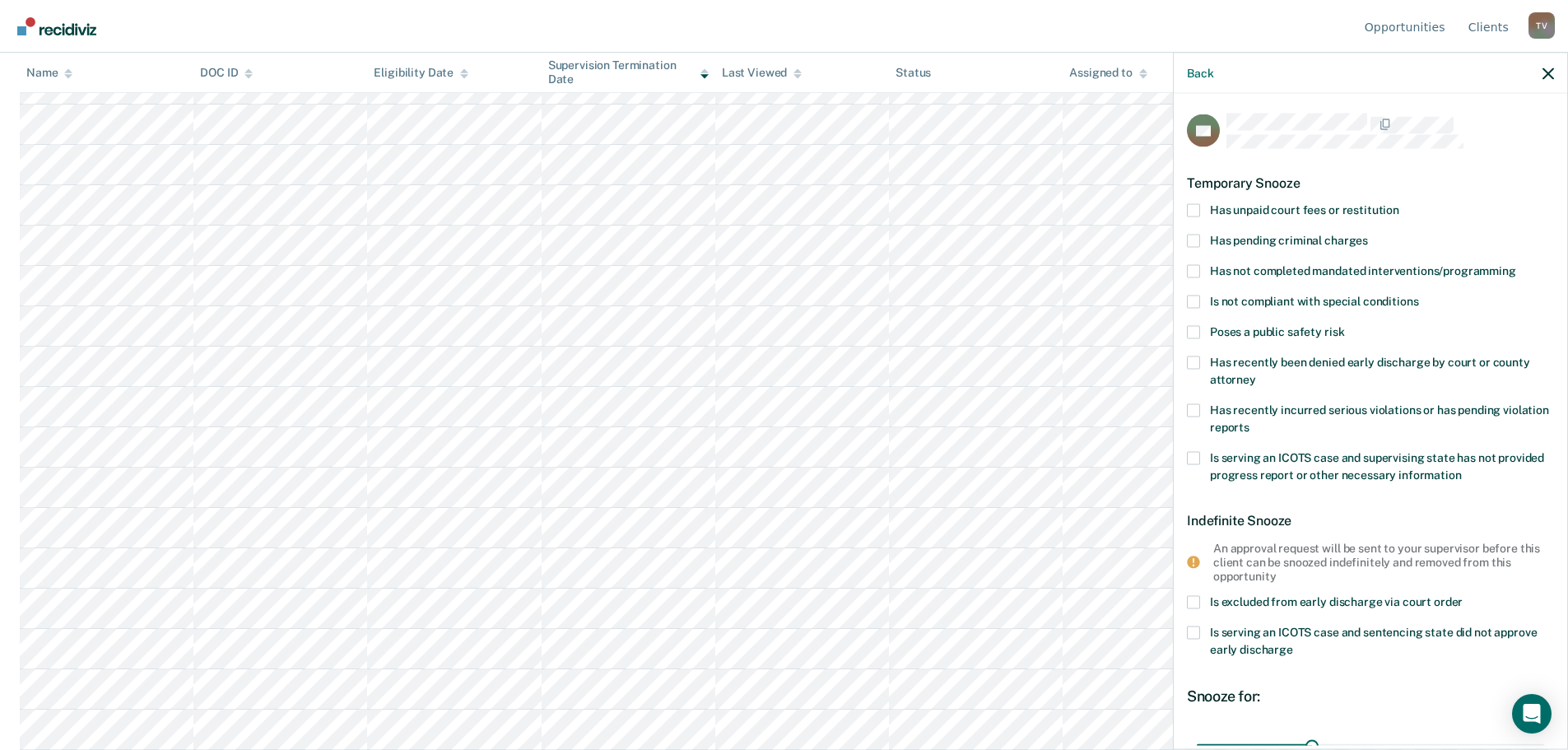
click at [1194, 207] on span at bounding box center [1193, 209] width 13 height 13
click at [1399, 203] on input "Has unpaid court fees or restitution" at bounding box center [1399, 203] width 0 height 0
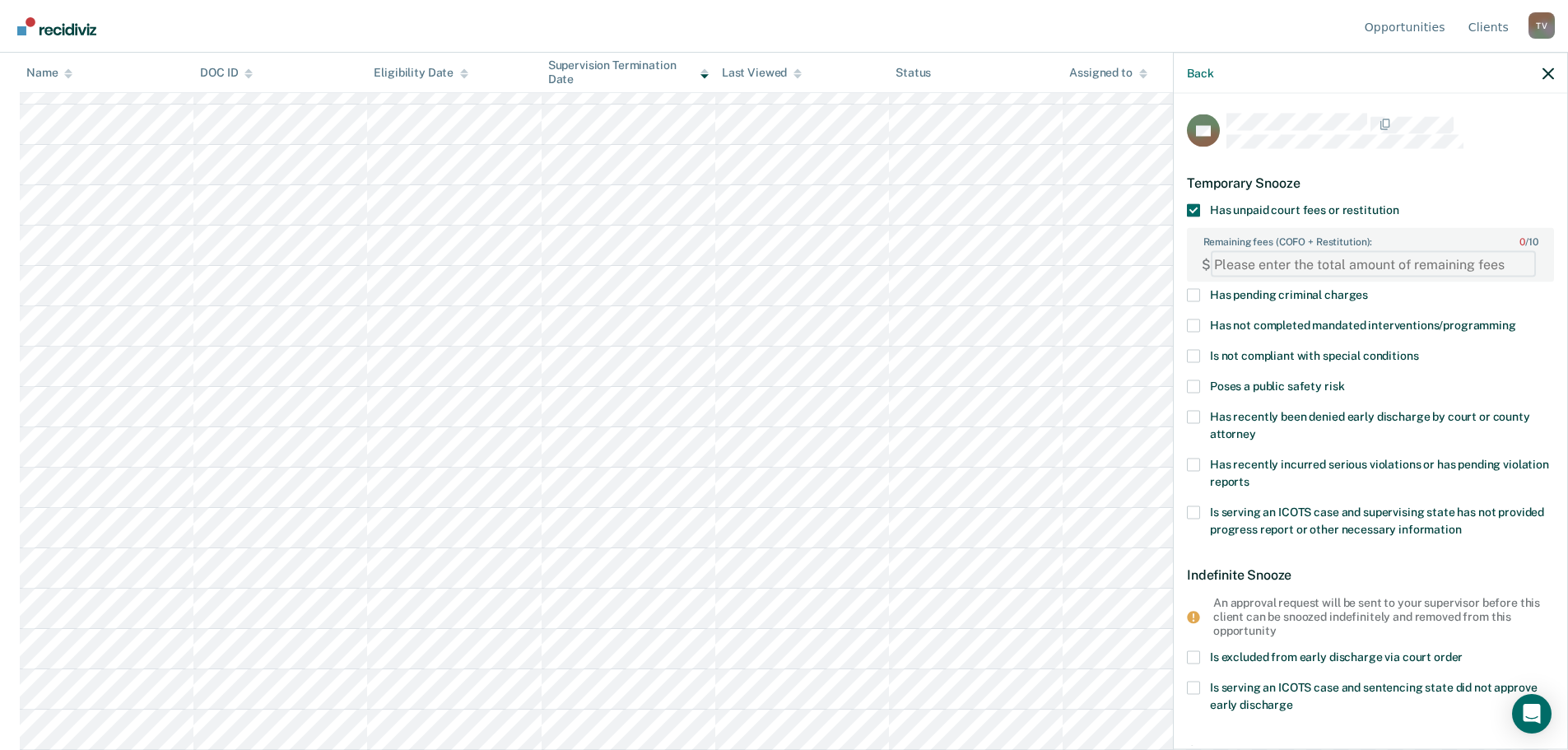
click at [1260, 264] on FEESReasonInput "Remaining fees (COFO + Restitution): 0 / 10" at bounding box center [1373, 264] width 325 height 26
paste FEESReasonInput "2350.02"
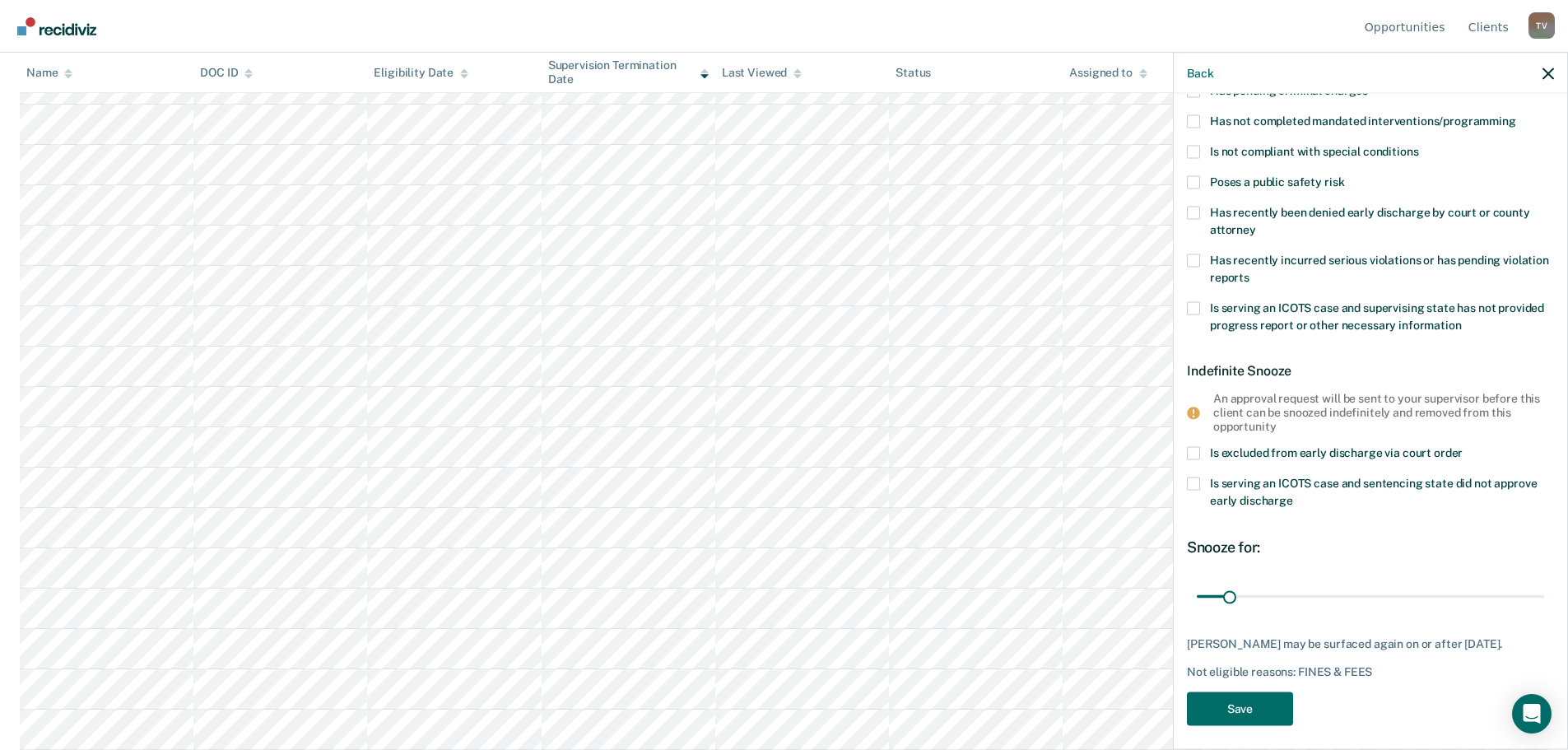
scroll to position [226, 0]
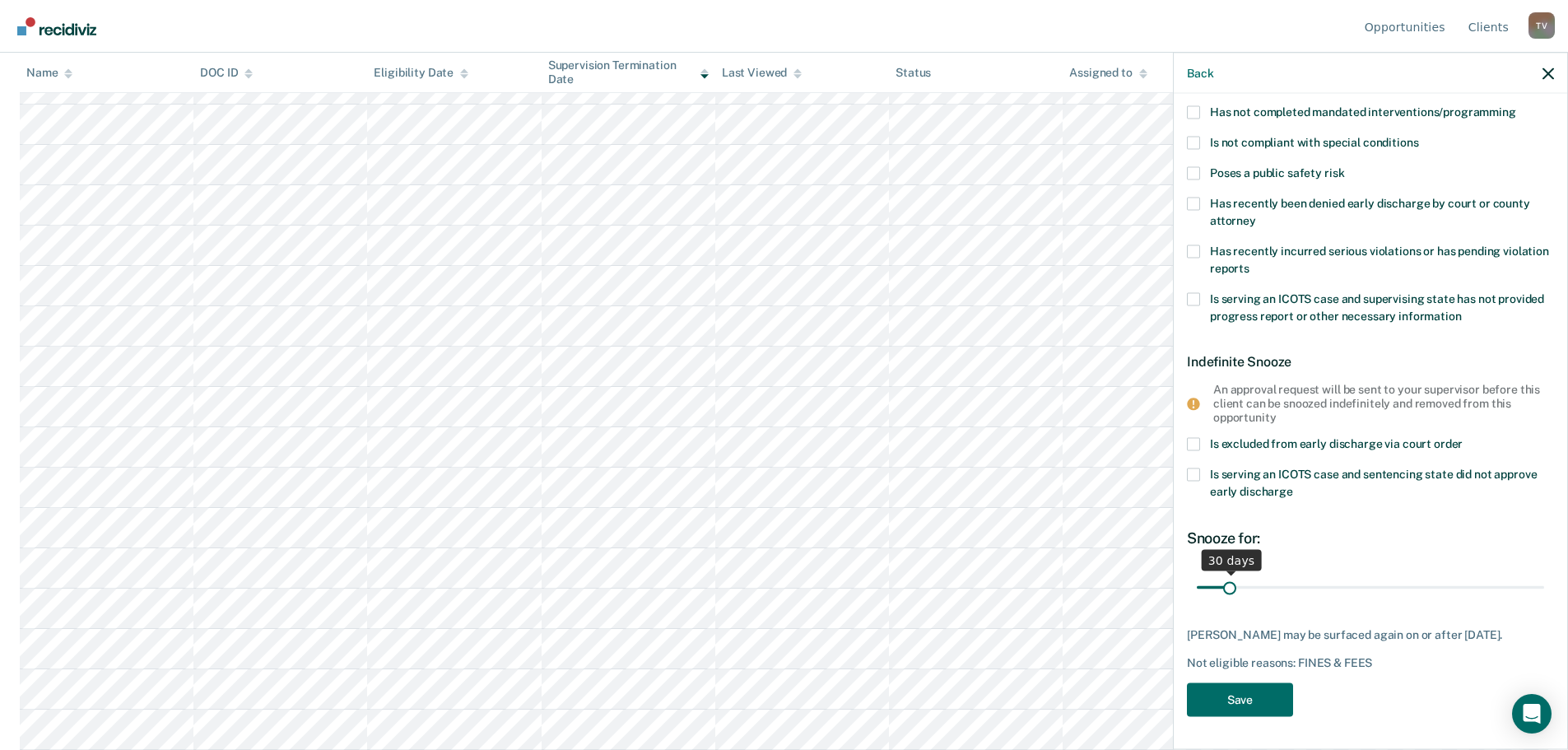
type FEESReasonInput "2350.02"
drag, startPoint x: 1232, startPoint y: 573, endPoint x: 1429, endPoint y: 589, distance: 197.4
type input "256"
click at [1429, 589] on input "range" at bounding box center [1370, 587] width 347 height 29
click at [1241, 695] on button "Save" at bounding box center [1240, 699] width 106 height 34
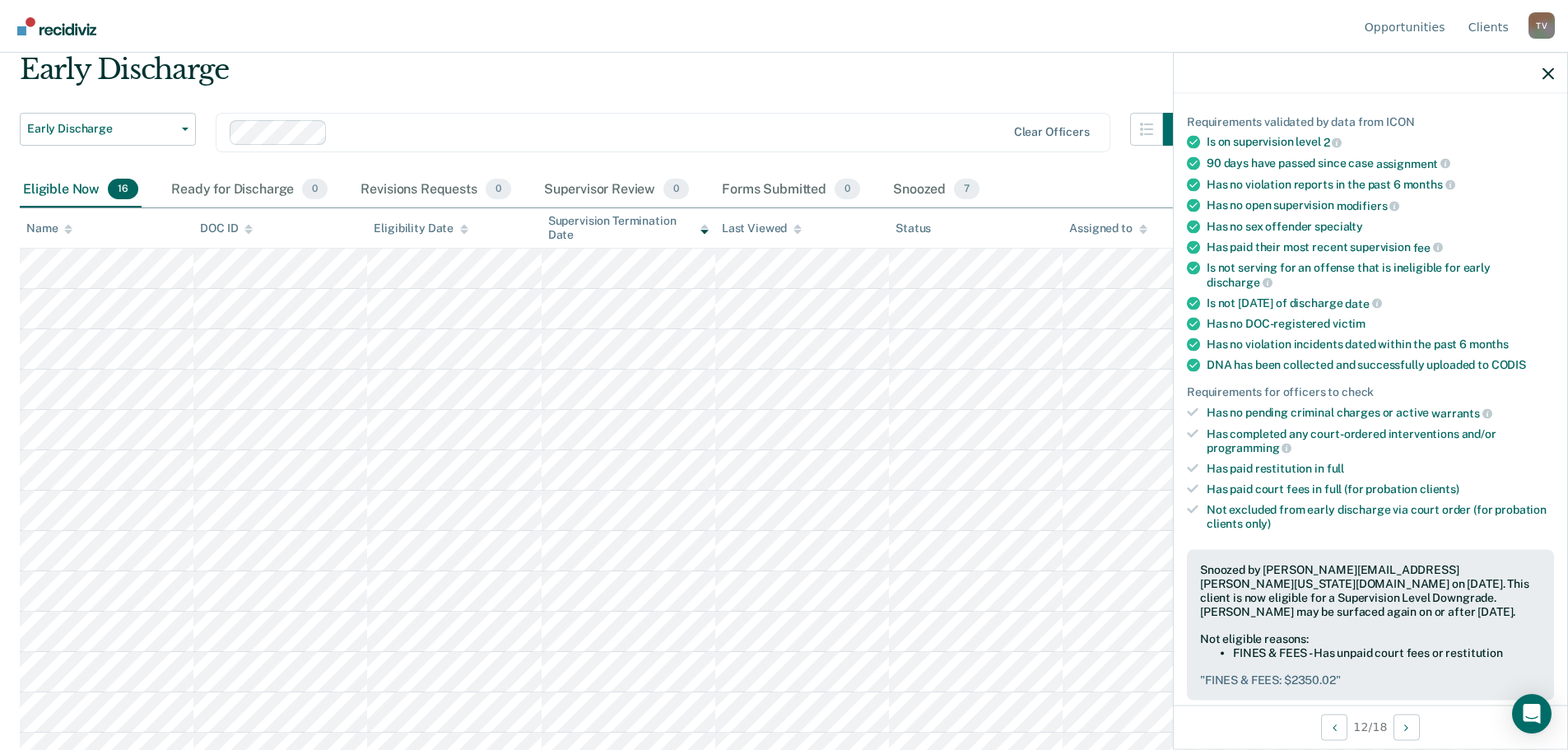
scroll to position [165, 0]
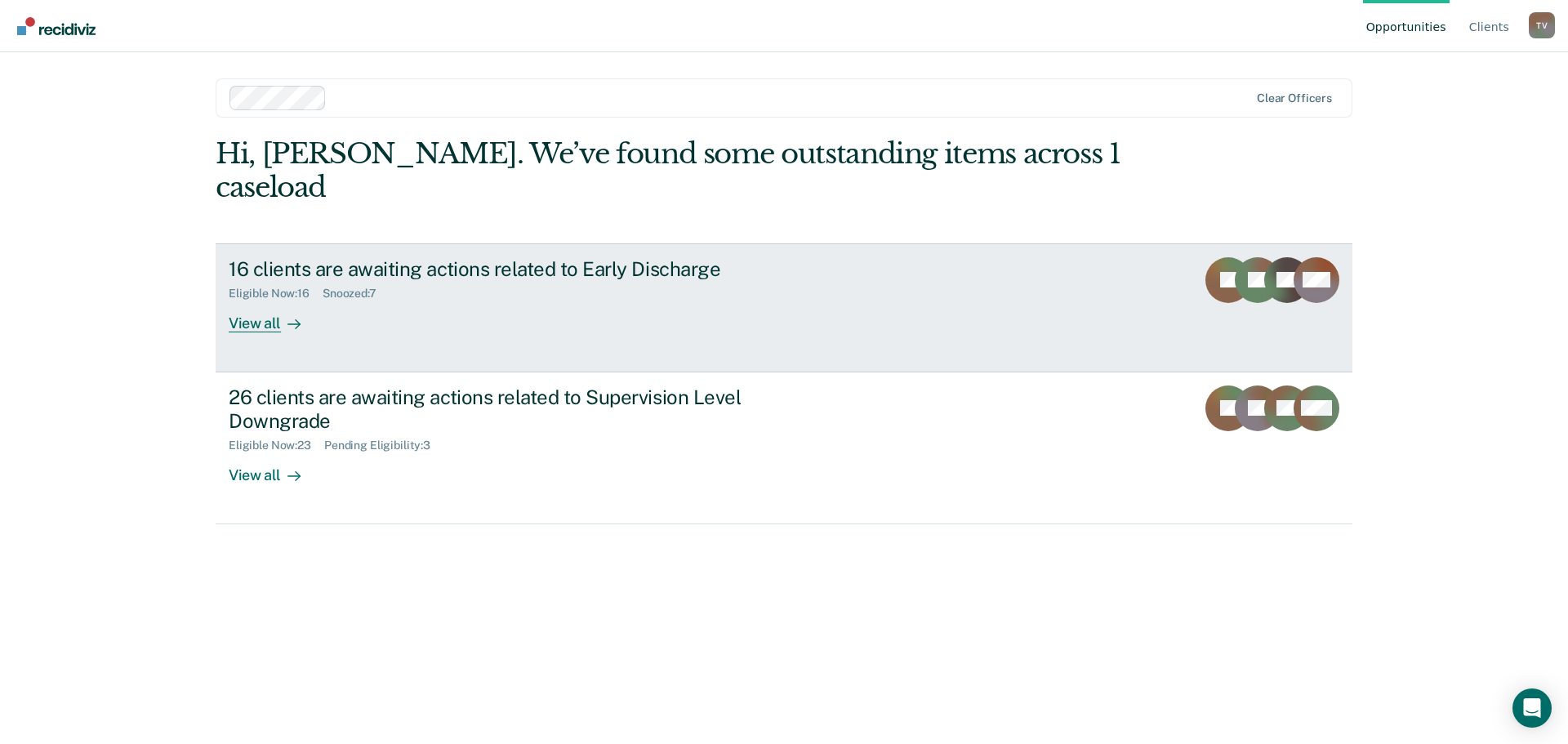
click at [263, 301] on div "View all" at bounding box center [275, 316] width 91 height 32
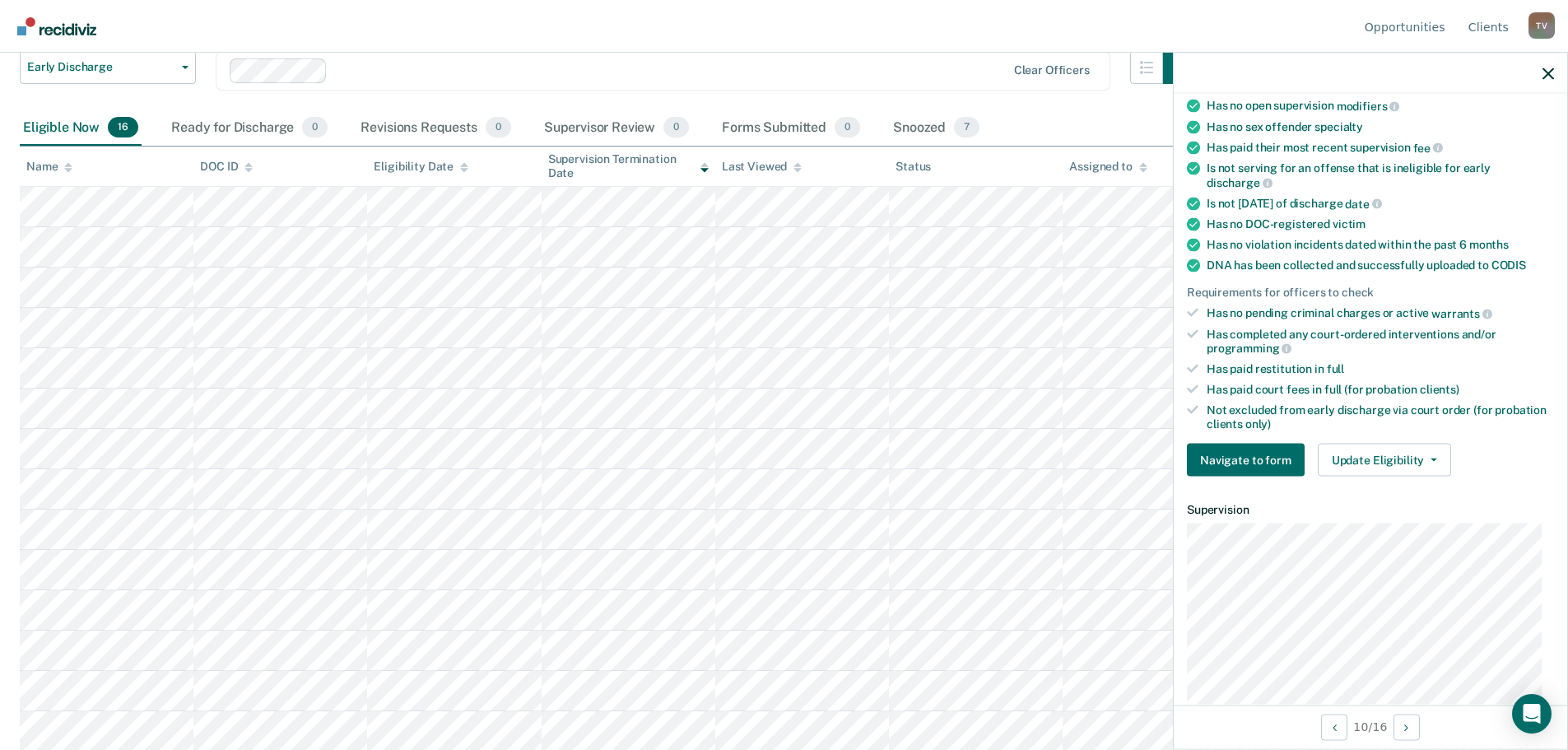
scroll to position [247, 0]
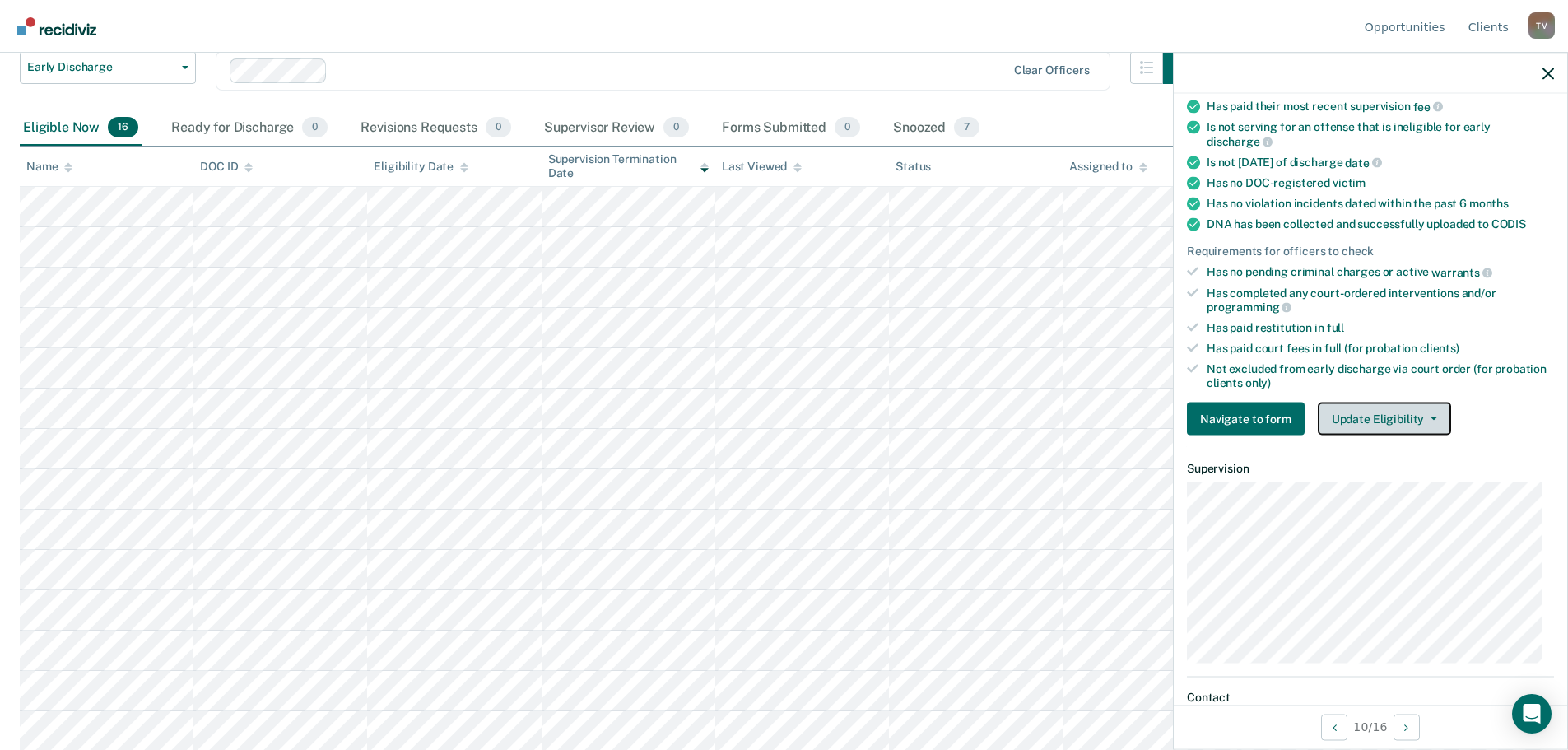
click at [1376, 411] on button "Update Eligibility" at bounding box center [1384, 419] width 133 height 33
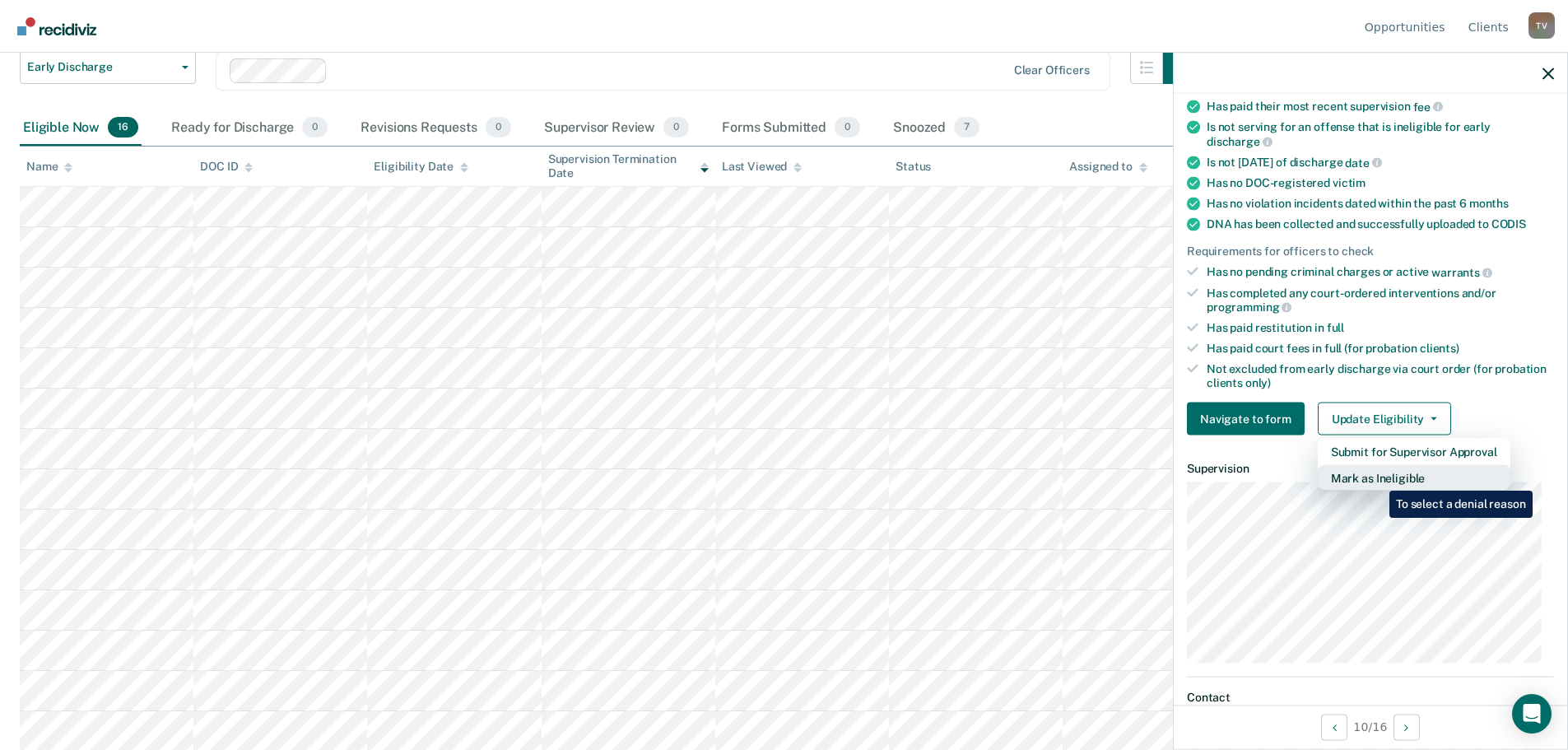
click at [1377, 478] on button "Mark as Ineligible" at bounding box center [1414, 478] width 193 height 26
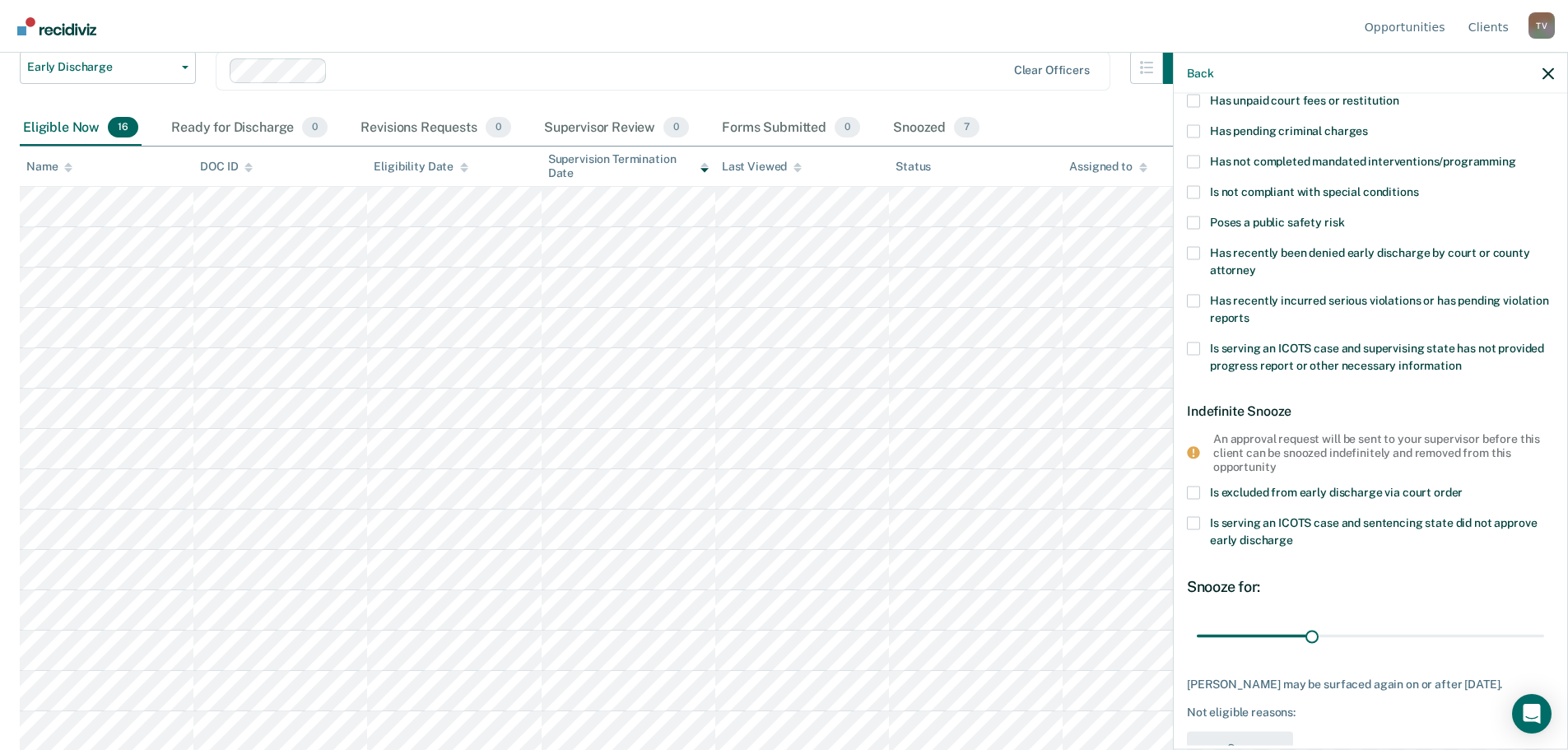
scroll to position [0, 0]
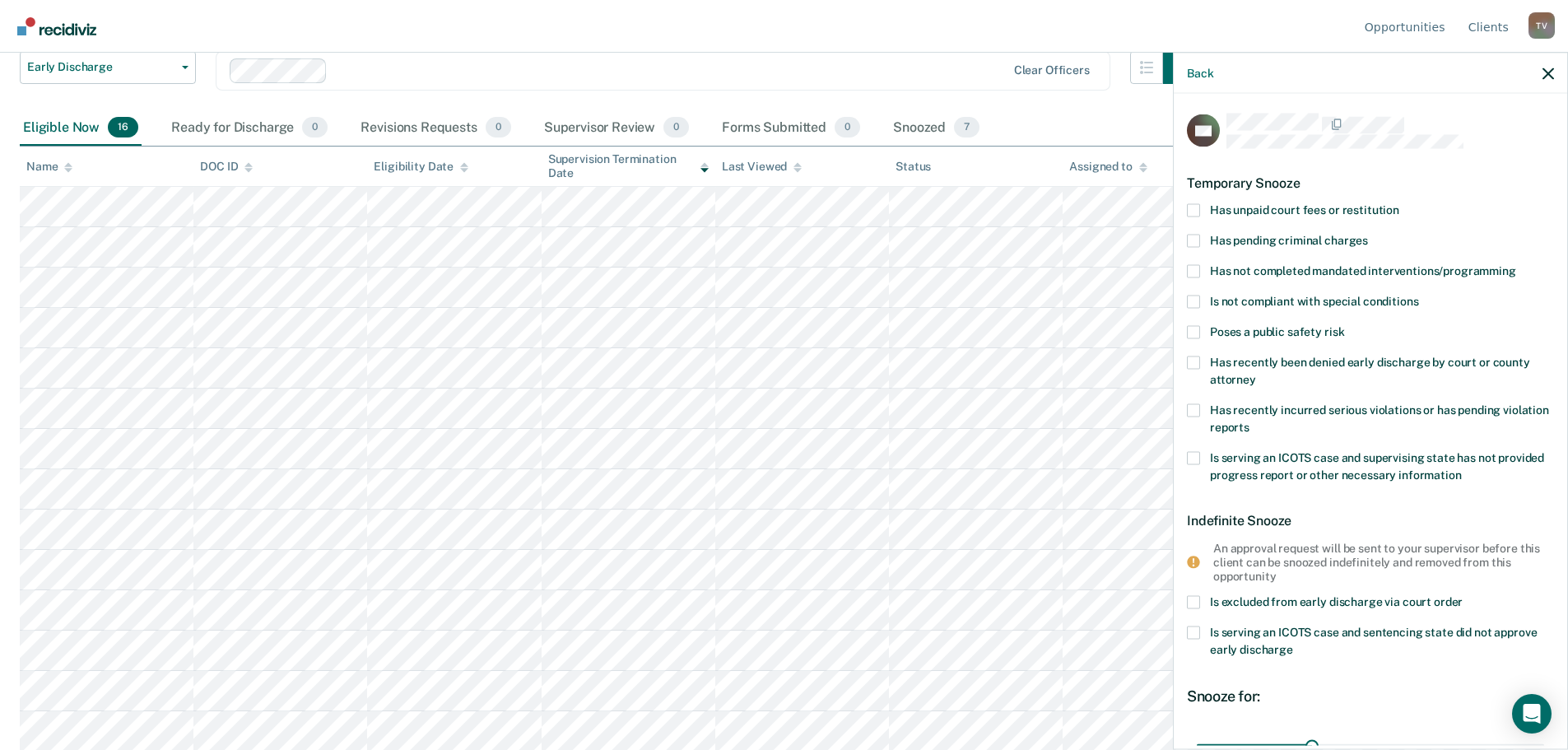
click at [1199, 207] on span at bounding box center [1193, 209] width 13 height 13
click at [1399, 203] on input "Has unpaid court fees or restitution" at bounding box center [1399, 203] width 0 height 0
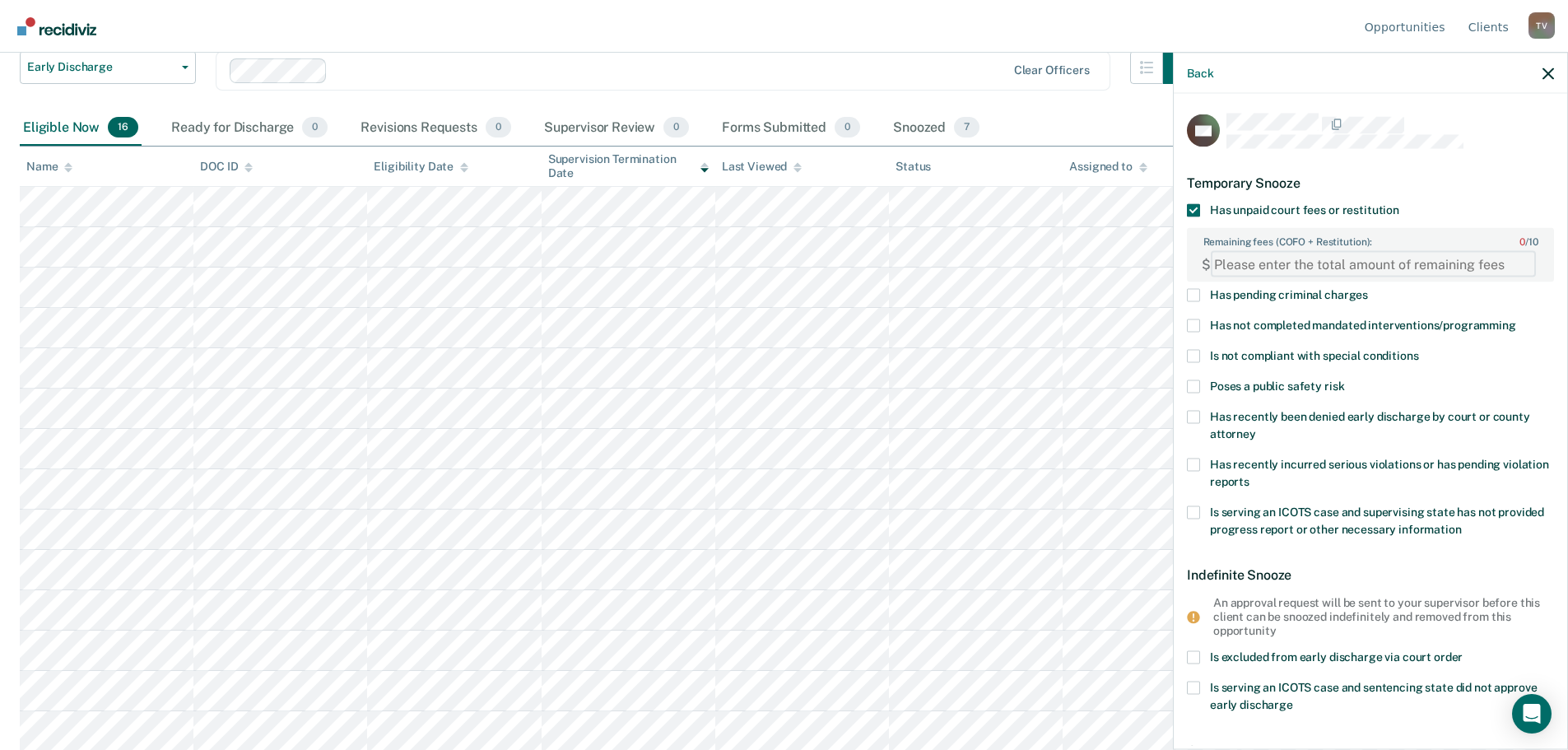
paste FEESReasonInput "26702.36"
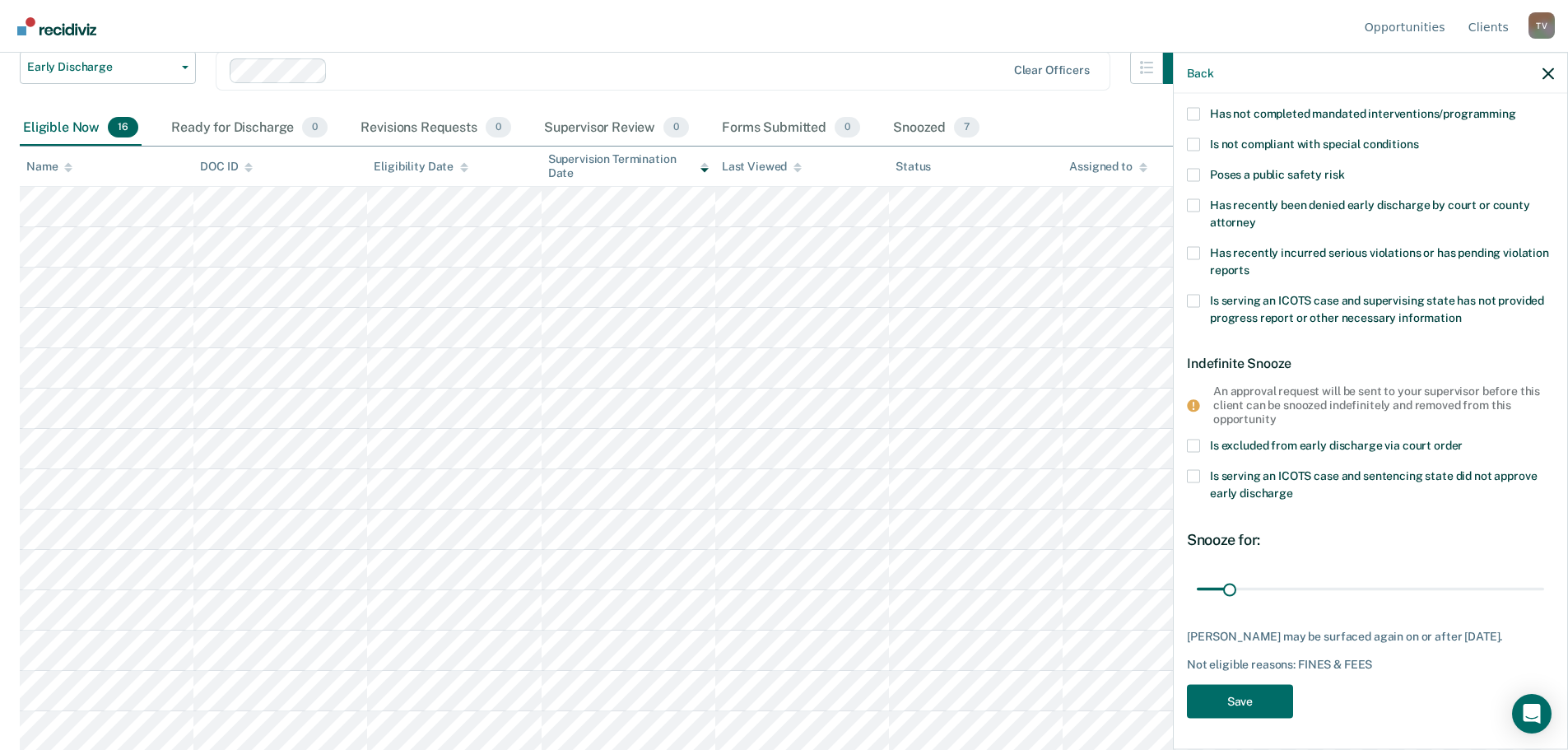
scroll to position [226, 0]
type FEESReasonInput "26702.36"
drag, startPoint x: 1233, startPoint y: 577, endPoint x: 1608, endPoint y: 581, distance: 374.6
type input "365"
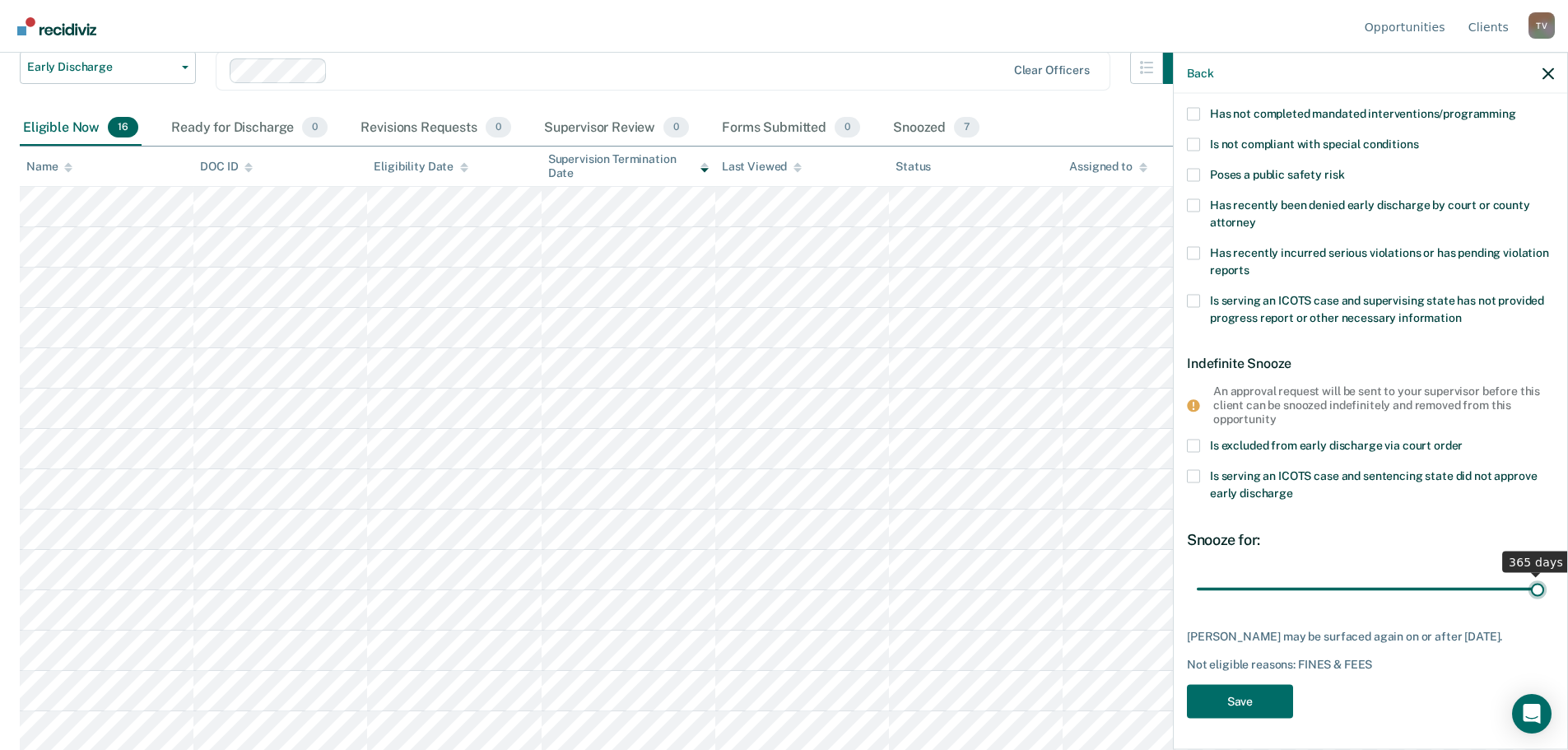
click at [1544, 581] on input "range" at bounding box center [1370, 589] width 347 height 29
click at [1254, 708] on button "Save" at bounding box center [1240, 701] width 106 height 34
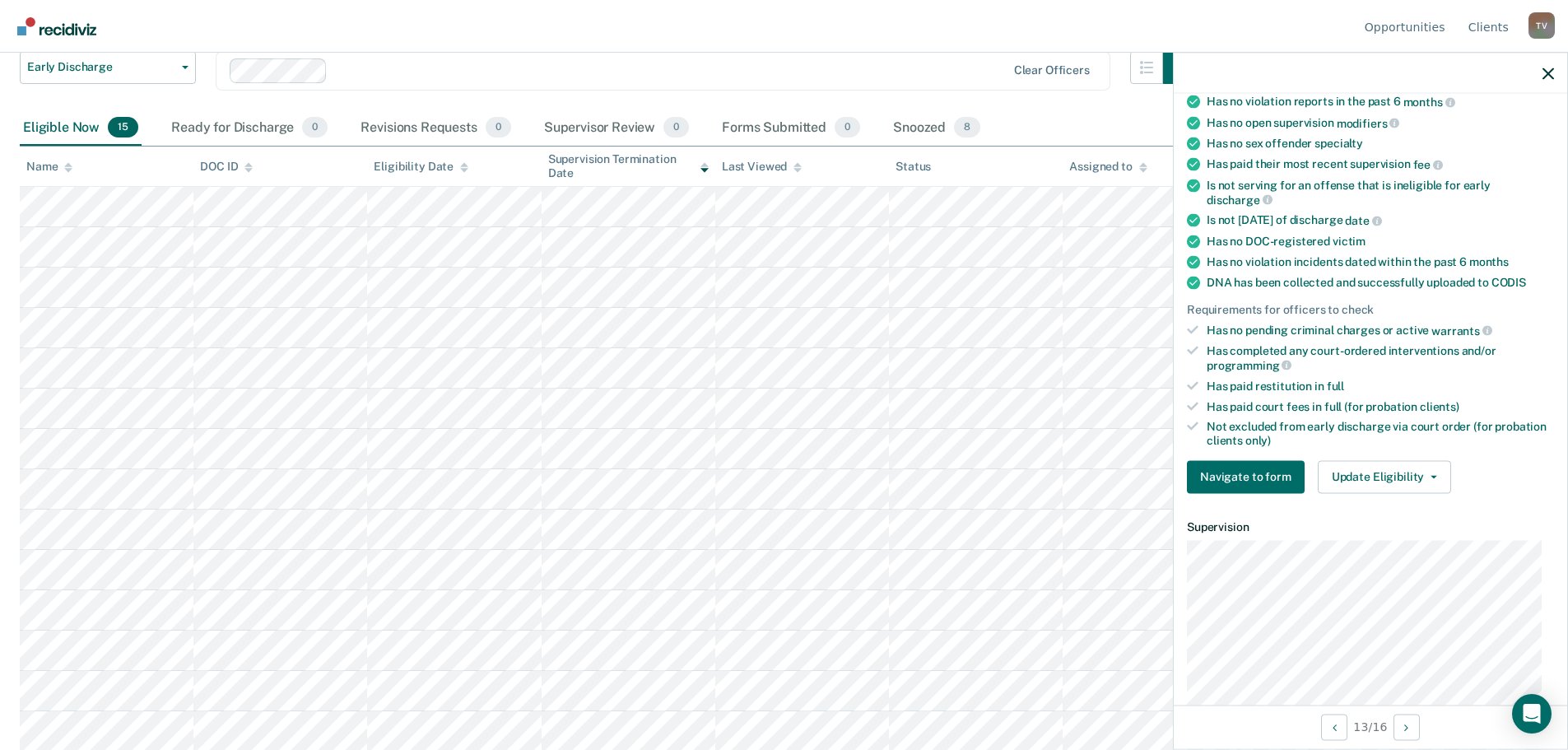
scroll to position [247, 0]
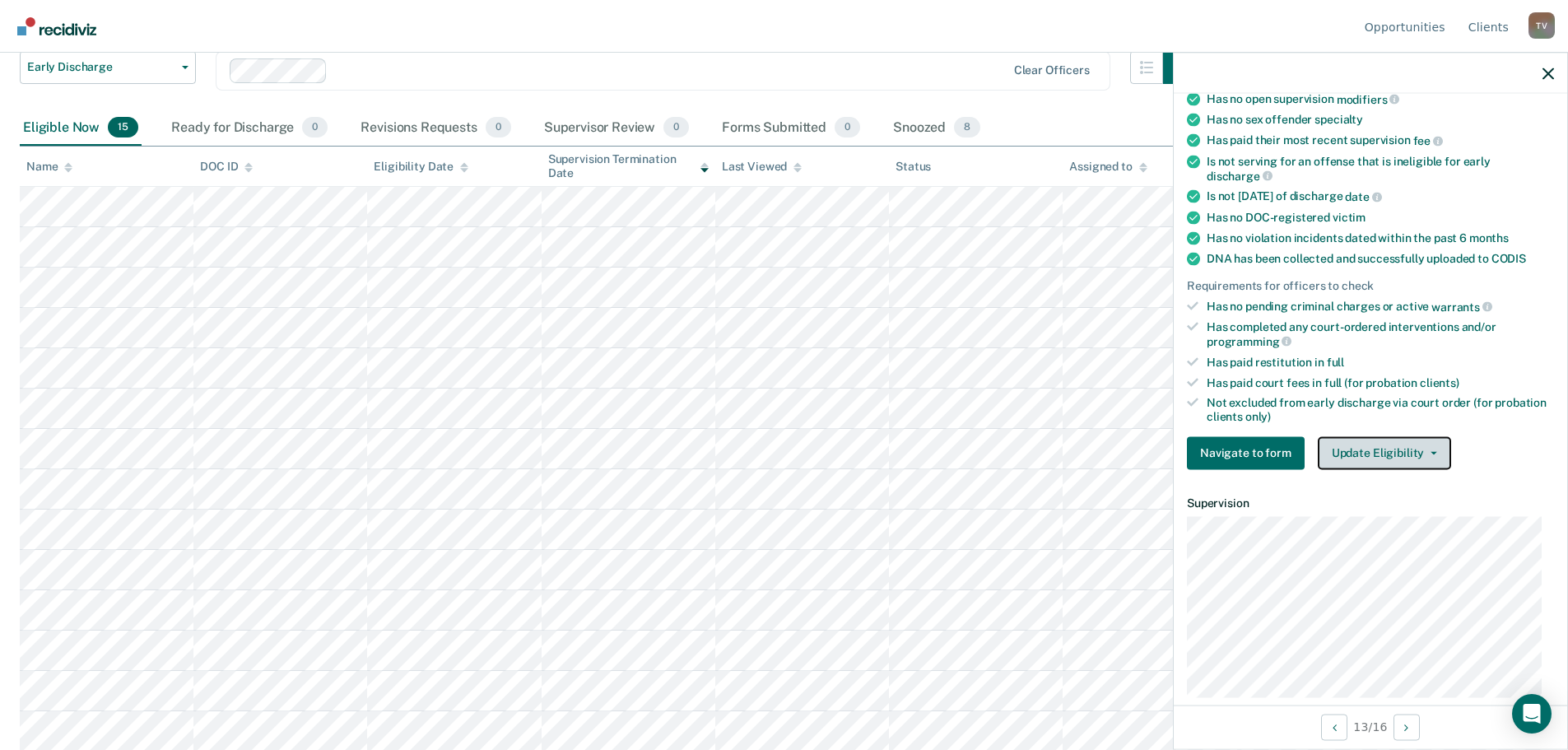
click at [1371, 450] on button "Update Eligibility" at bounding box center [1384, 452] width 133 height 33
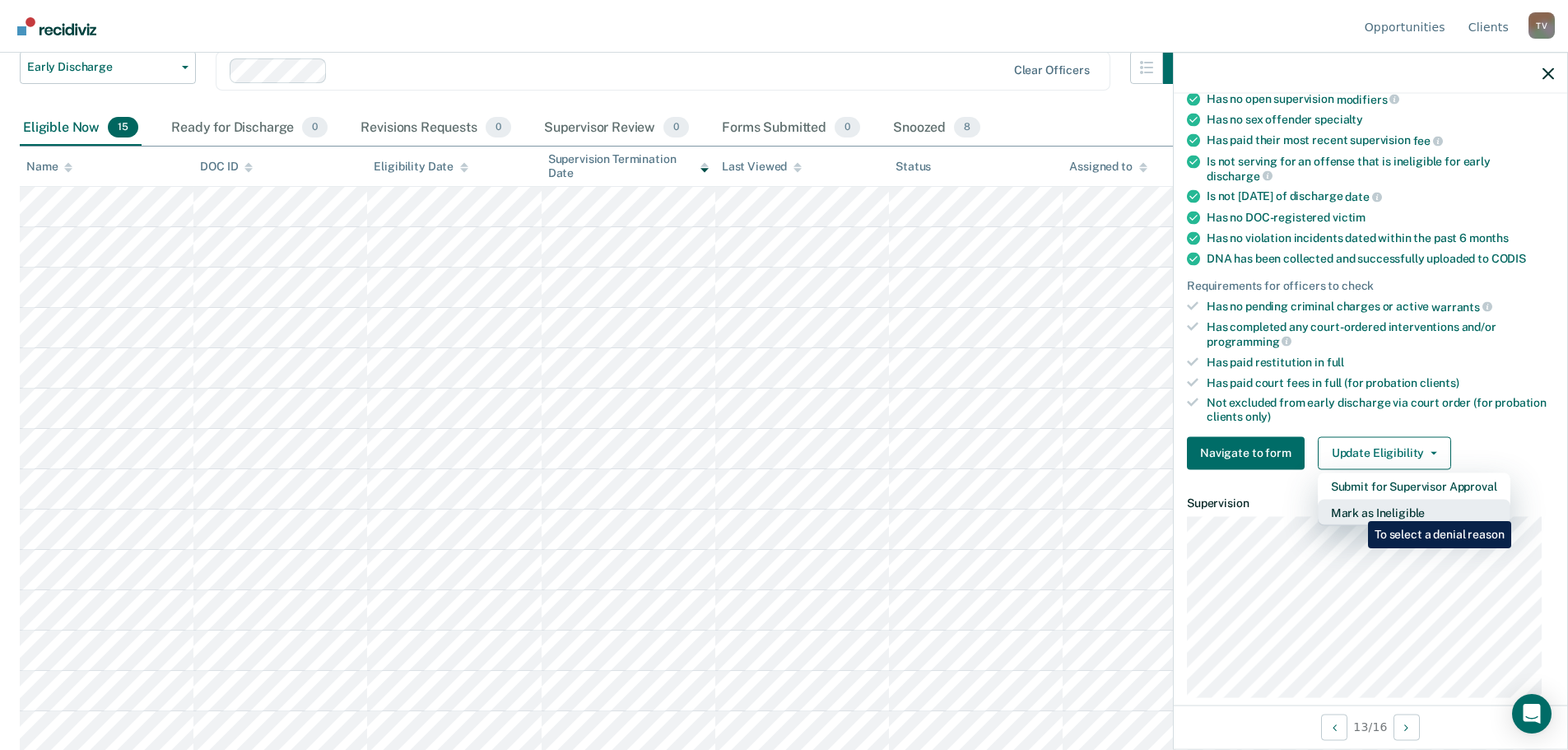
click at [1356, 509] on button "Mark as Ineligible" at bounding box center [1414, 512] width 193 height 26
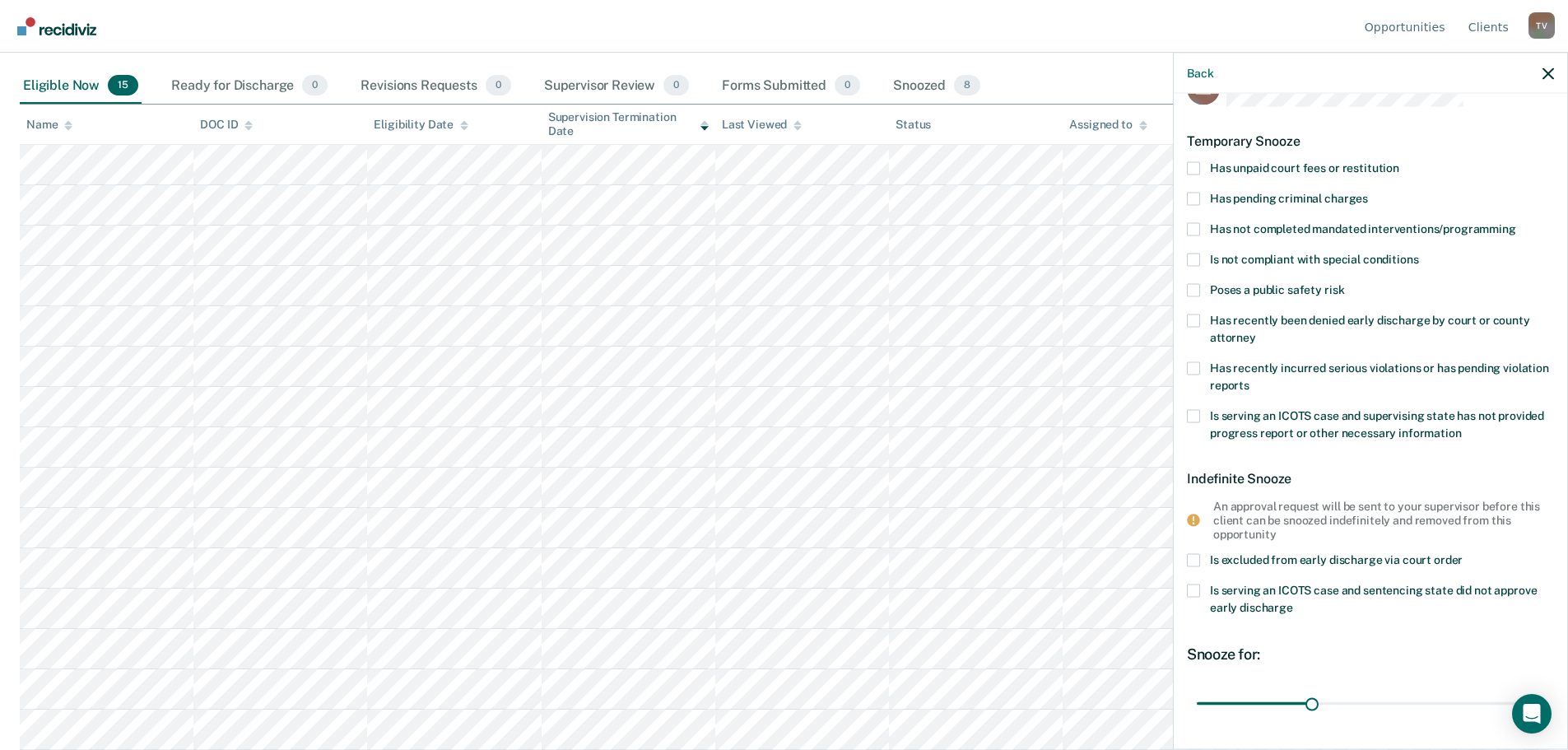
scroll to position [0, 0]
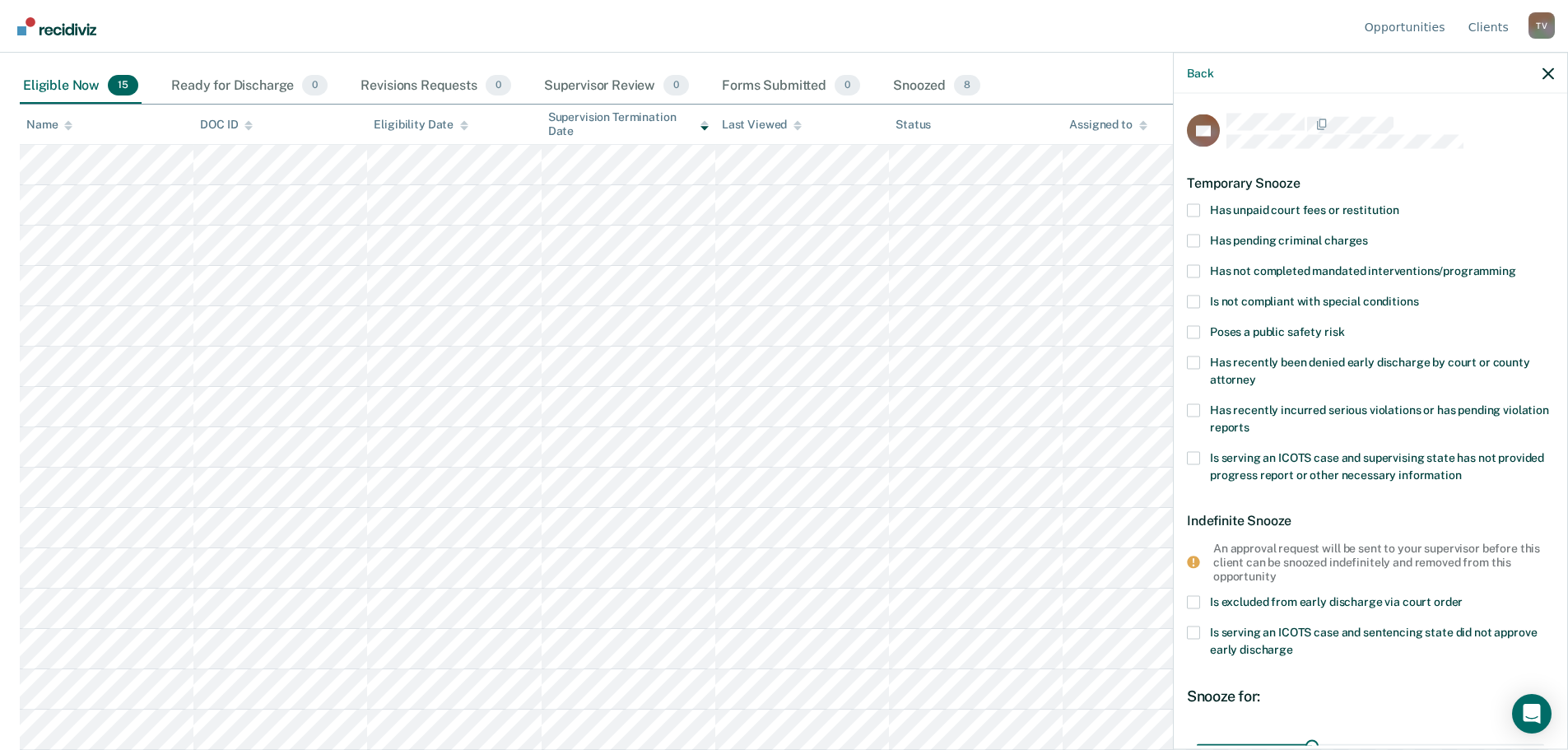
click at [1198, 266] on span at bounding box center [1193, 270] width 13 height 13
click at [1516, 264] on input "Has not completed mandated interventions/programming" at bounding box center [1516, 264] width 0 height 0
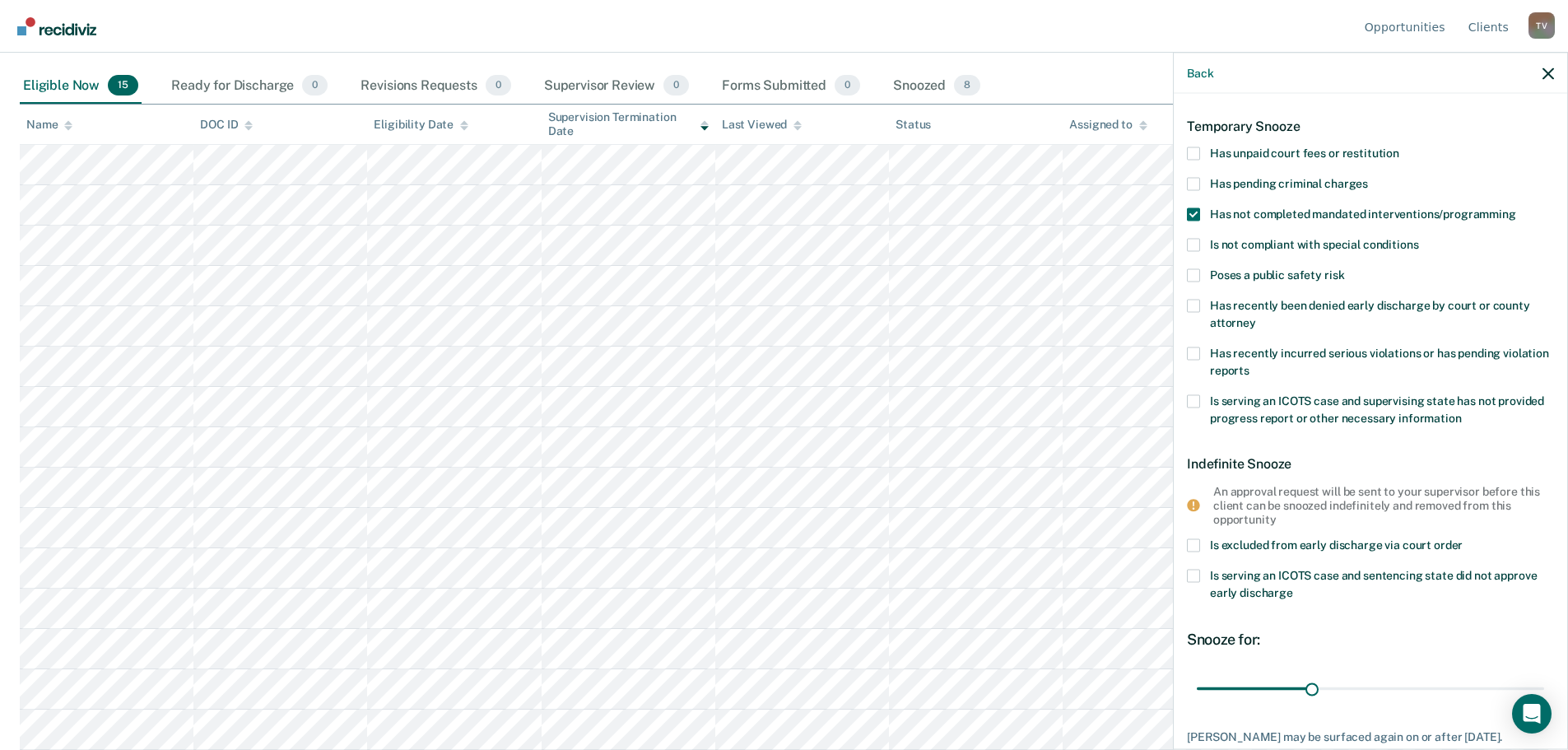
scroll to position [157, 0]
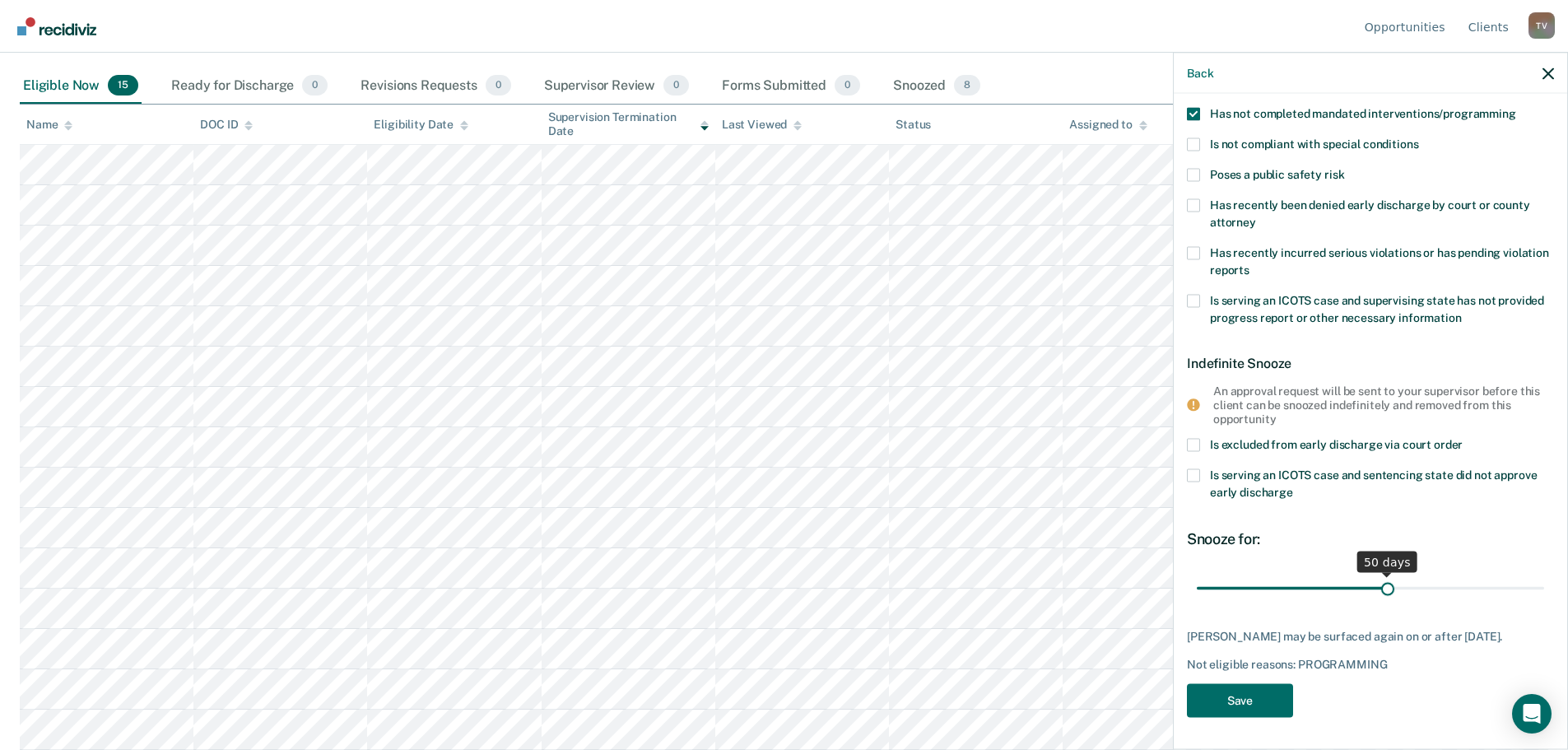
drag, startPoint x: 1314, startPoint y: 586, endPoint x: 1381, endPoint y: 595, distance: 68.1
click at [1381, 595] on input "range" at bounding box center [1370, 588] width 347 height 29
drag, startPoint x: 1384, startPoint y: 585, endPoint x: 1531, endPoint y: 587, distance: 147.4
type input "90"
click at [1531, 587] on input "range" at bounding box center [1370, 588] width 347 height 29
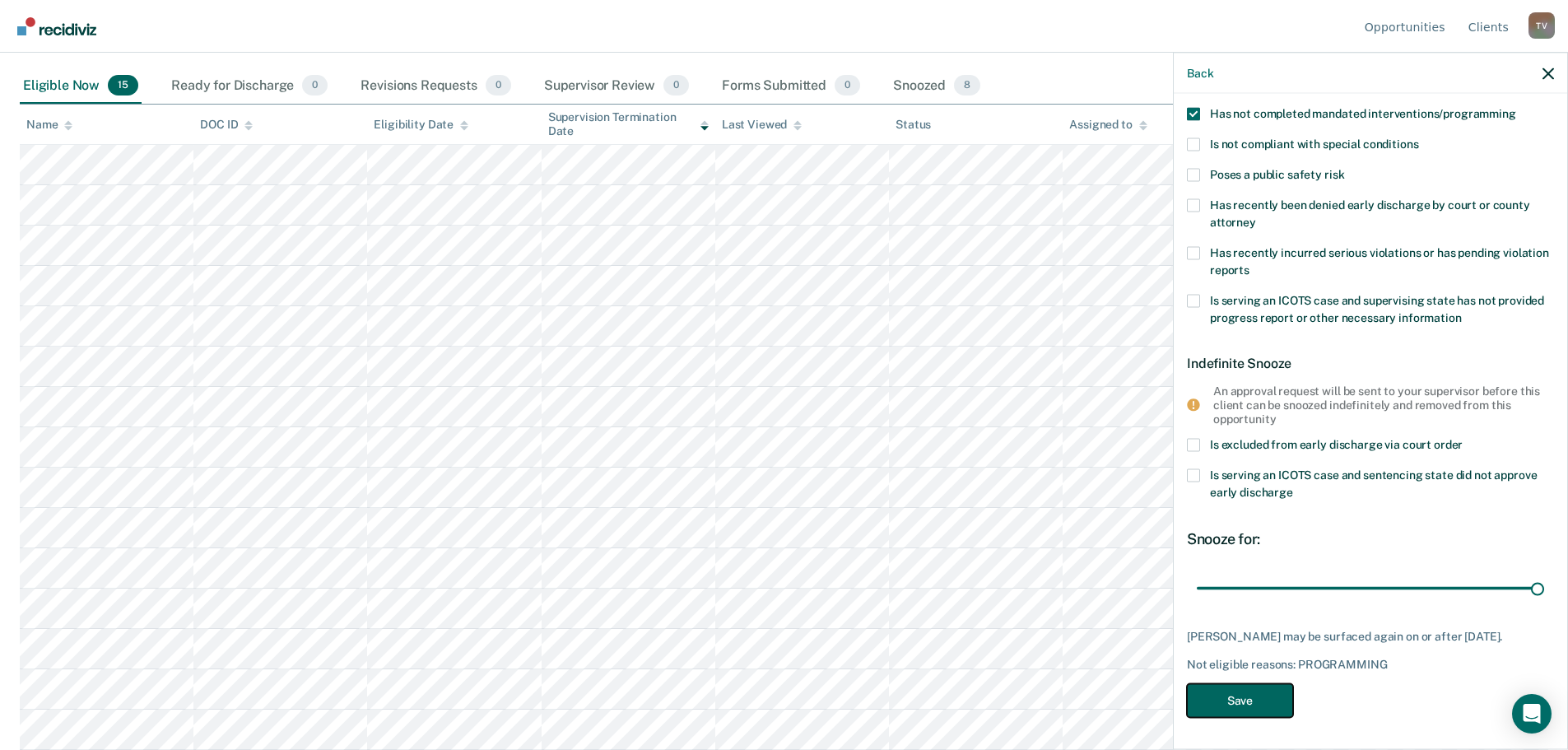
click at [1266, 692] on button "Save" at bounding box center [1240, 701] width 106 height 34
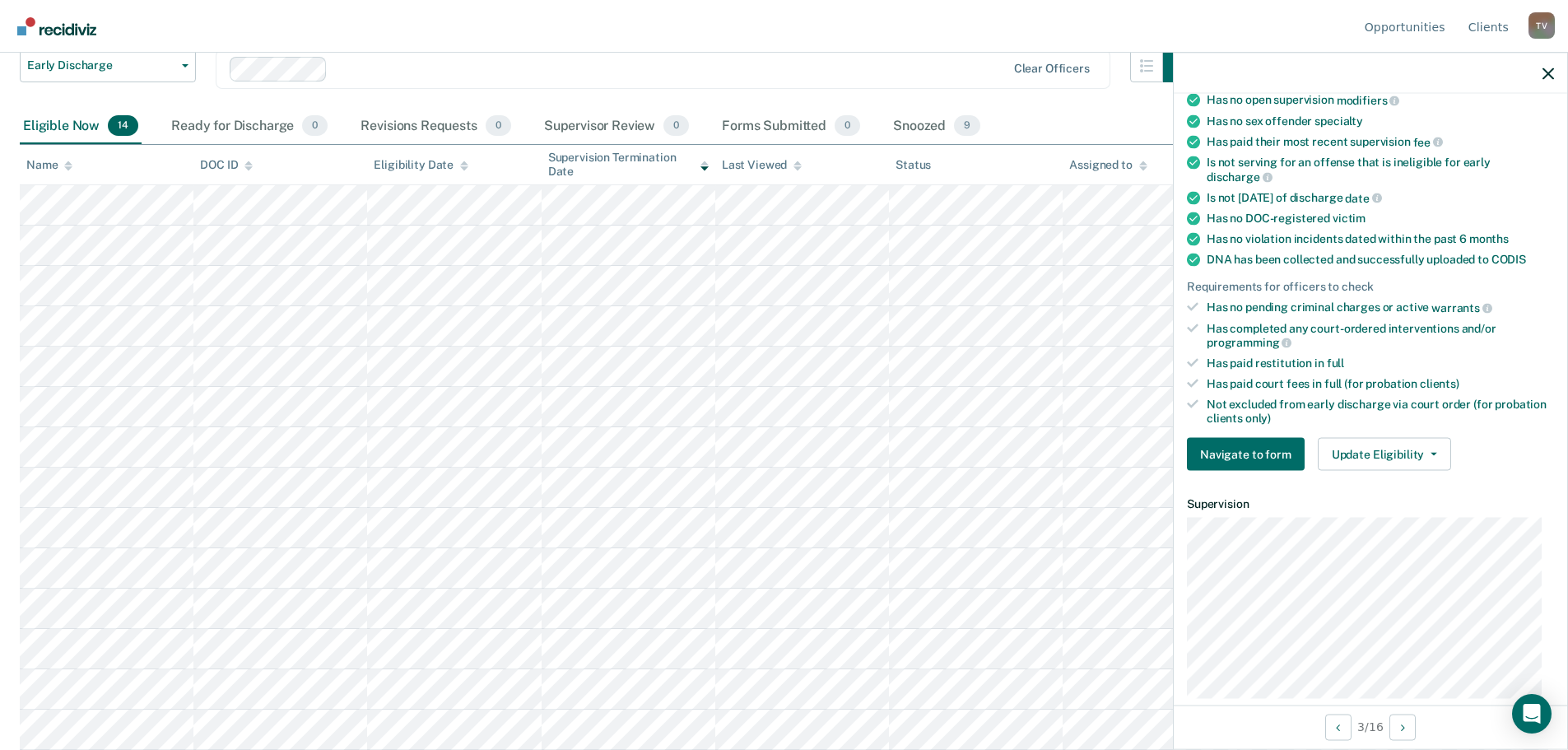
scroll to position [288, 0]
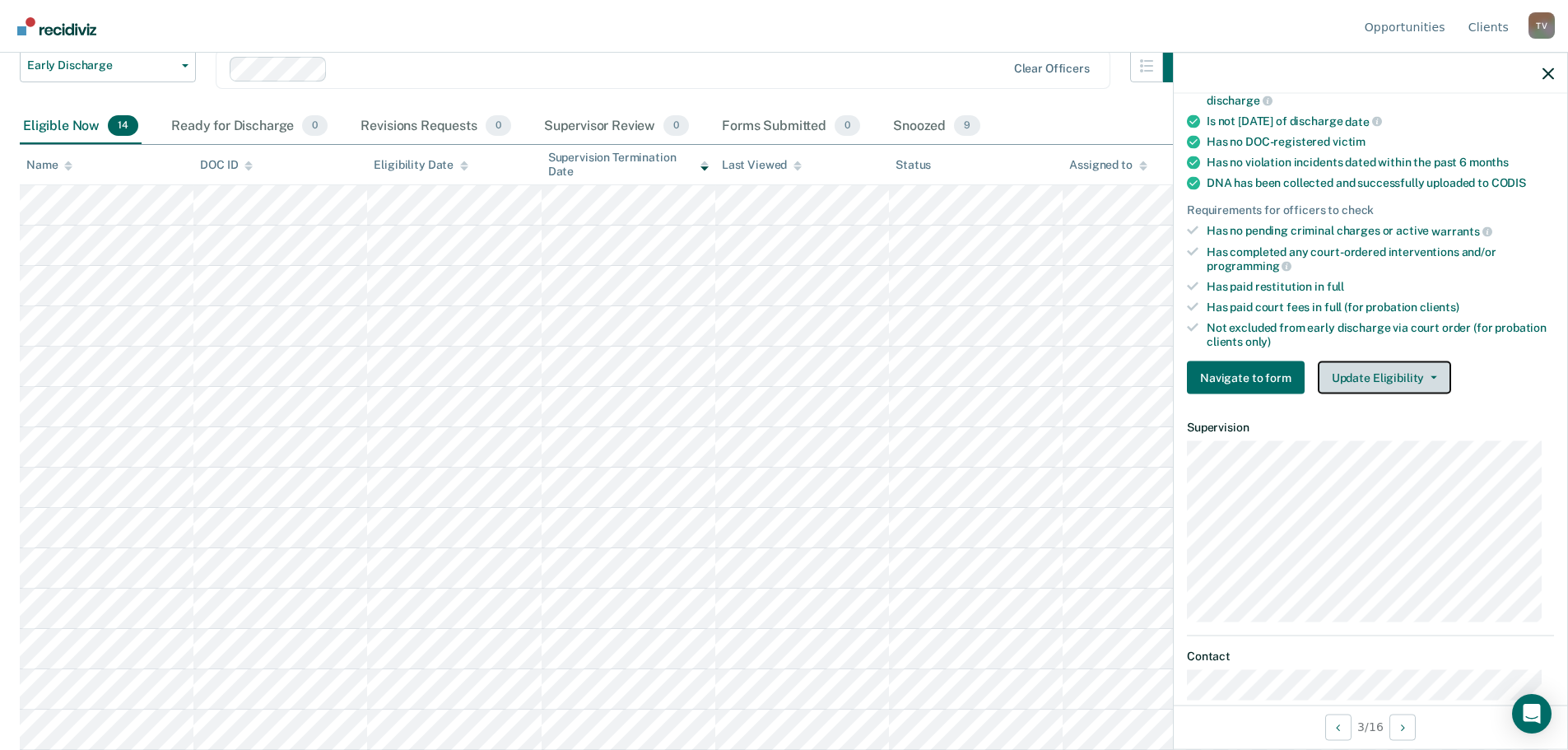
click at [1388, 371] on button "Update Eligibility" at bounding box center [1384, 377] width 133 height 33
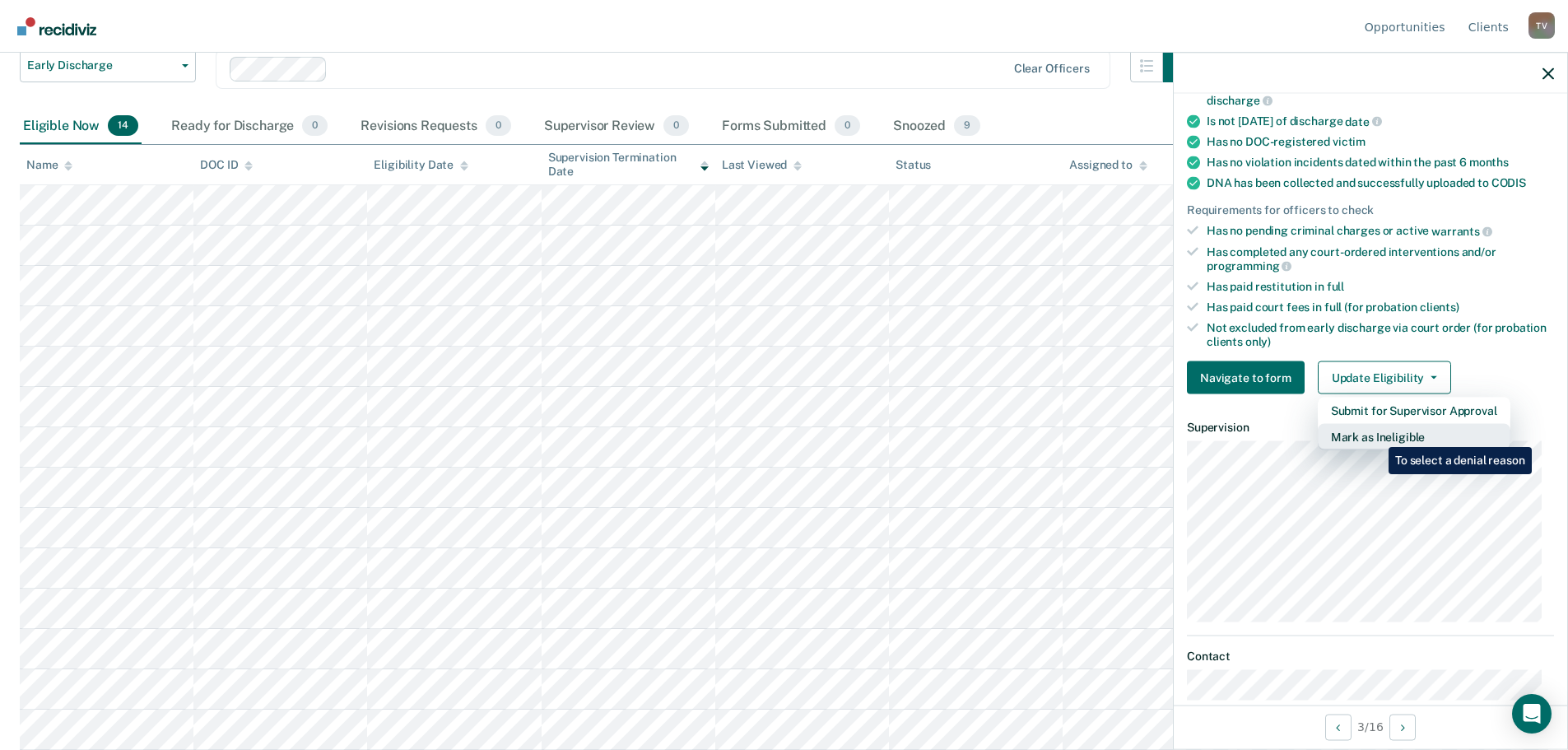
click at [1376, 435] on button "Mark as Ineligible" at bounding box center [1414, 437] width 193 height 26
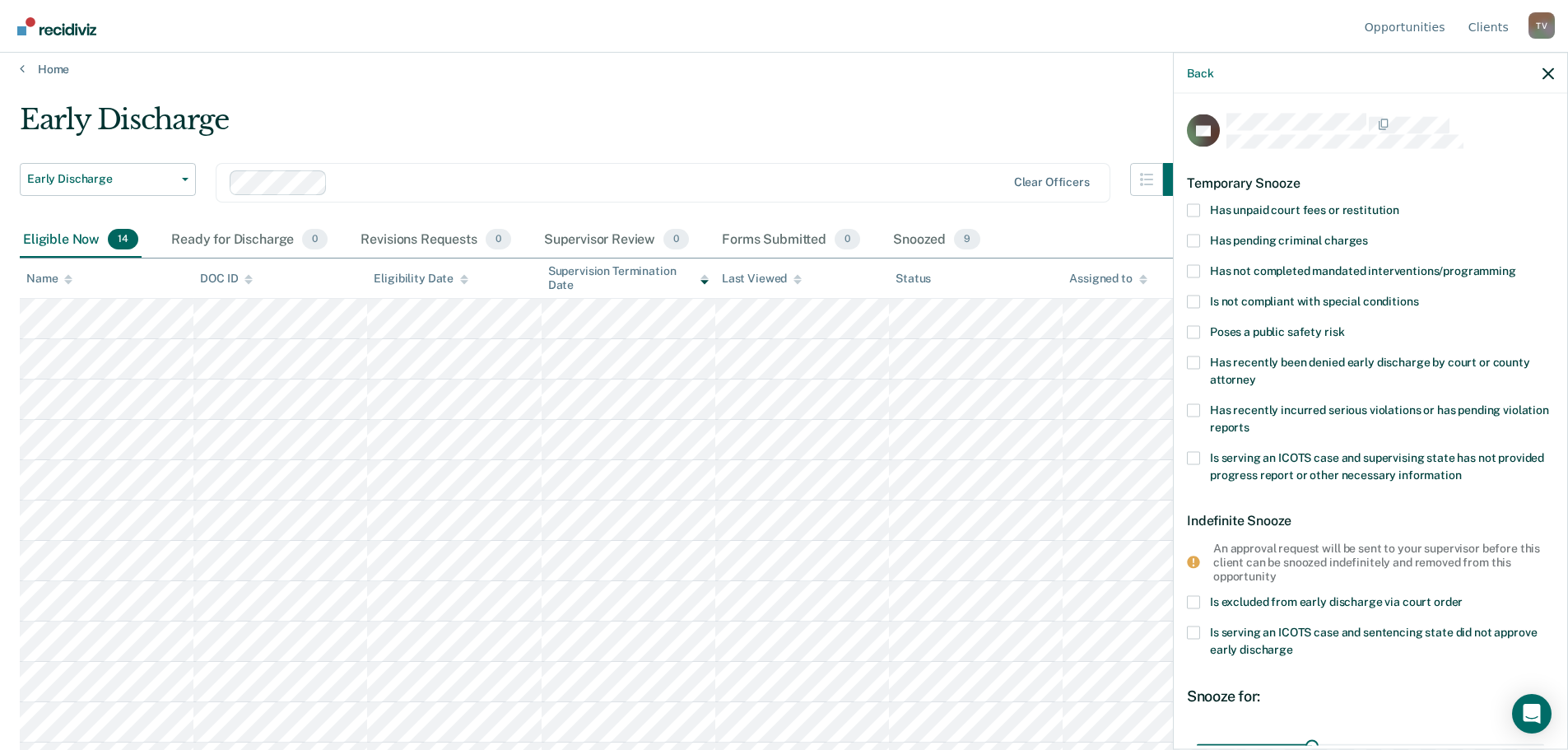
scroll to position [0, 0]
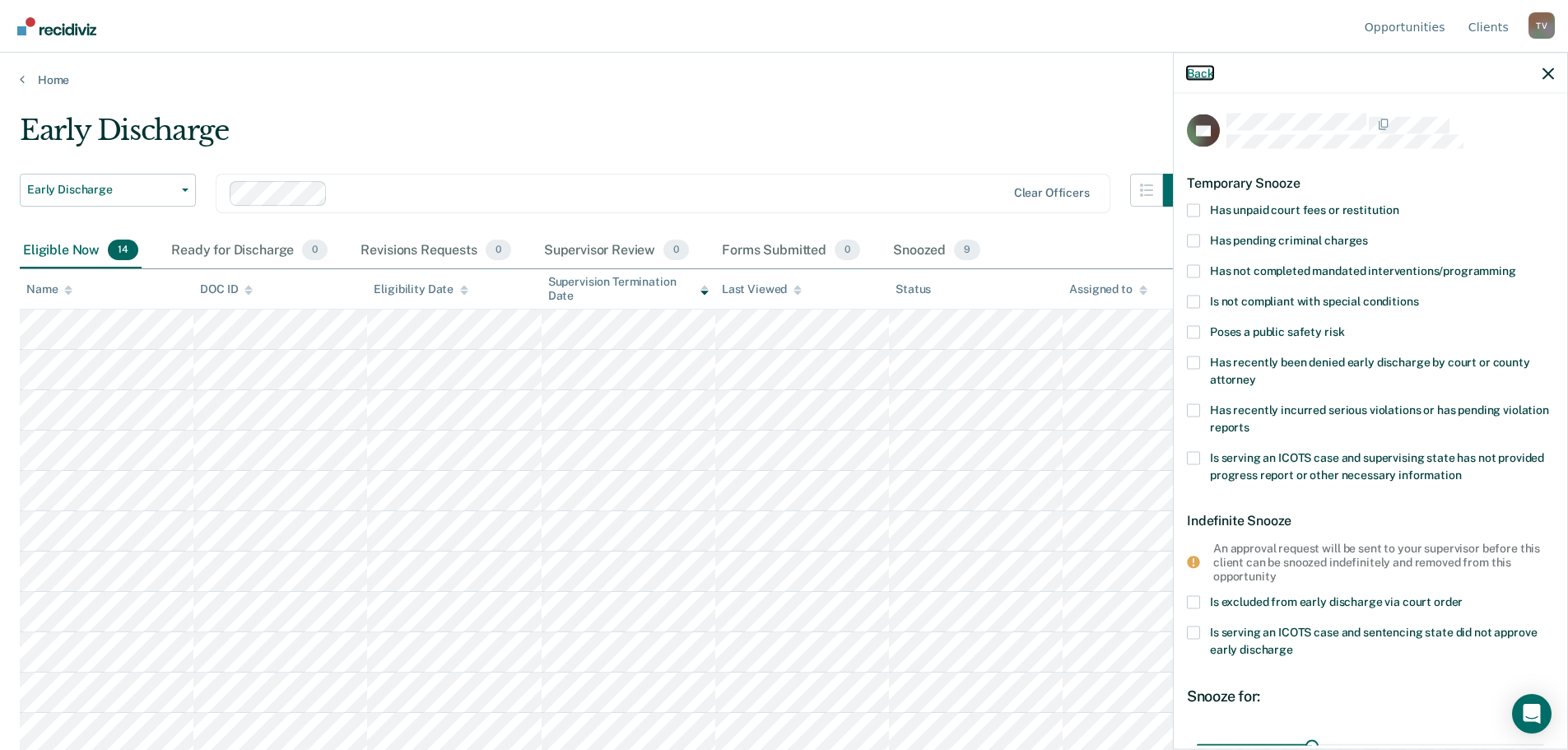
click at [1207, 72] on button "Back" at bounding box center [1200, 73] width 26 height 14
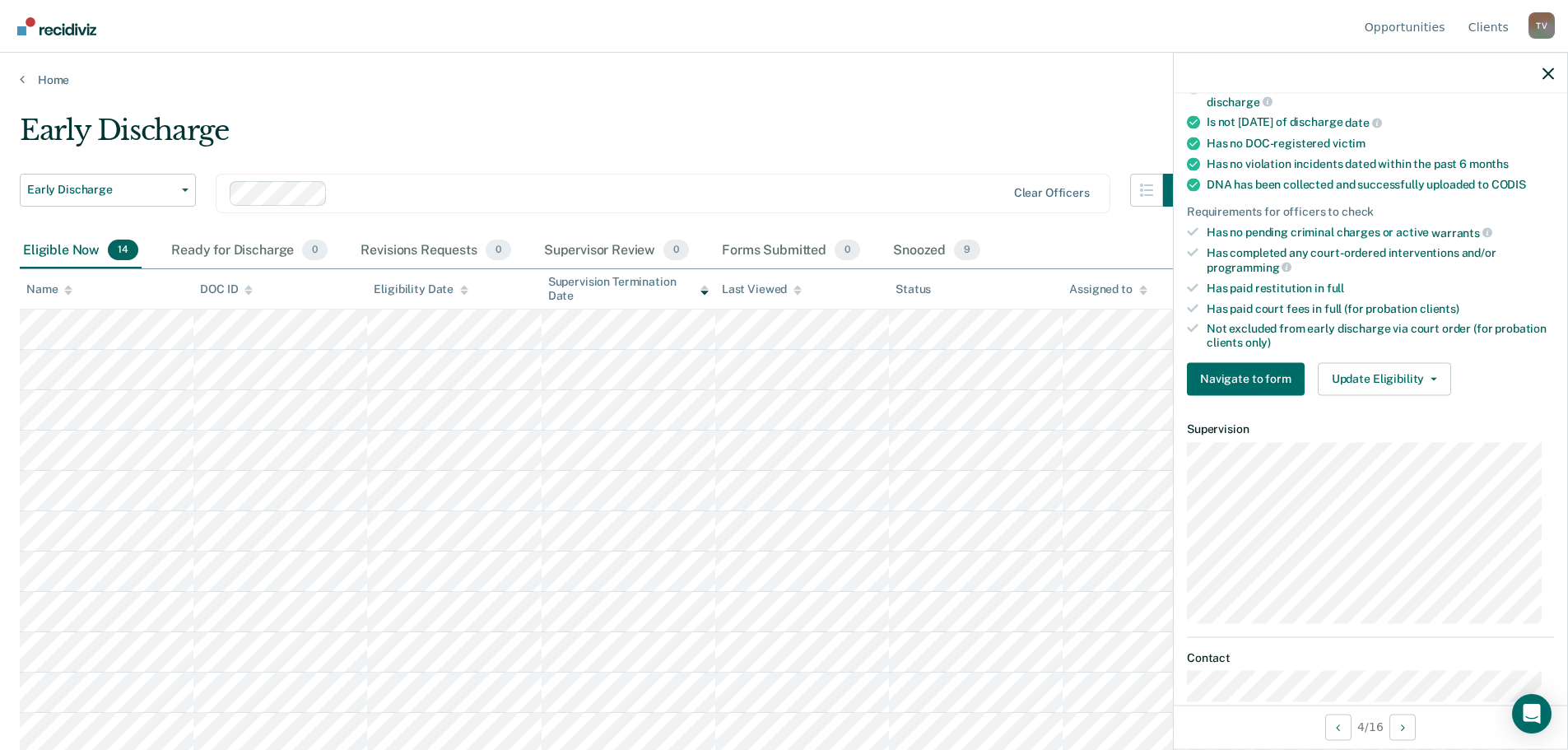
scroll to position [329, 0]
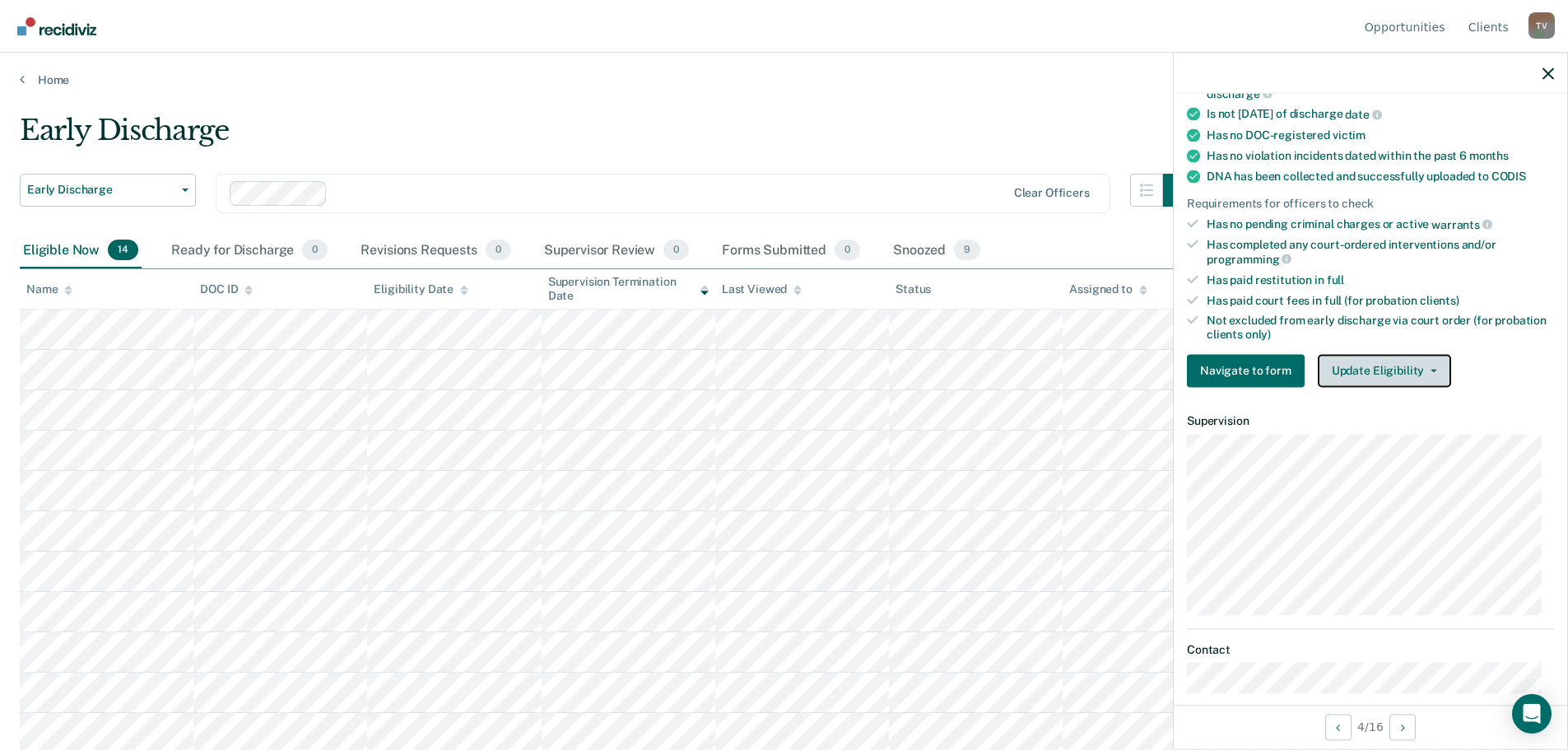
click at [1371, 364] on button "Update Eligibility" at bounding box center [1384, 370] width 133 height 33
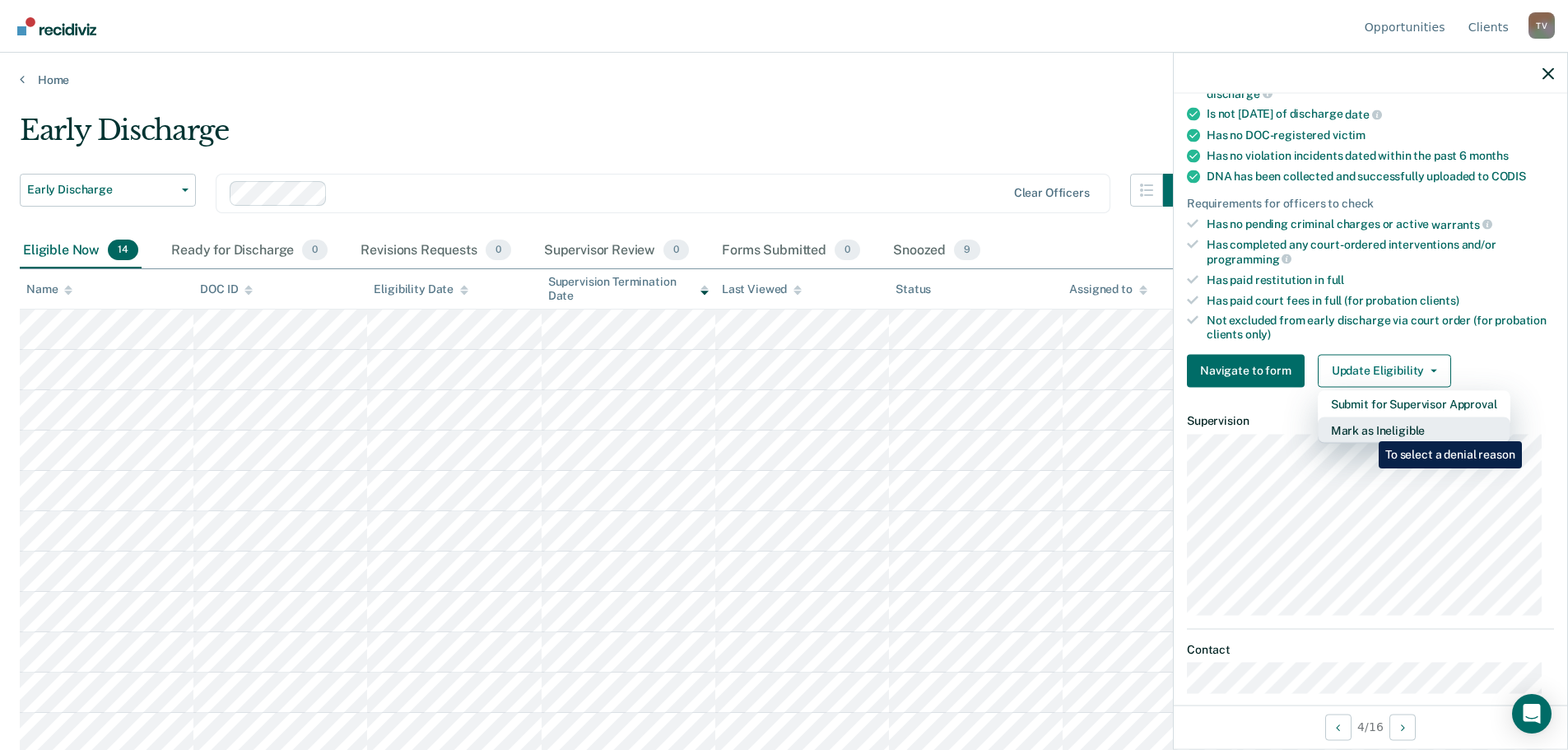
click at [1367, 429] on button "Mark as Ineligible" at bounding box center [1414, 430] width 193 height 26
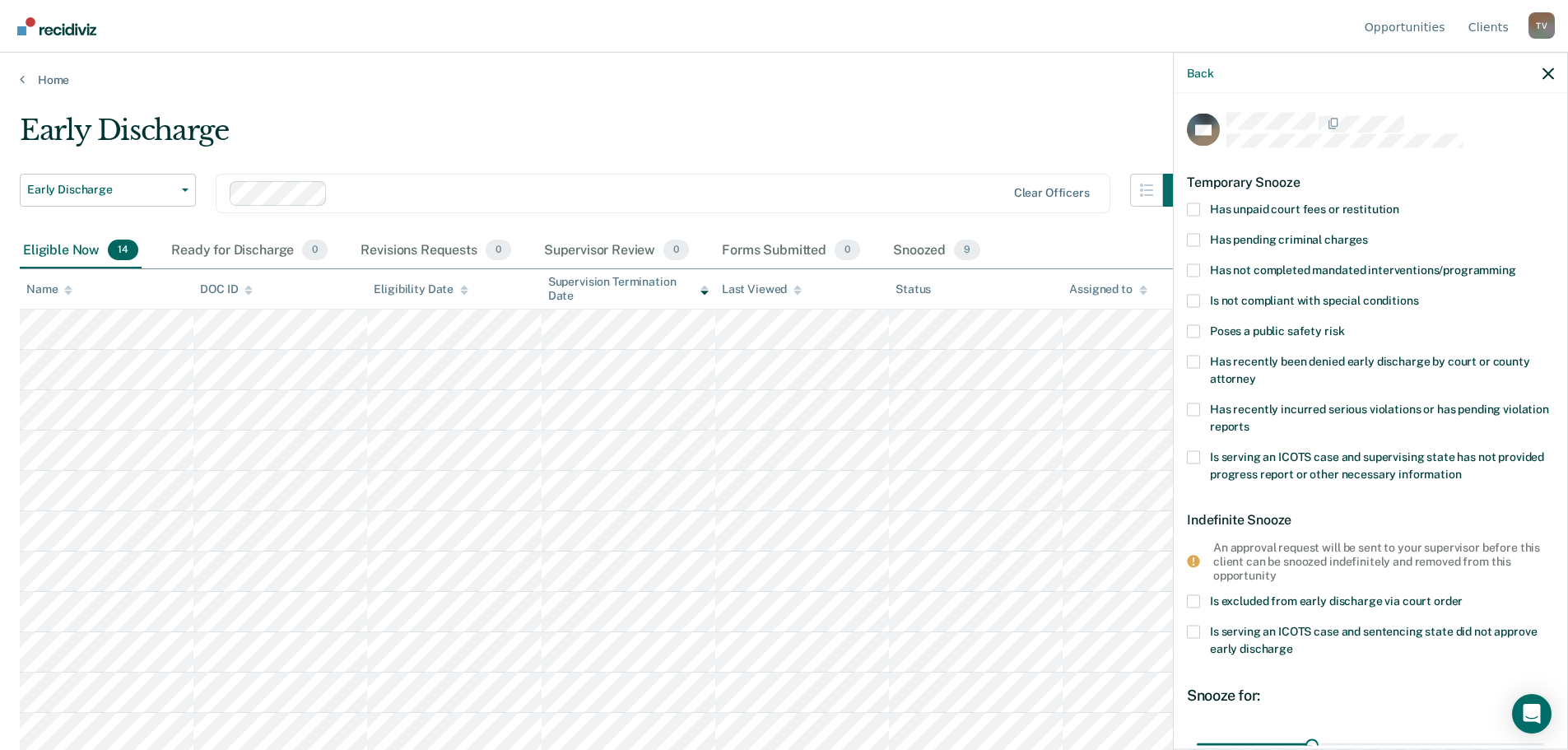
scroll to position [0, 0]
click at [1198, 302] on span at bounding box center [1193, 301] width 13 height 13
click at [1418, 295] on input "Is not compliant with special conditions" at bounding box center [1418, 295] width 0 height 0
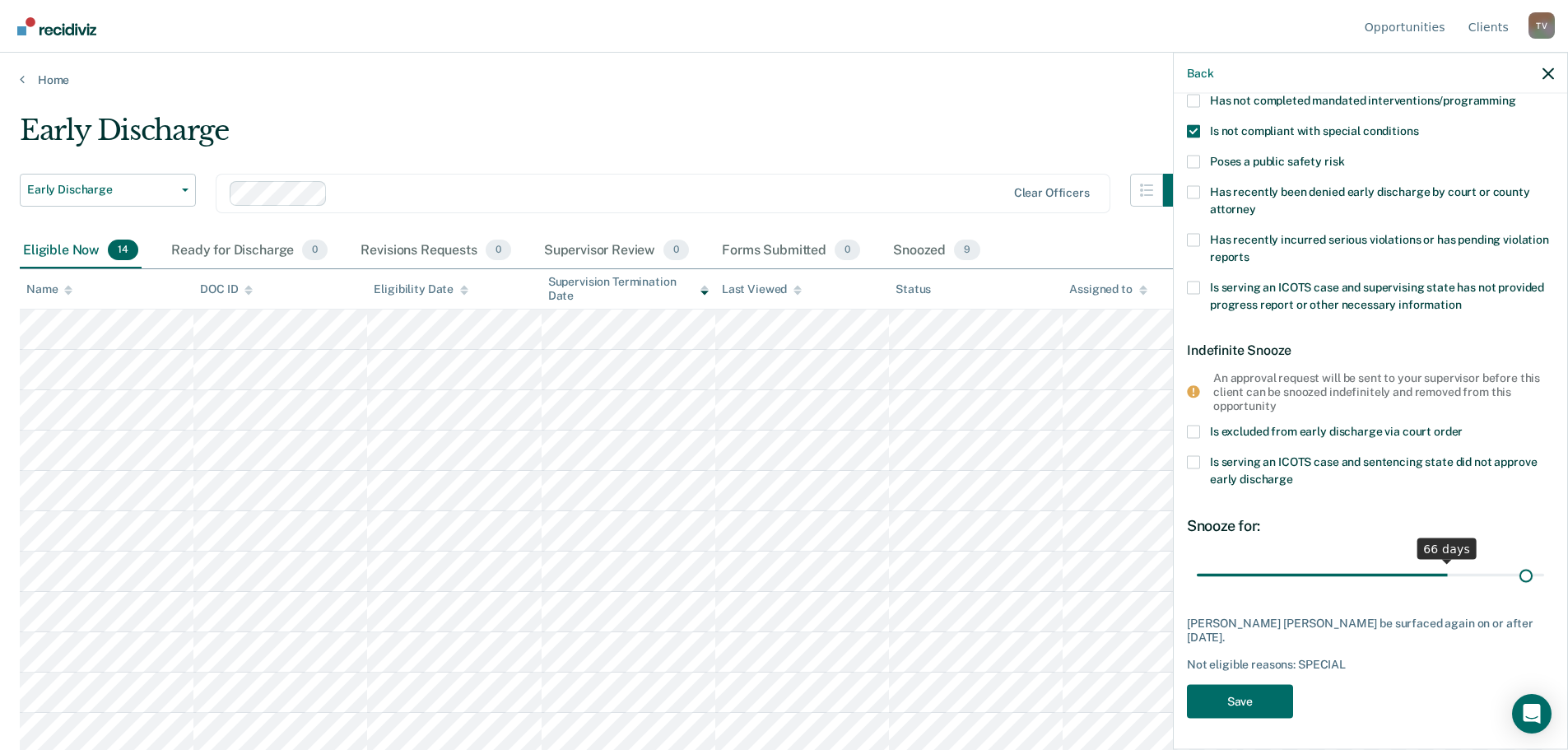
scroll to position [157, 0]
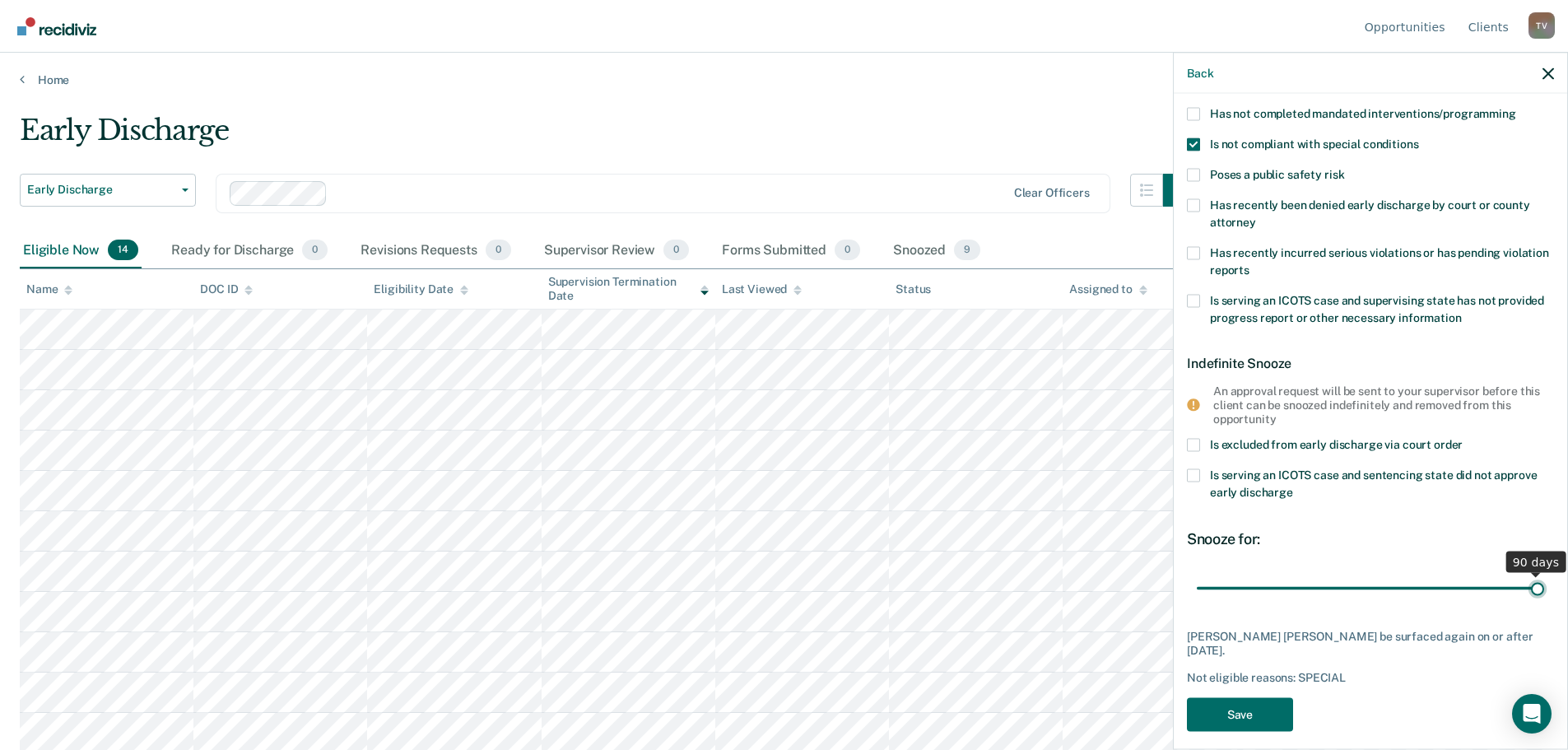
drag, startPoint x: 1307, startPoint y: 577, endPoint x: 1542, endPoint y: 580, distance: 234.6
type input "90"
click at [1542, 580] on input "range" at bounding box center [1370, 588] width 347 height 29
click at [1233, 698] on button "Save" at bounding box center [1240, 715] width 106 height 34
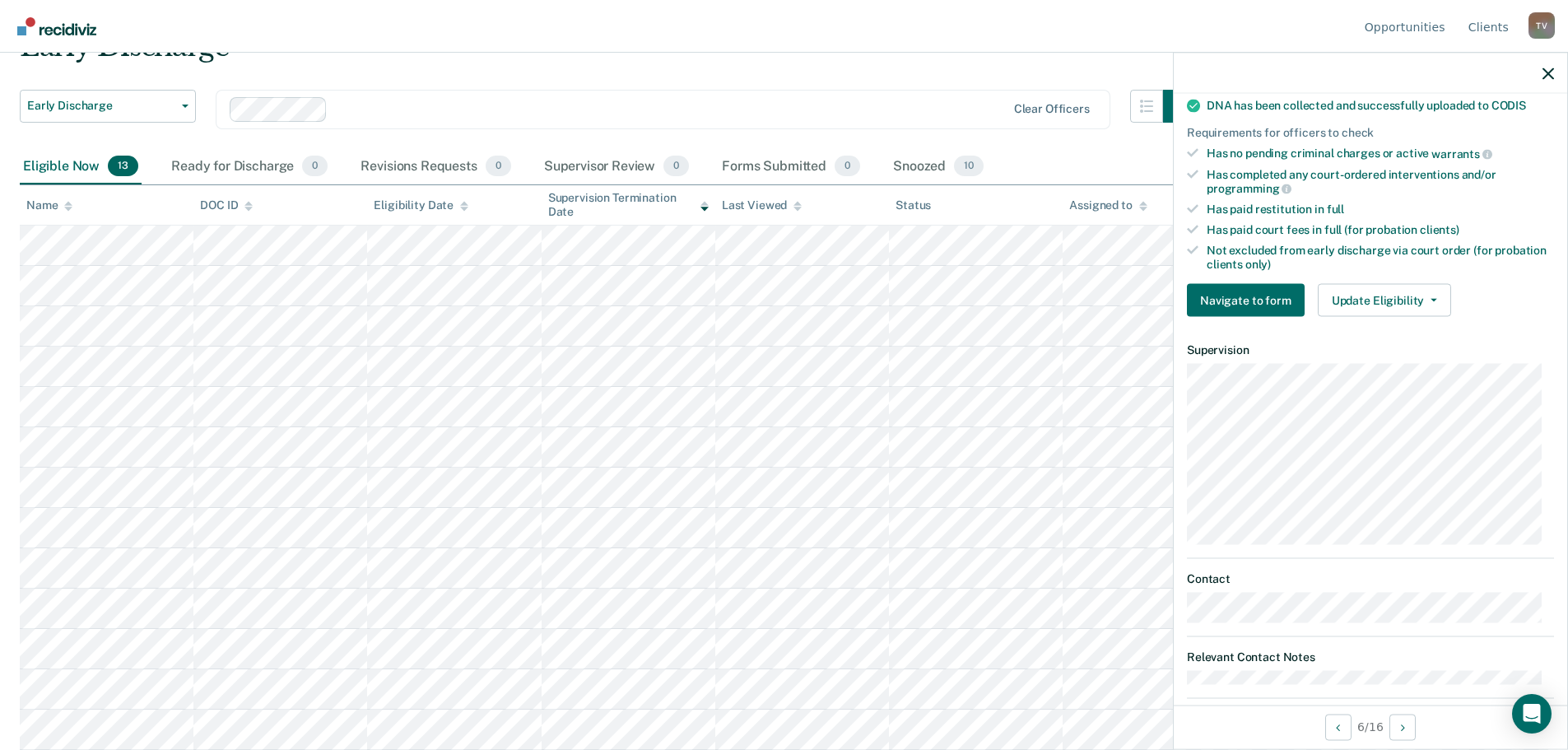
scroll to position [370, 0]
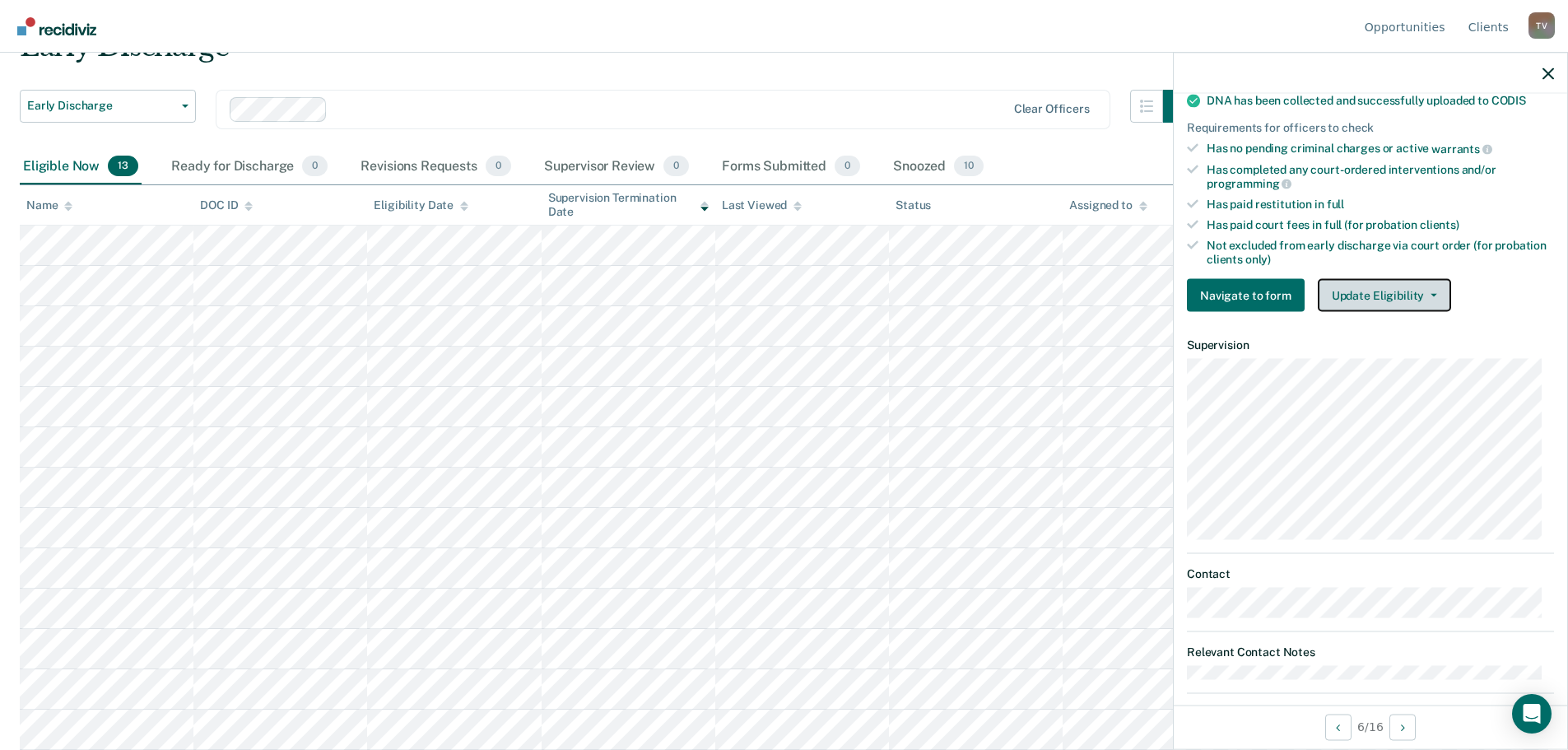
click at [1376, 293] on button "Update Eligibility" at bounding box center [1384, 295] width 133 height 33
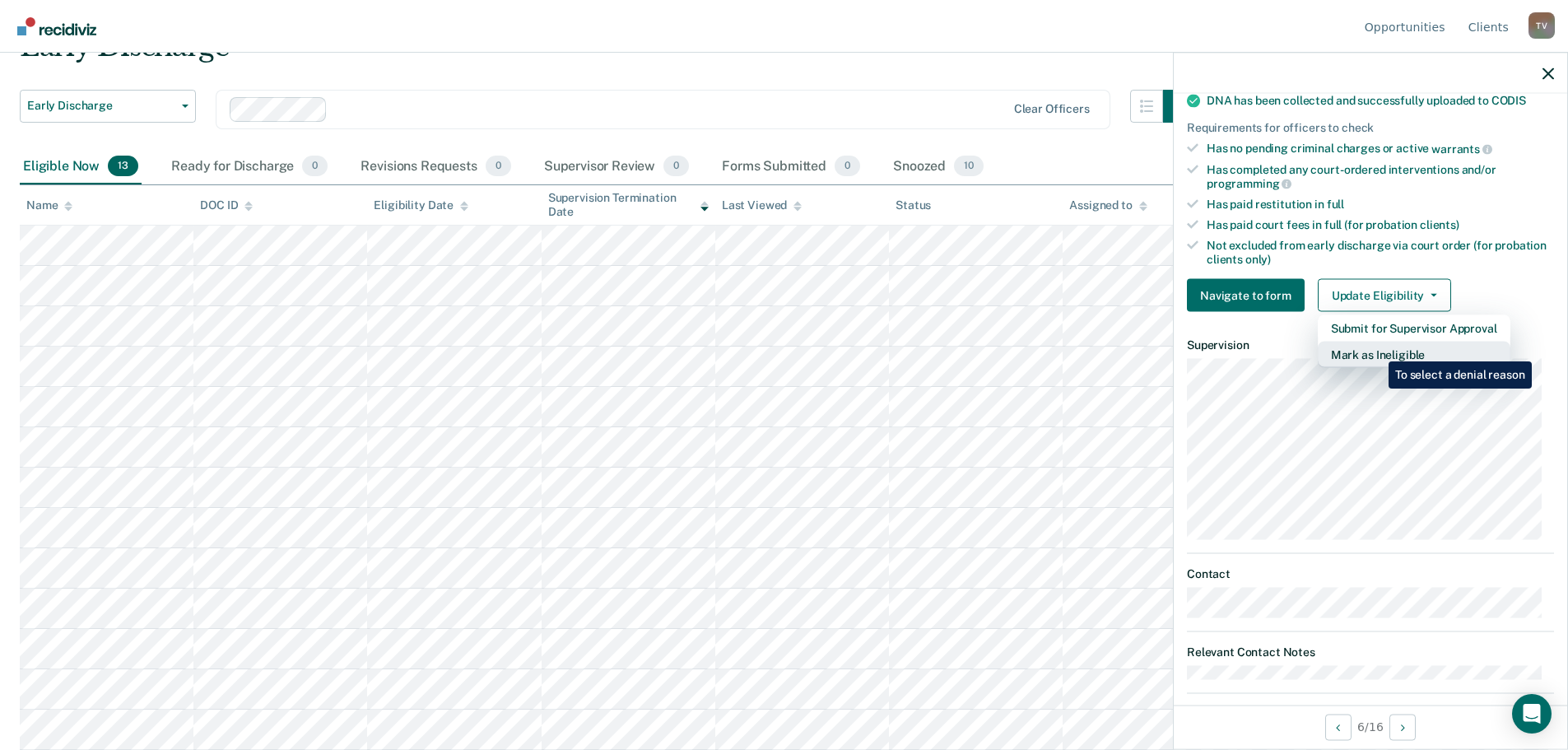
click at [1376, 349] on button "Mark as Ineligible" at bounding box center [1414, 355] width 193 height 26
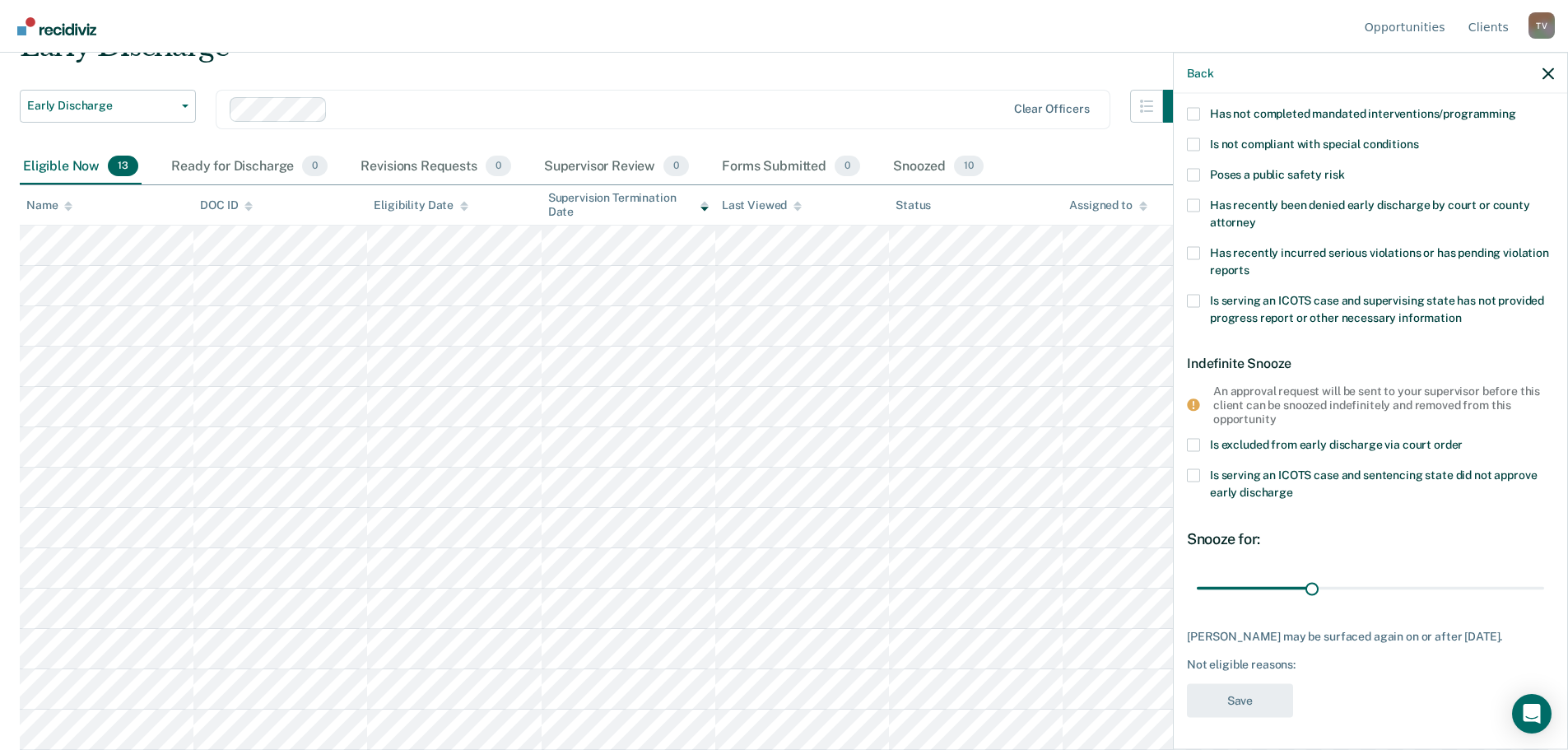
click at [1195, 473] on span at bounding box center [1193, 475] width 13 height 13
click at [1293, 487] on input "Is serving an ICOTS case and sentencing state did not approve early discharge" at bounding box center [1293, 487] width 0 height 0
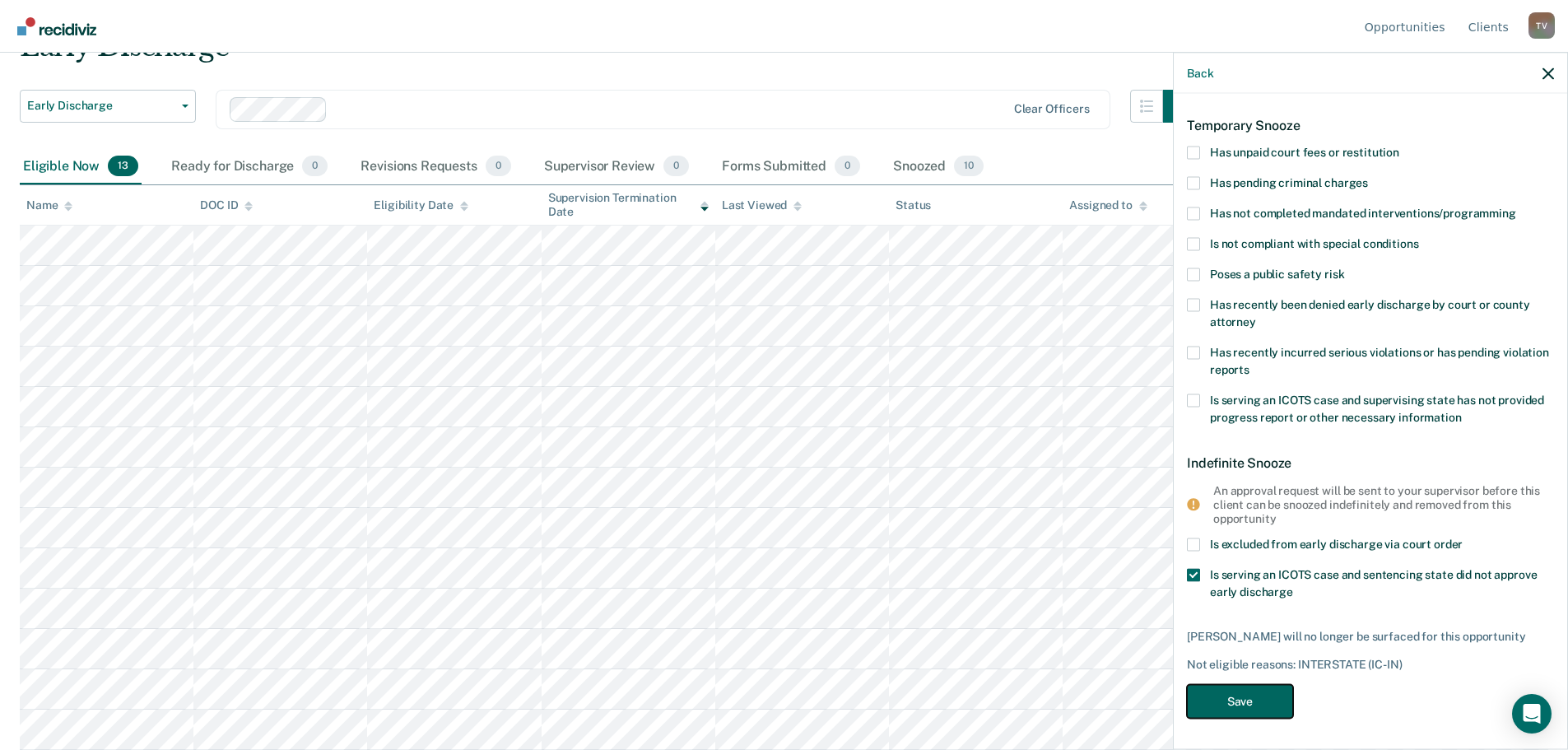
click at [1252, 699] on button "Save" at bounding box center [1240, 701] width 106 height 34
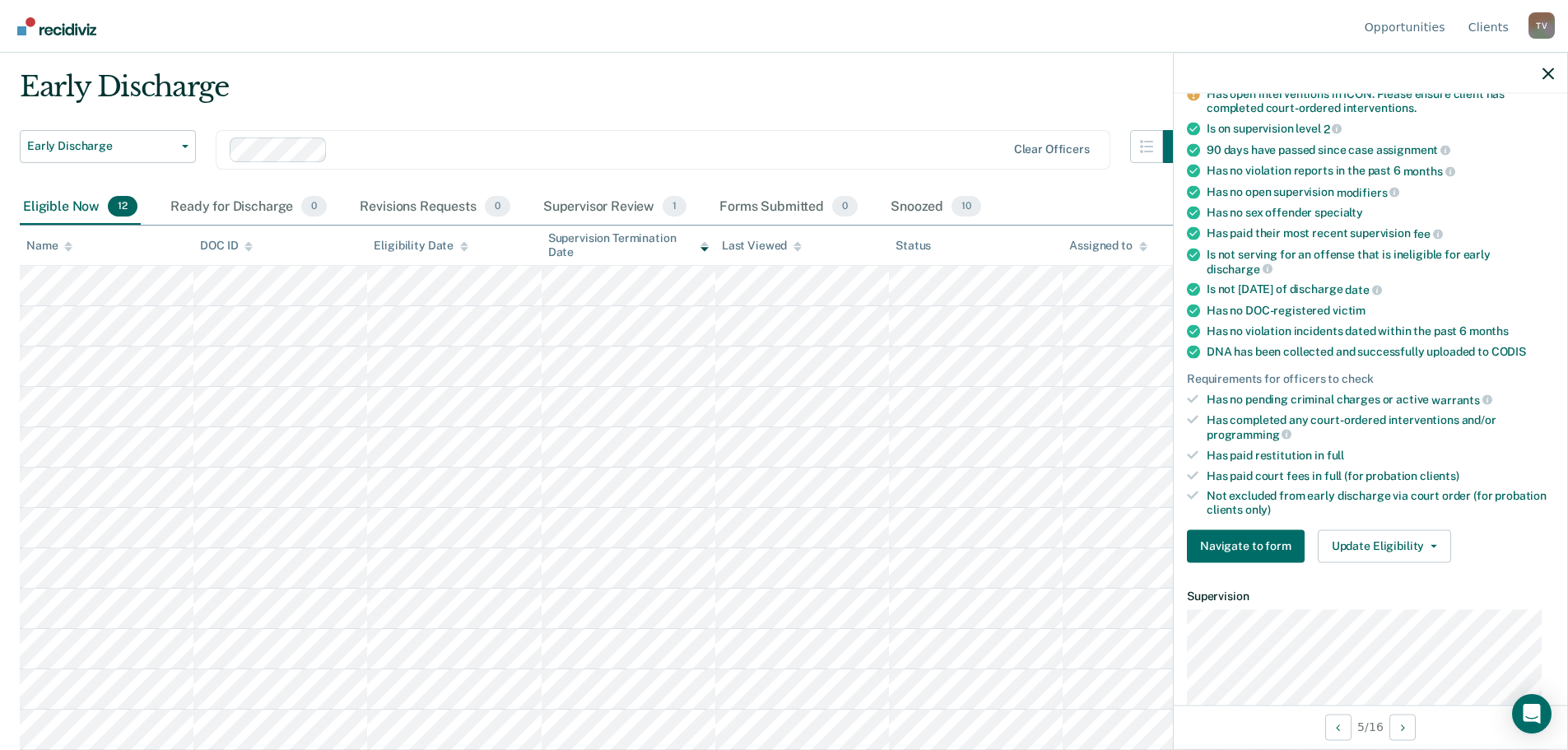
scroll to position [247, 0]
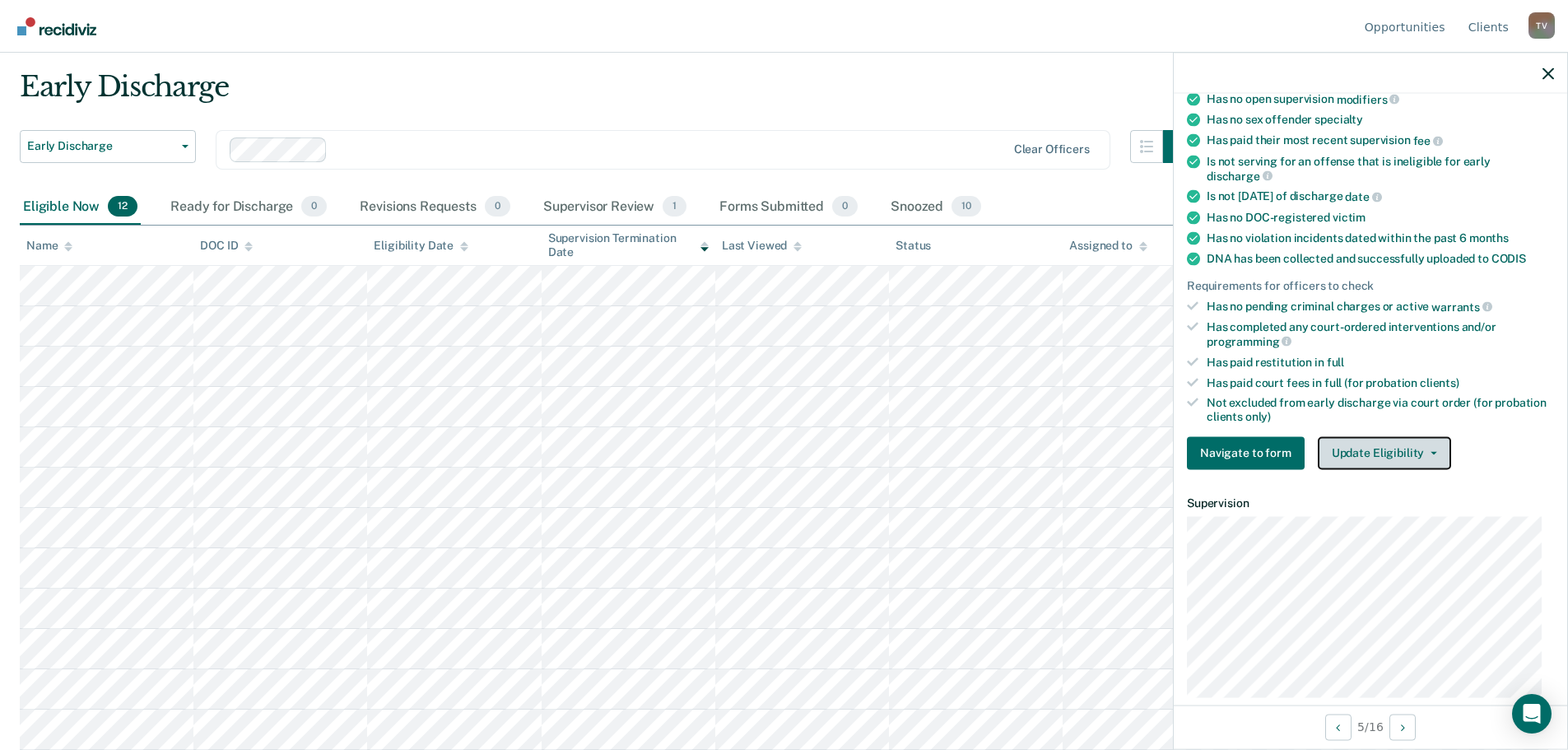
click at [1380, 448] on button "Update Eligibility" at bounding box center [1384, 452] width 133 height 33
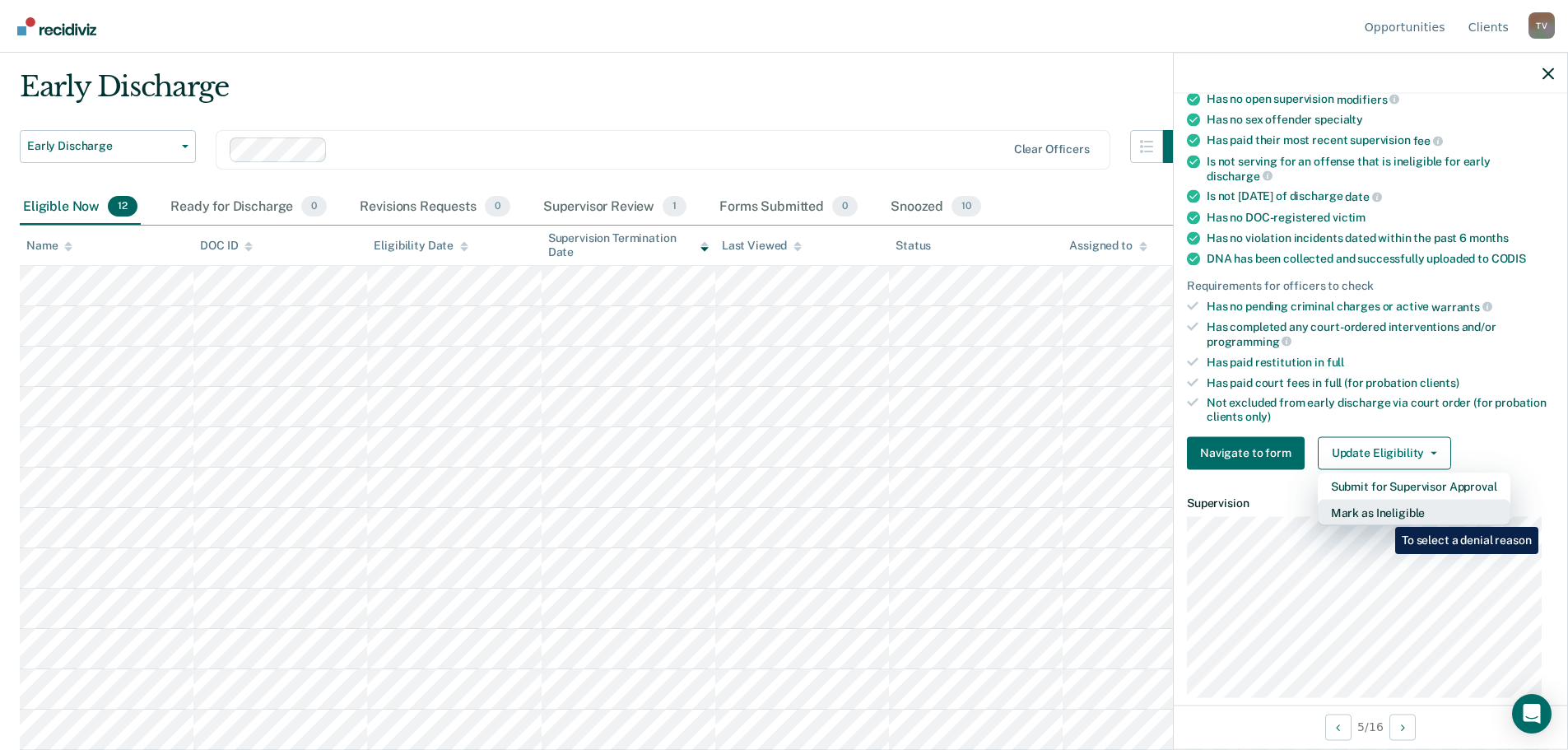
click at [1383, 515] on button "Mark as Ineligible" at bounding box center [1414, 512] width 193 height 26
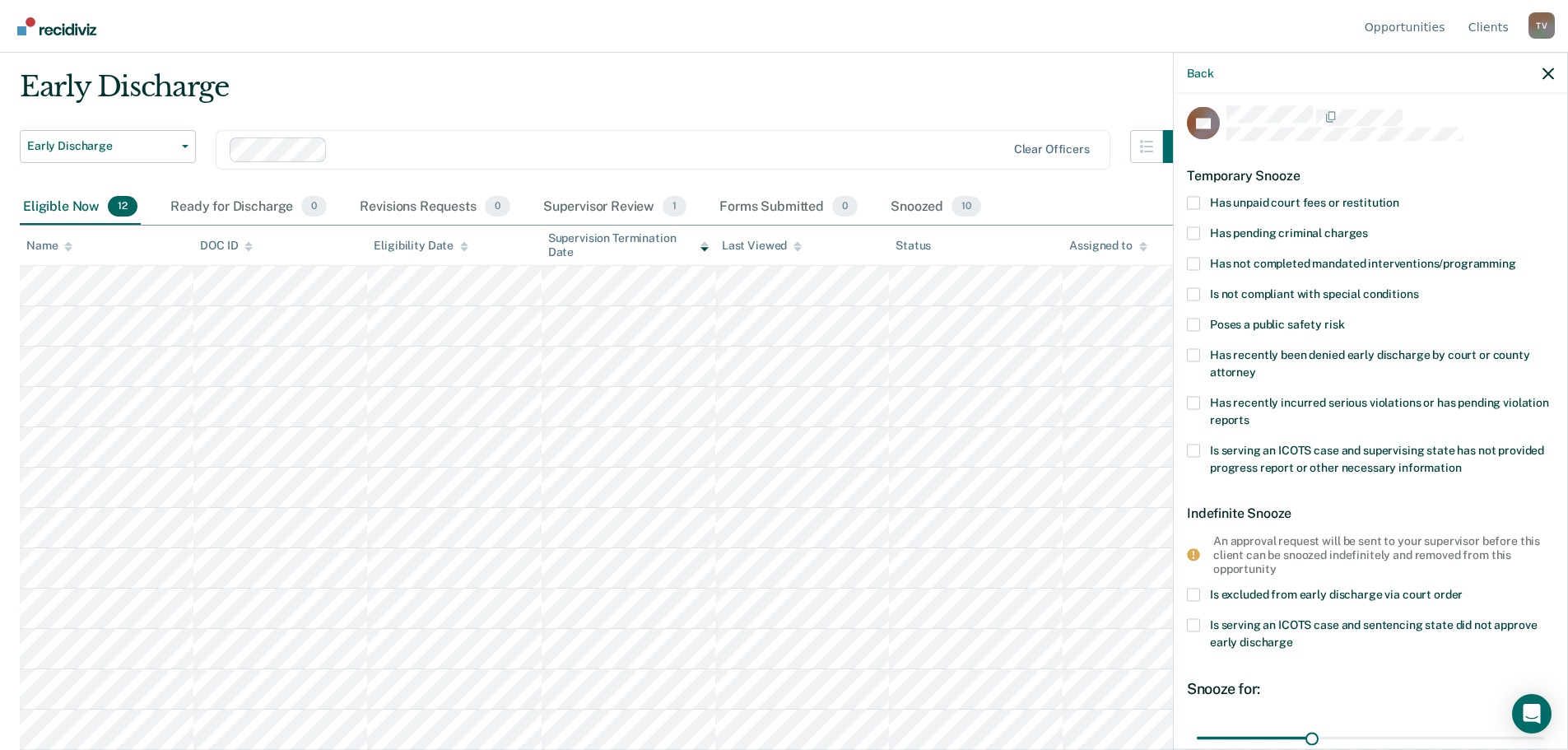
scroll to position [0, 0]
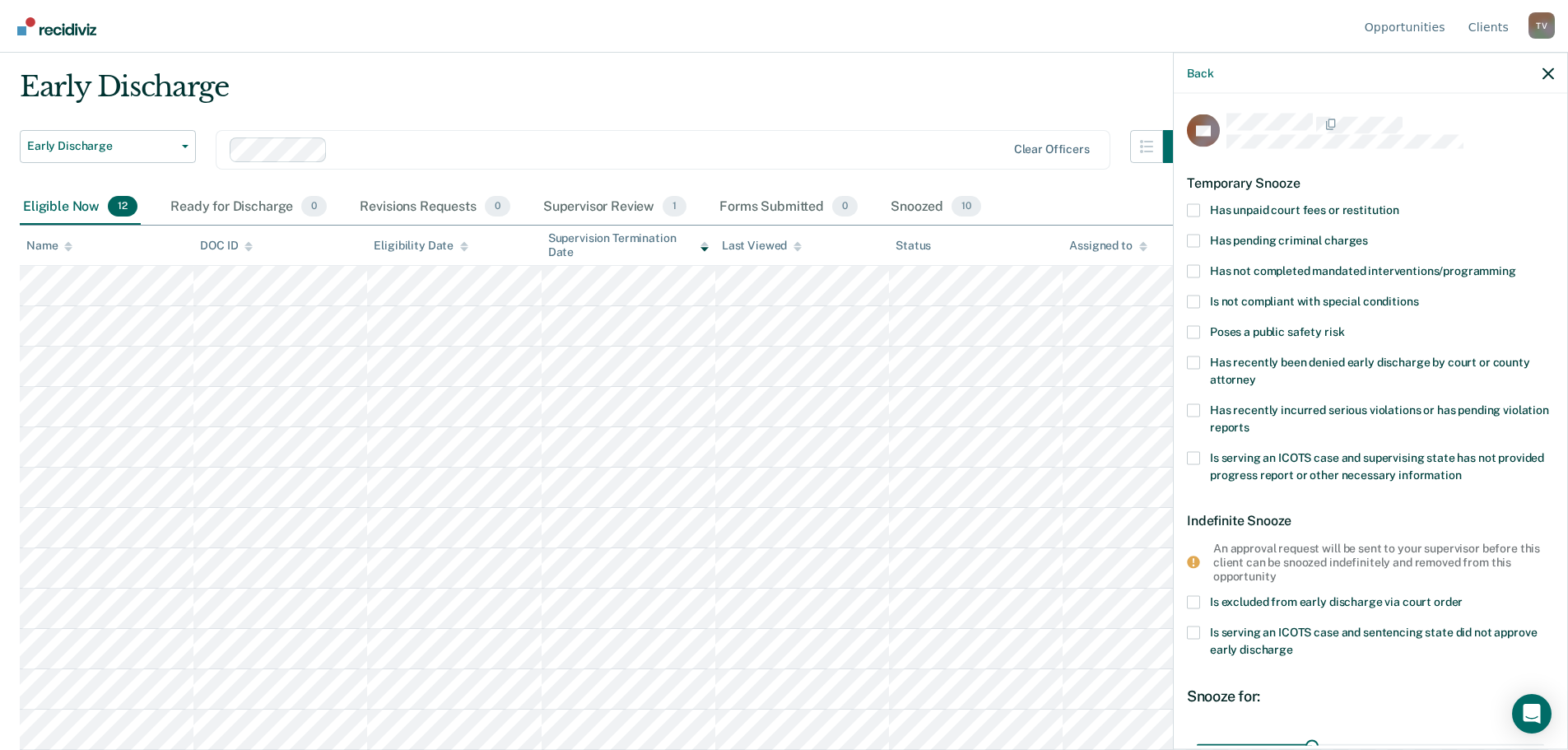
click at [1199, 208] on span at bounding box center [1193, 209] width 13 height 13
click at [1399, 203] on input "Has unpaid court fees or restitution" at bounding box center [1399, 203] width 0 height 0
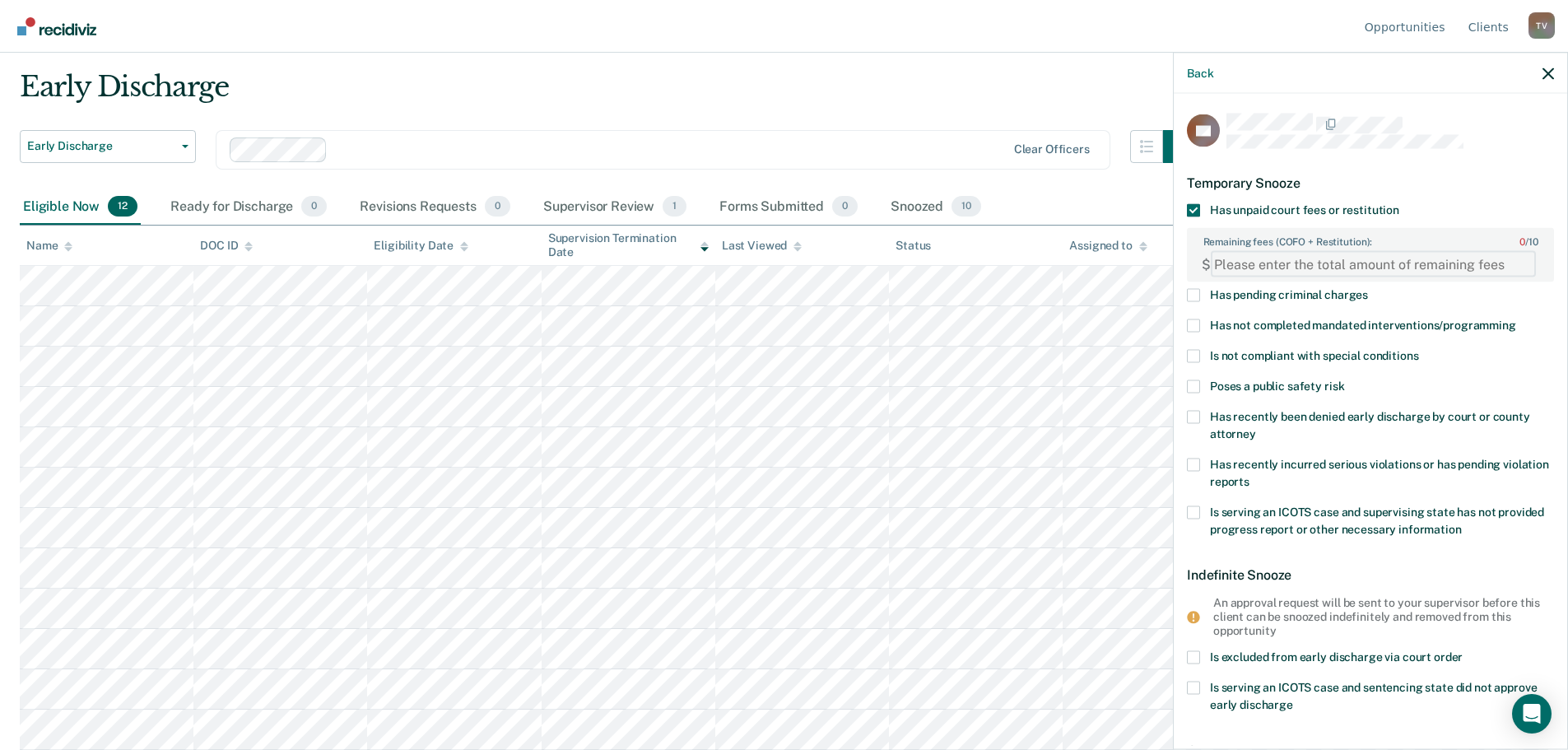
click at [1280, 268] on FEESReasonInput "Remaining fees (COFO + Restitution): 0 / 10" at bounding box center [1373, 264] width 325 height 26
paste FEESReasonInput "719.00"
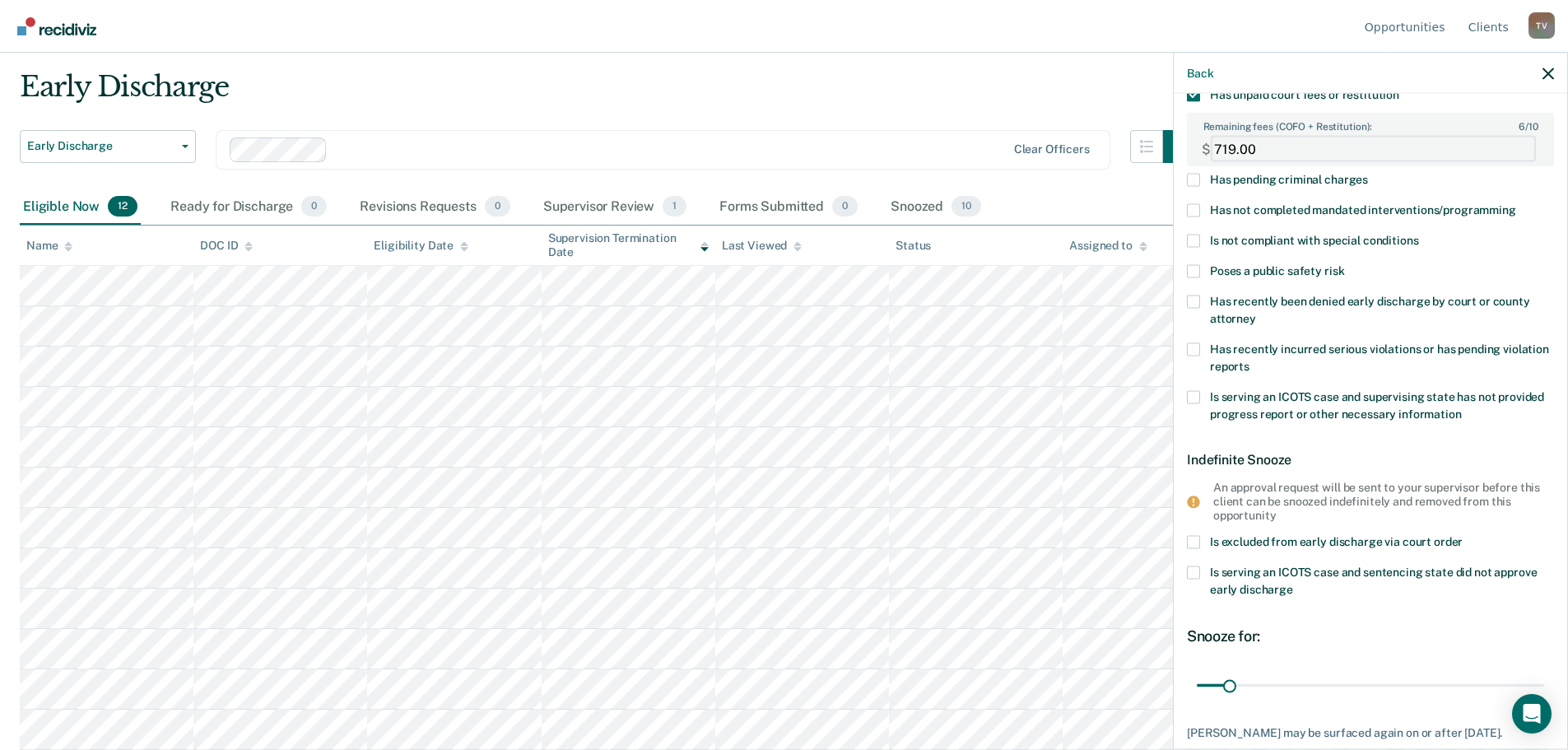
scroll to position [226, 0]
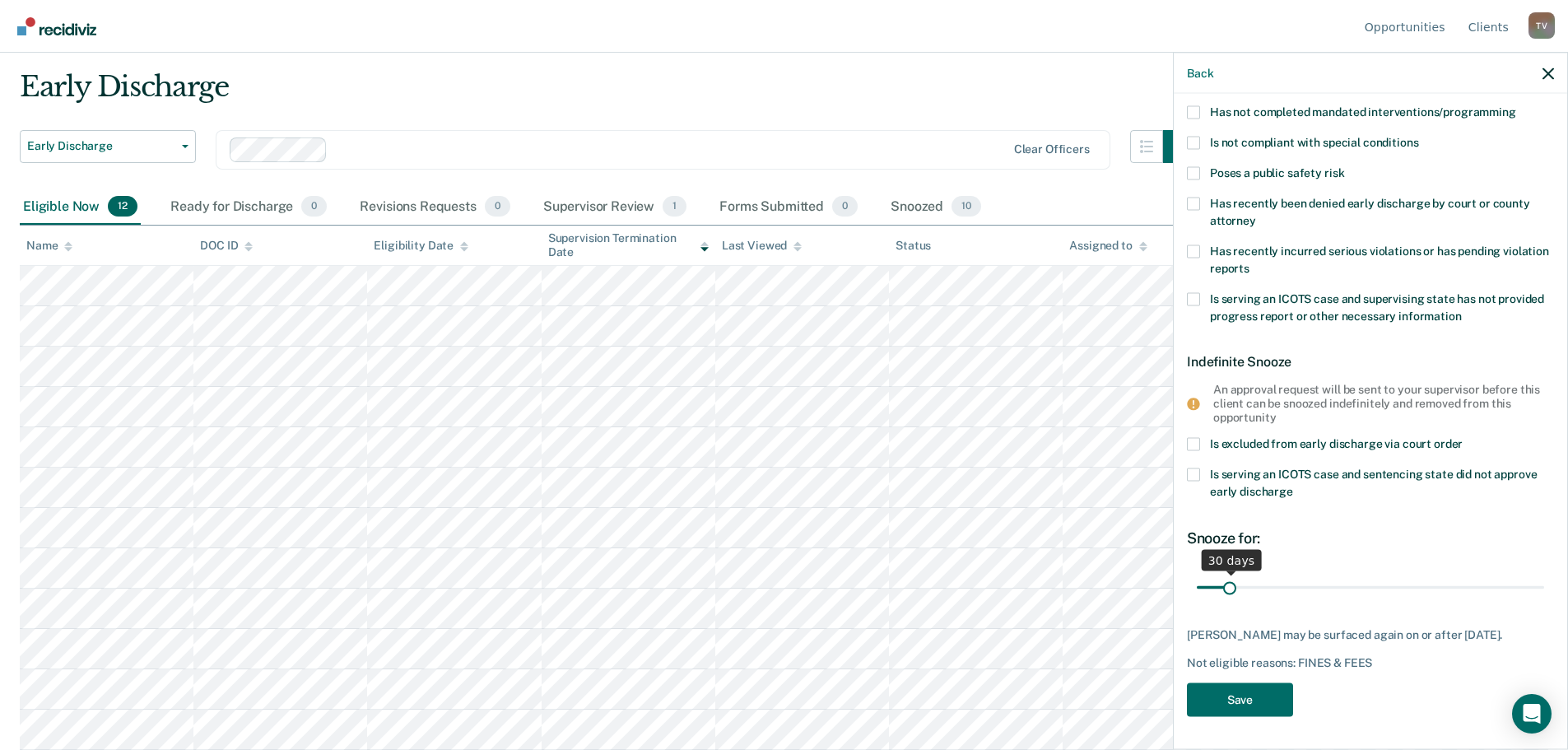
type FEESReasonInput "719.00"
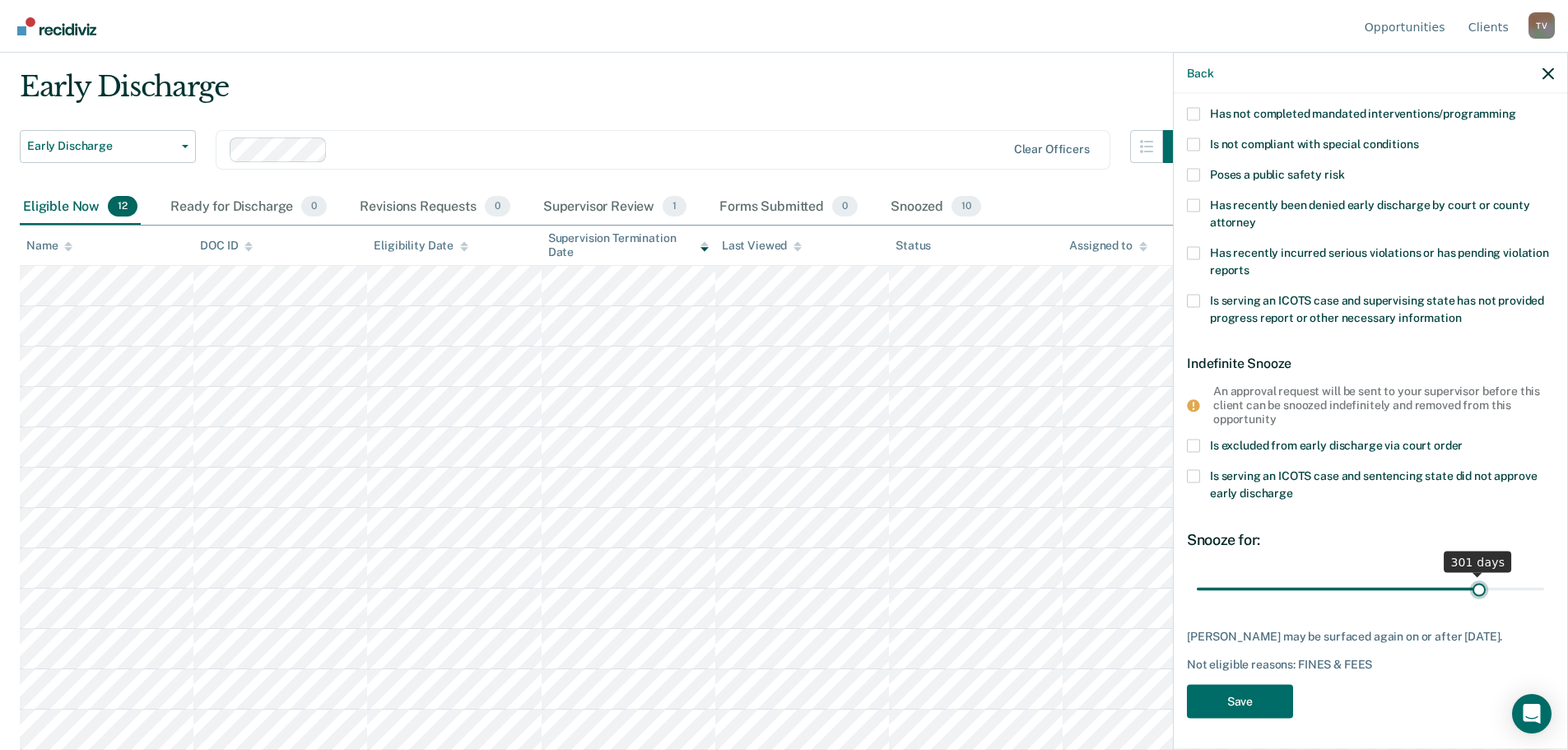
drag, startPoint x: 1232, startPoint y: 575, endPoint x: 1469, endPoint y: 582, distance: 236.4
type input "301"
click at [1469, 582] on input "range" at bounding box center [1370, 589] width 347 height 29
click at [1249, 695] on button "Save" at bounding box center [1240, 701] width 106 height 34
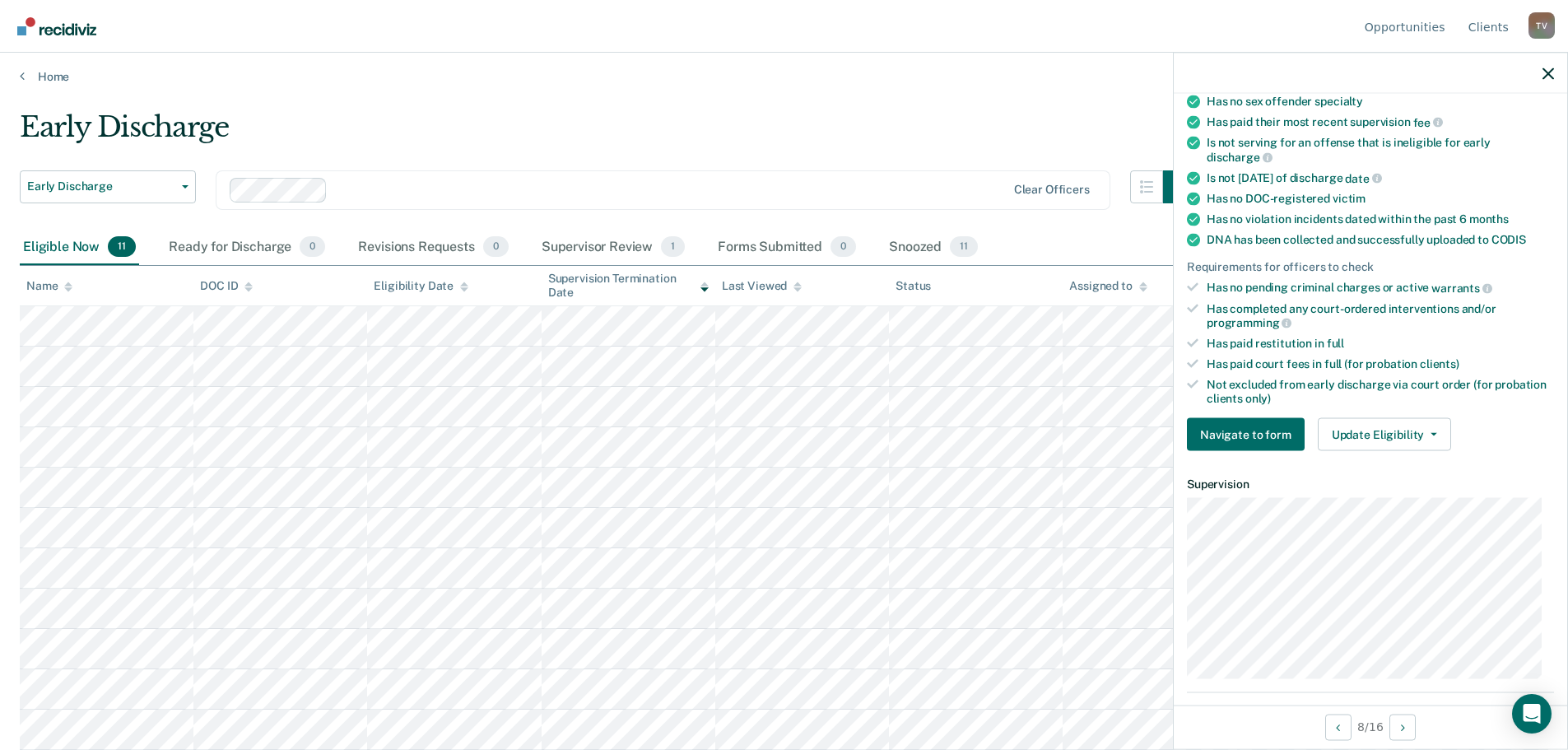
scroll to position [247, 0]
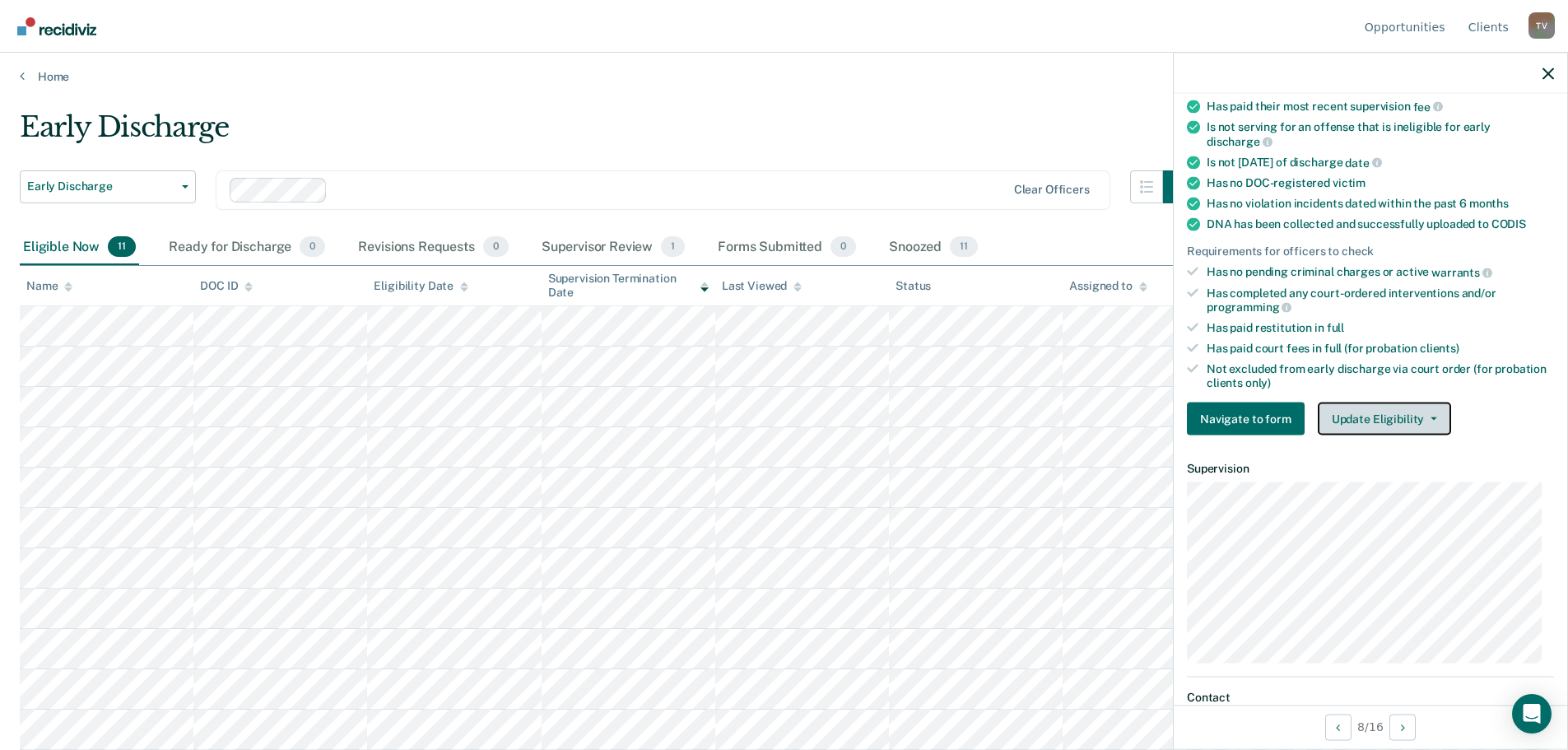
click at [1397, 414] on button "Update Eligibility" at bounding box center [1384, 419] width 133 height 33
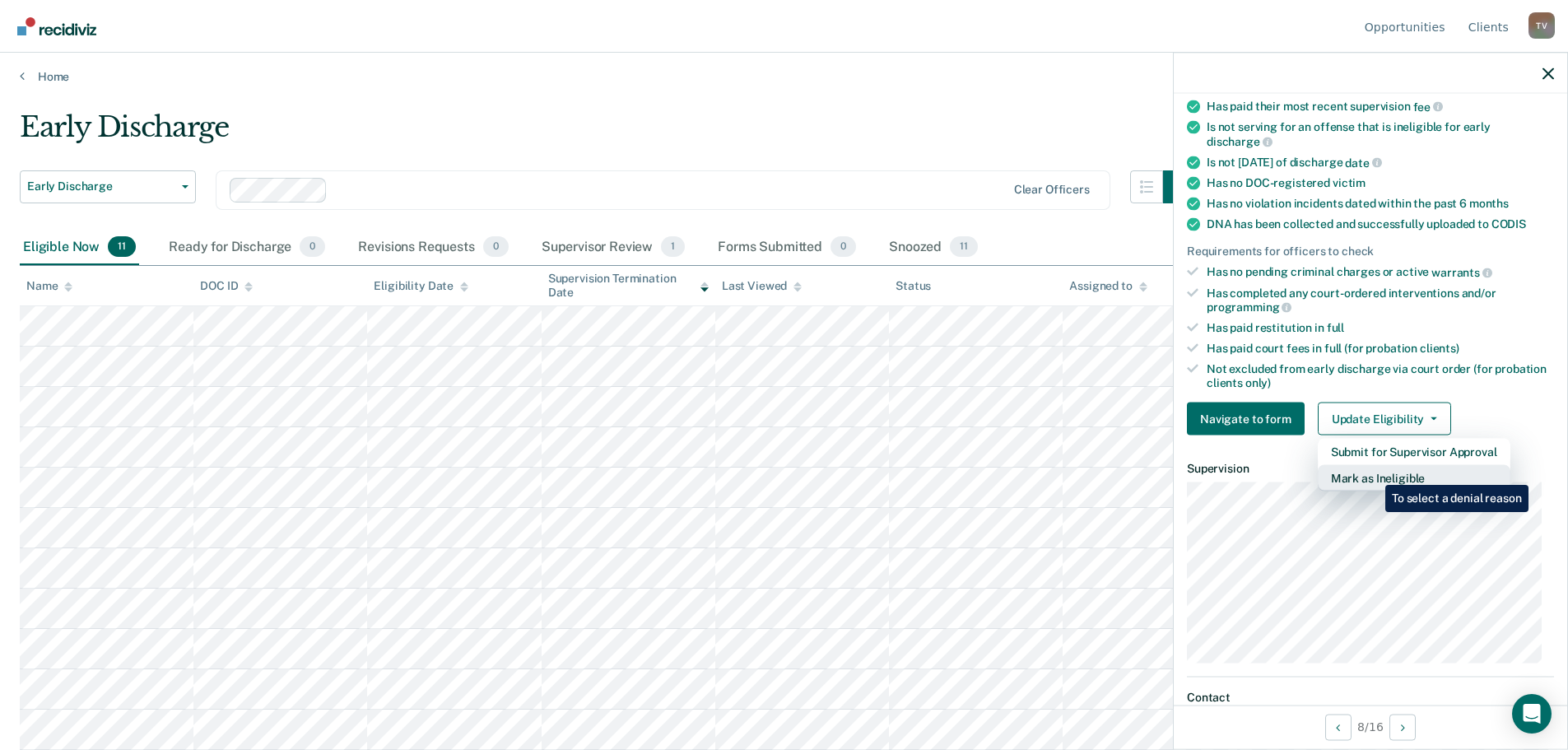
click at [1373, 473] on button "Mark as Ineligible" at bounding box center [1414, 478] width 193 height 26
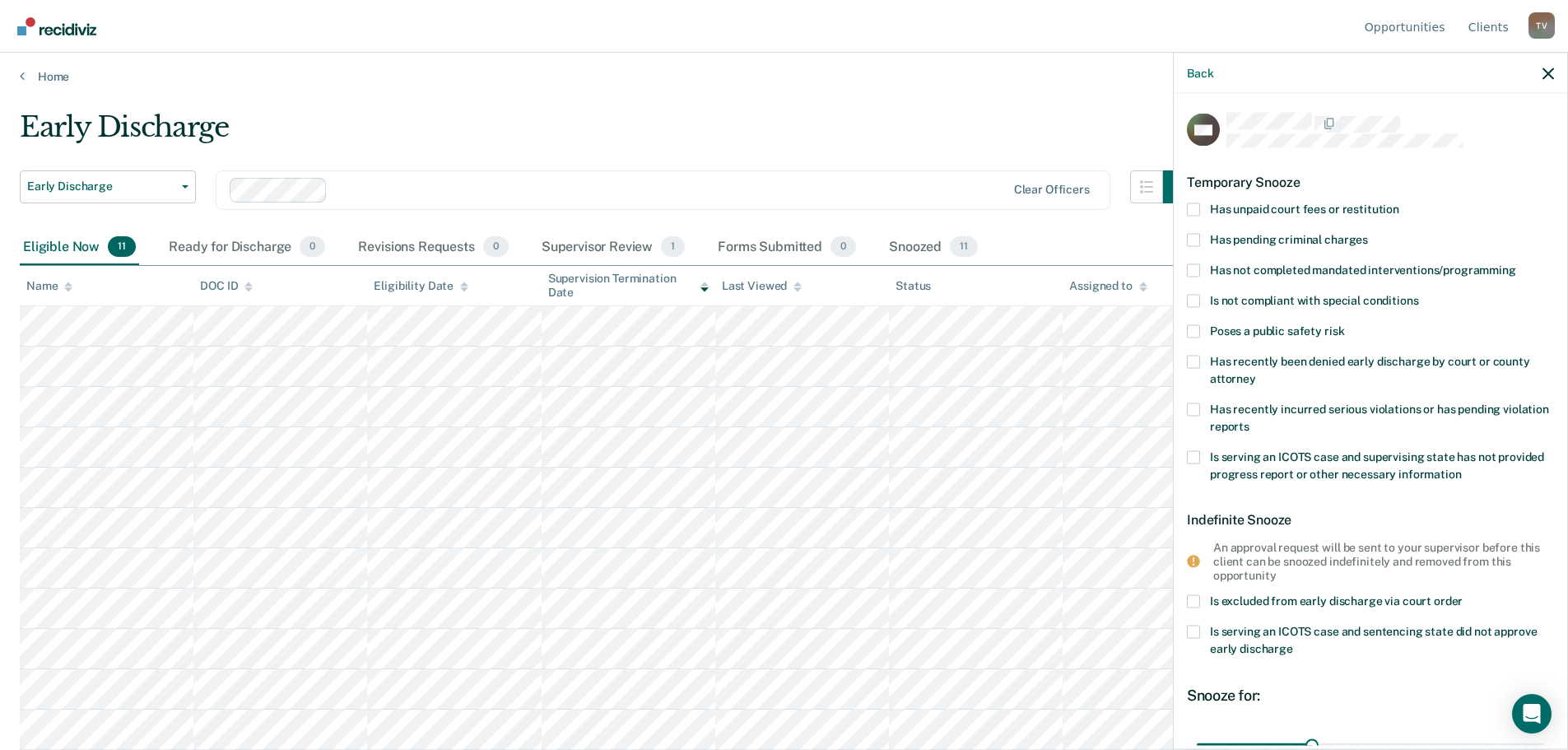
scroll to position [0, 0]
click at [1194, 209] on span at bounding box center [1193, 209] width 13 height 13
click at [1399, 203] on input "Has unpaid court fees or restitution" at bounding box center [1399, 203] width 0 height 0
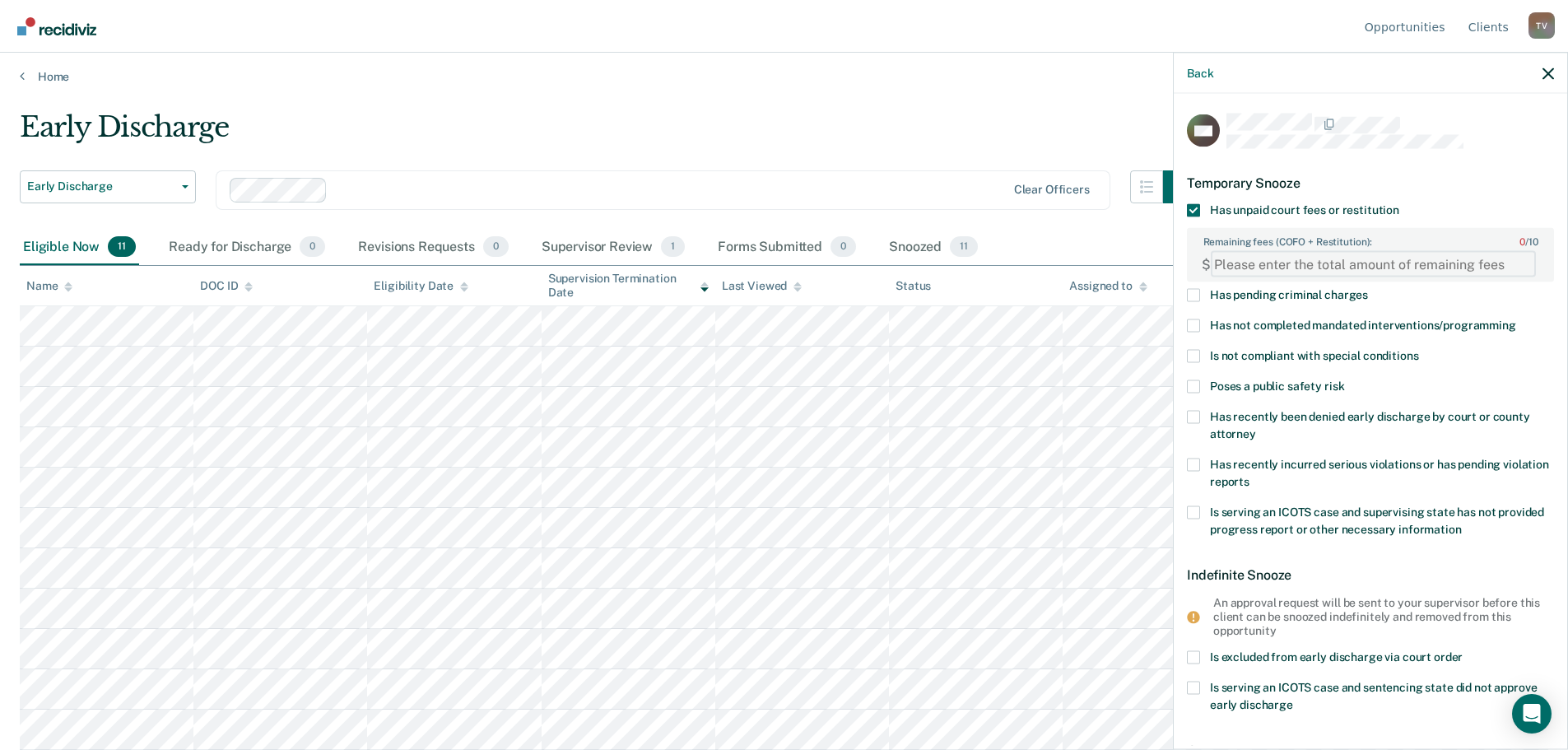
click at [1287, 263] on FEESReasonInput "Remaining fees (COFO + Restitution): 0 / 10" at bounding box center [1373, 264] width 325 height 26
paste FEESReasonInput "8463.35"
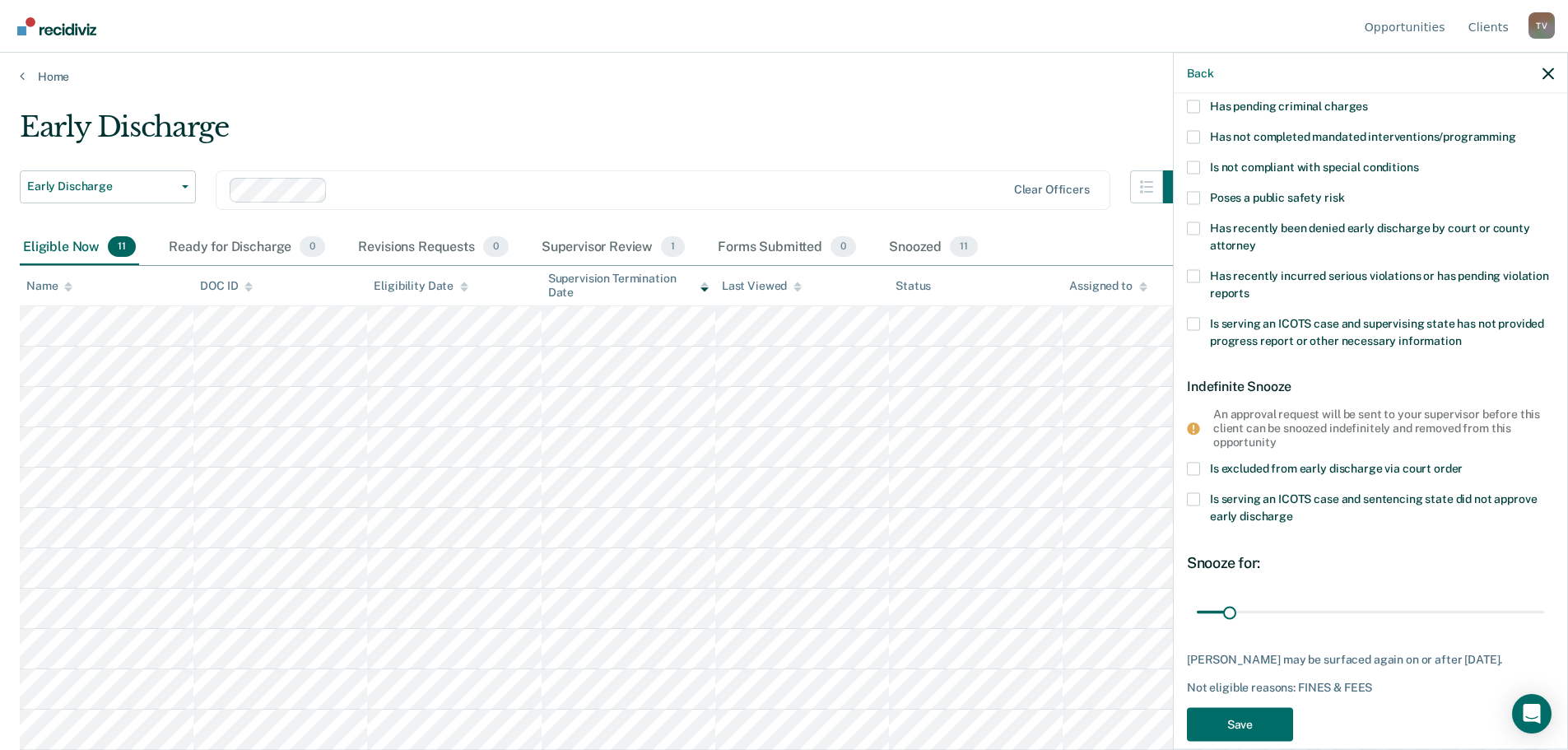
scroll to position [212, 0]
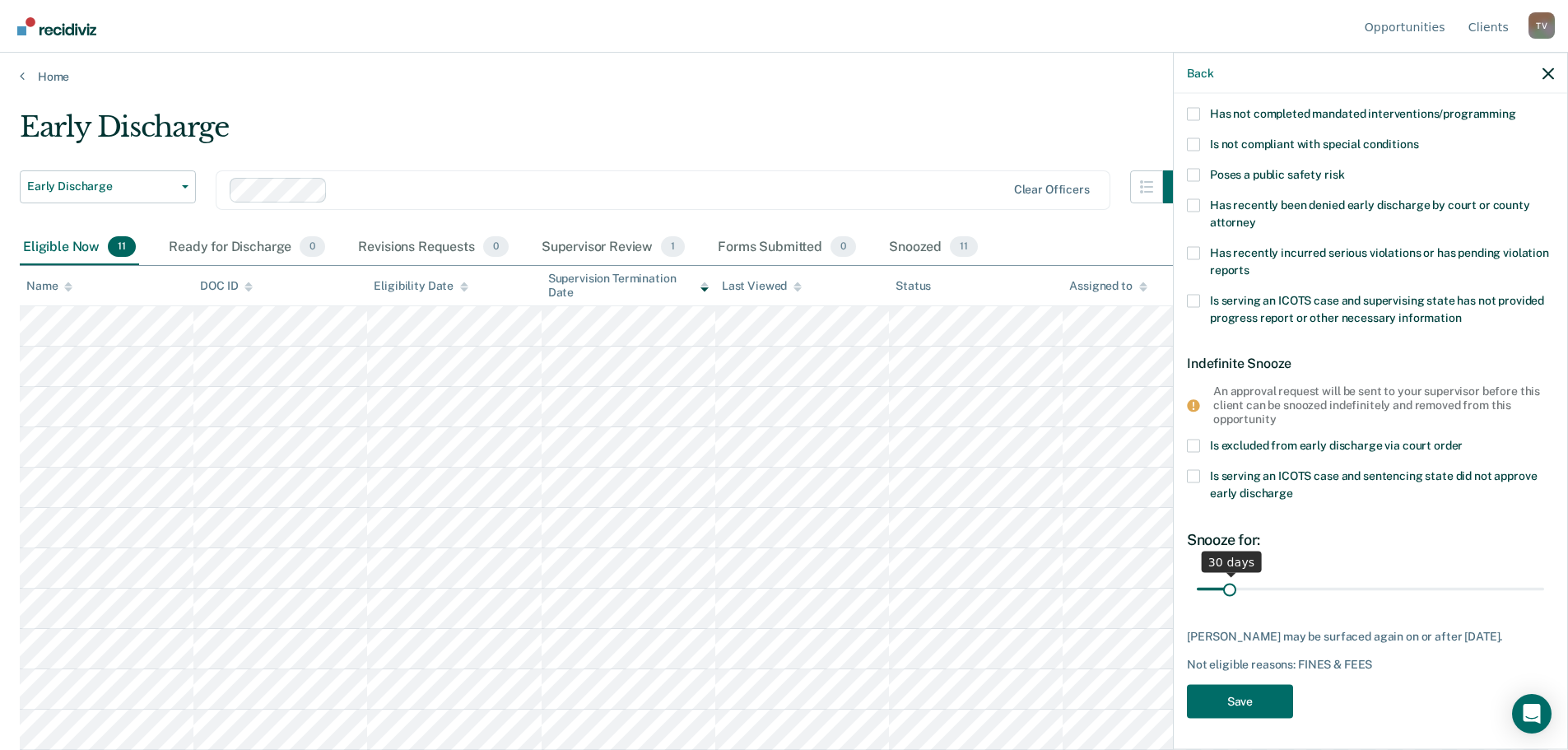
type FEESReasonInput "8463.35"
drag, startPoint x: 1232, startPoint y: 585, endPoint x: 1548, endPoint y: 617, distance: 317.7
type input "365"
click at [1544, 603] on input "range" at bounding box center [1370, 589] width 347 height 29
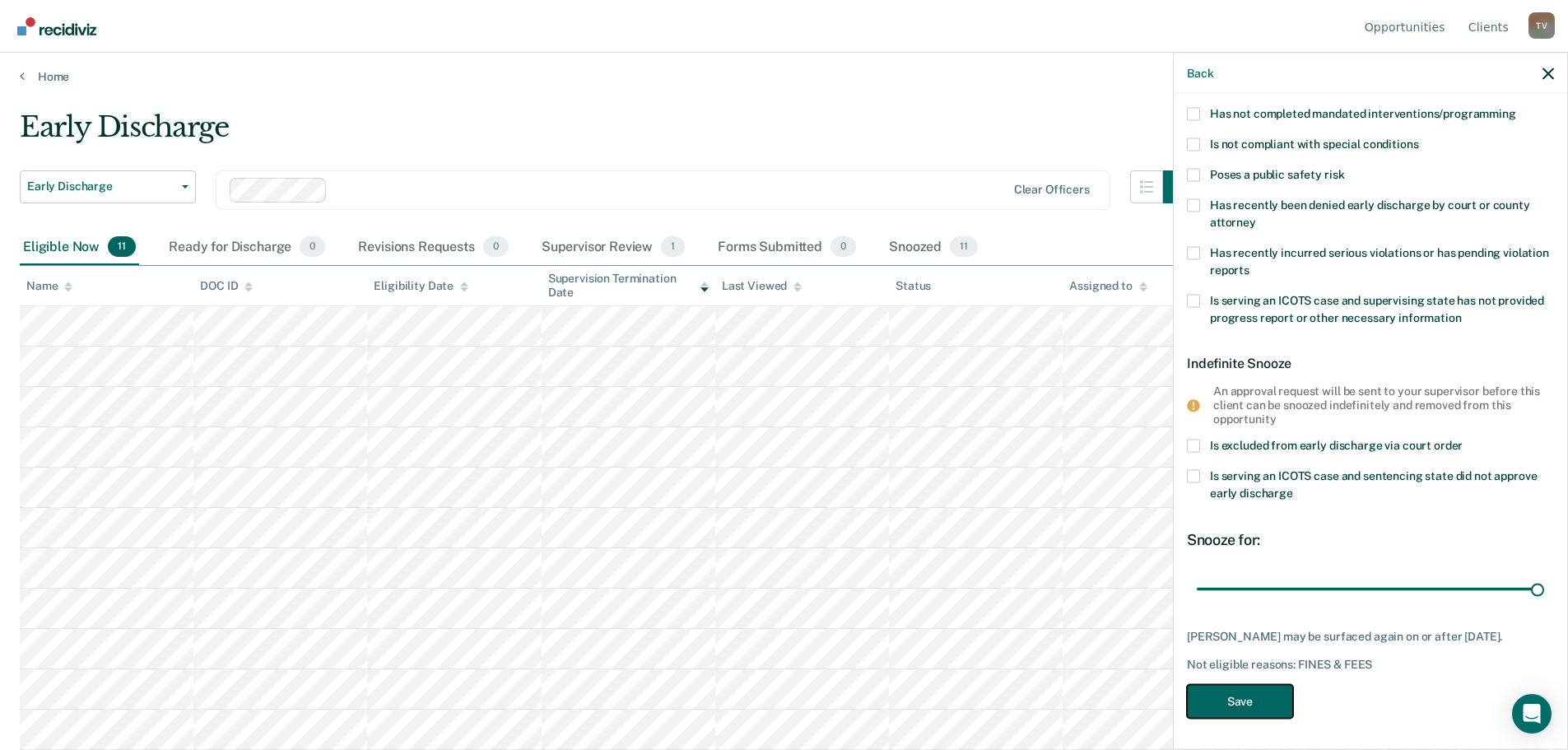
click at [1267, 693] on button "Save" at bounding box center [1240, 701] width 106 height 34
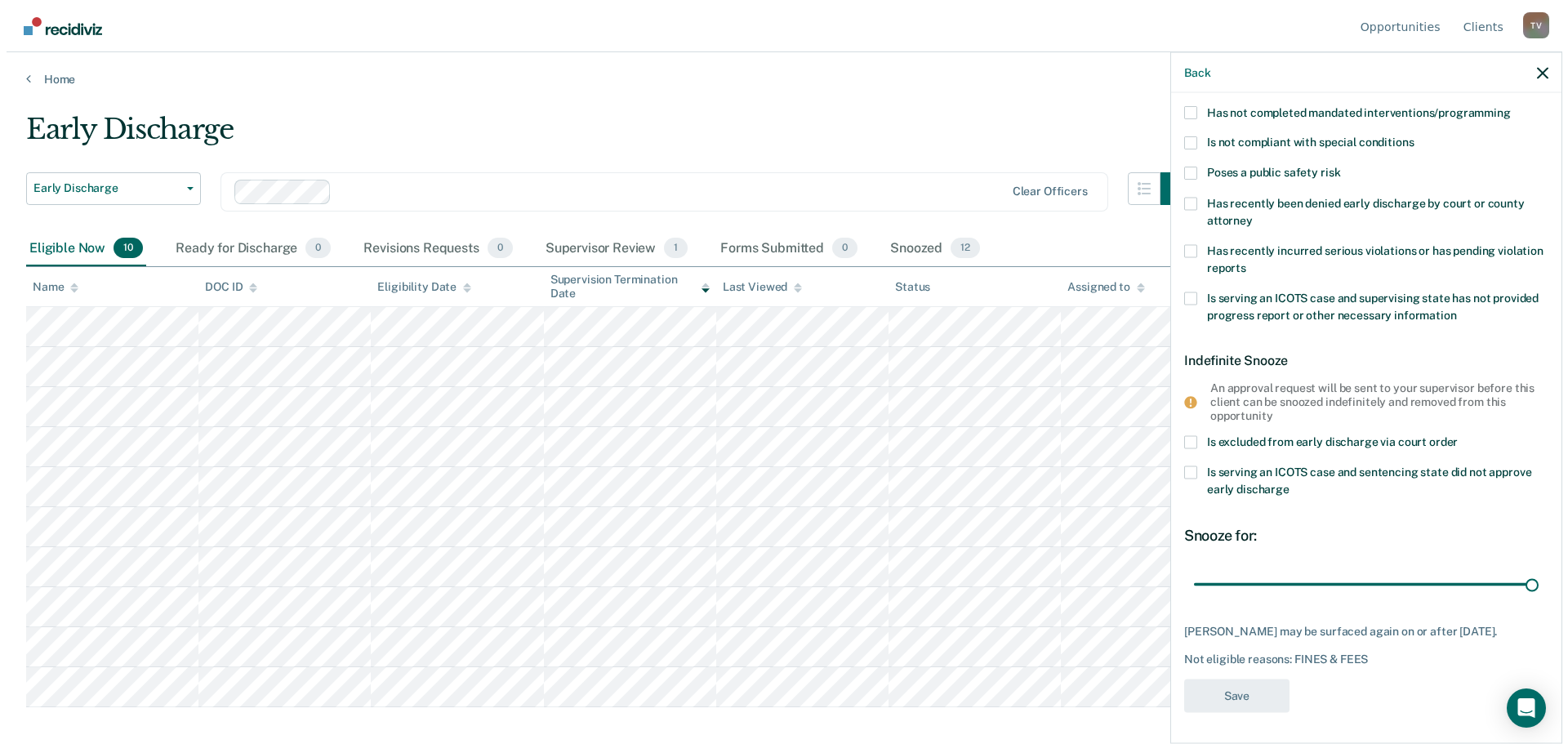
scroll to position [0, 0]
